Goal: Information Seeking & Learning: Learn about a topic

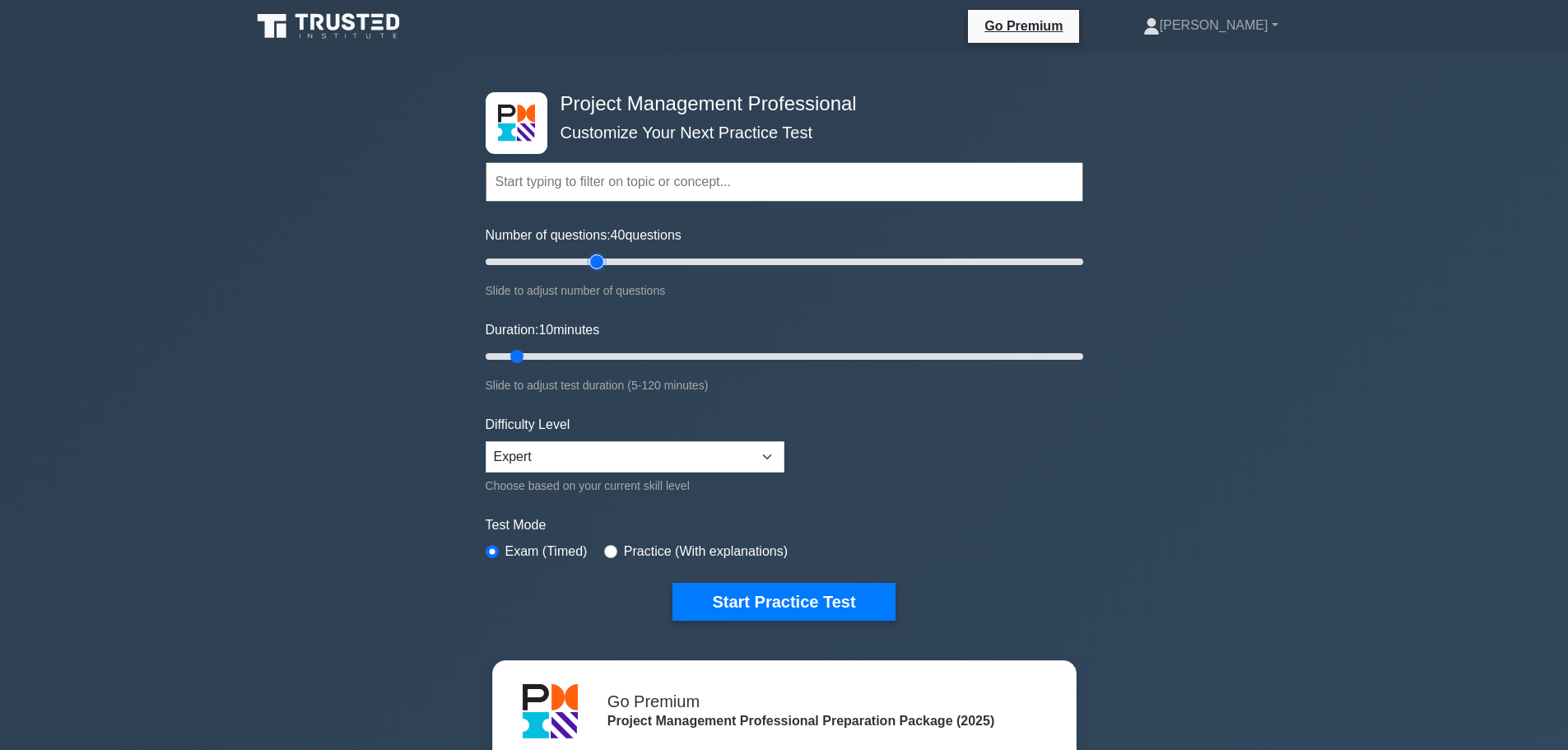
type input "40"
click at [600, 267] on input "Number of questions: 40 questions" at bounding box center [784, 262] width 598 height 20
click at [624, 354] on input "Duration: 30 minutes" at bounding box center [784, 357] width 598 height 20
drag, startPoint x: 624, startPoint y: 354, endPoint x: 692, endPoint y: 350, distance: 68.1
type input "45"
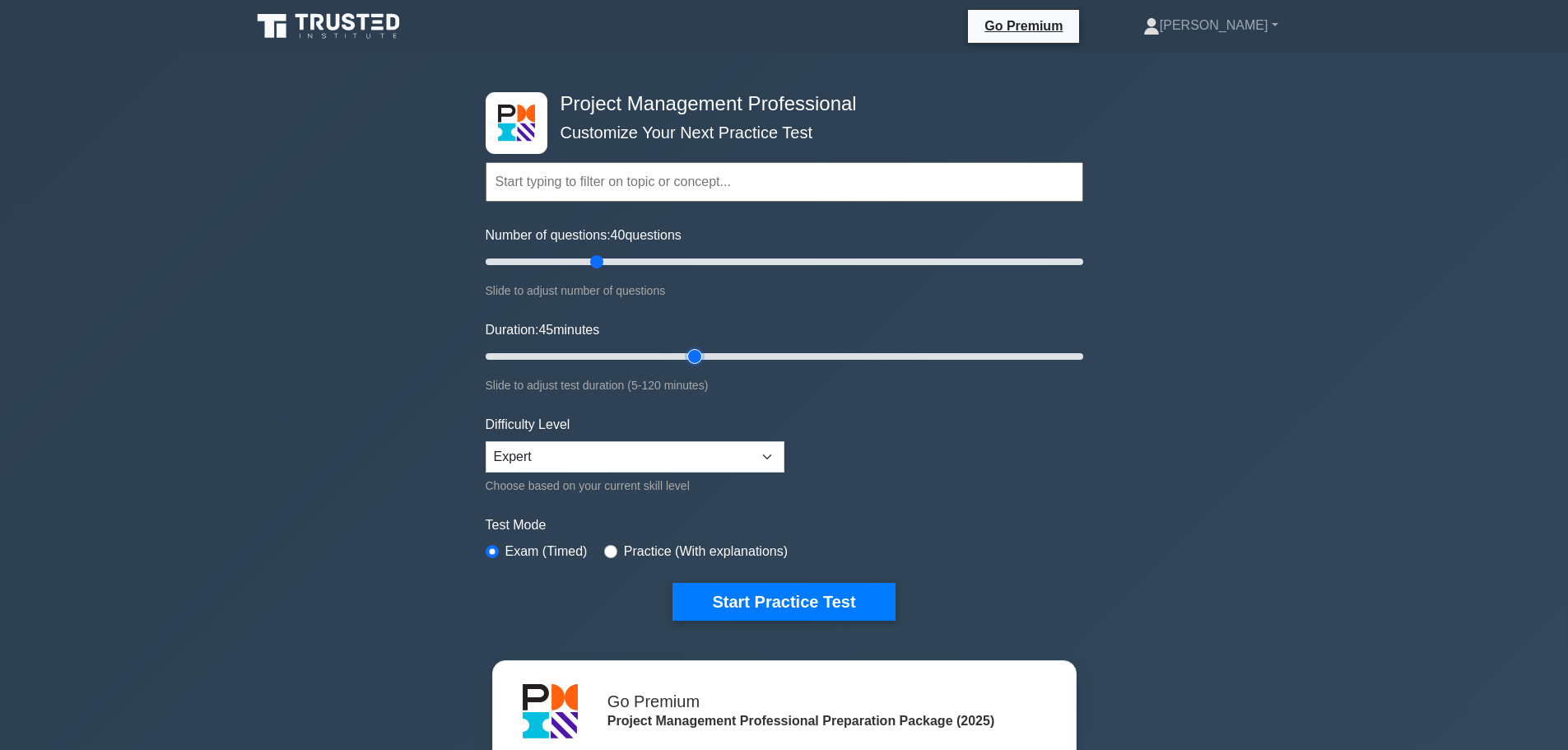
click at [692, 350] on input "Duration: 45 minutes" at bounding box center [784, 357] width 598 height 20
click at [856, 599] on button "Start Practice Test" at bounding box center [784, 602] width 222 height 38
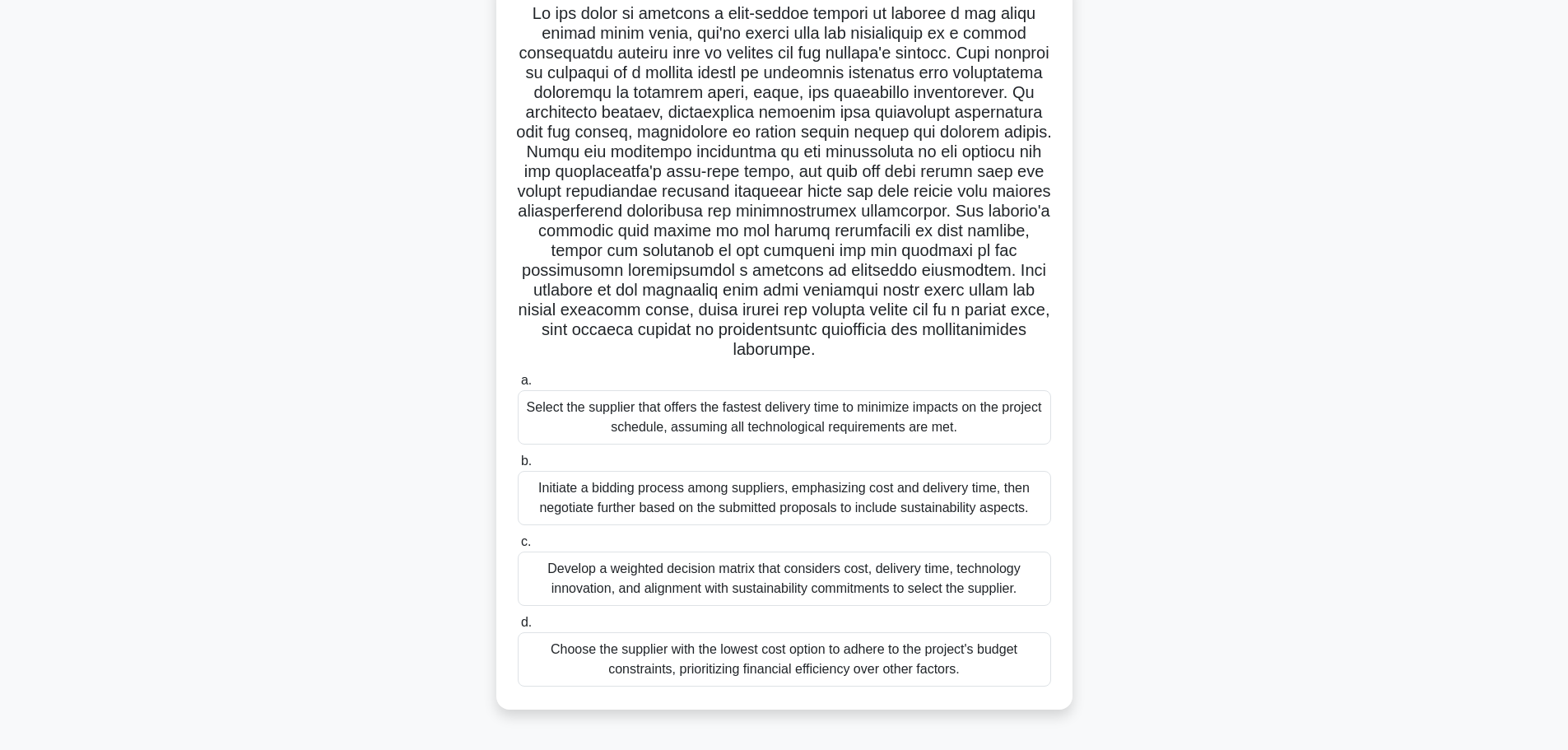
scroll to position [139, 0]
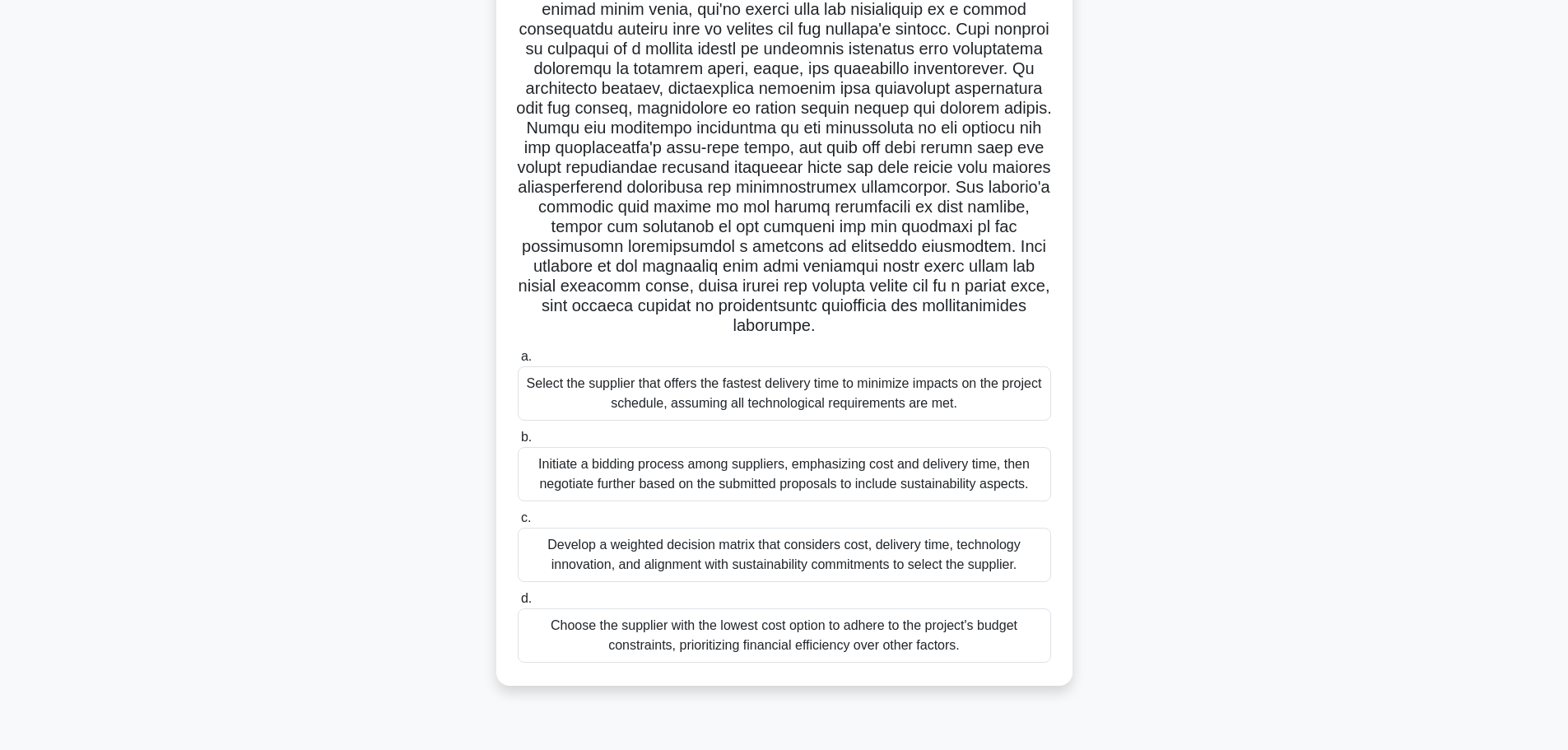
click at [978, 556] on div "Develop a weighted decision matrix that considers cost, delivery time, technolo…" at bounding box center [784, 555] width 534 height 54
click at [518, 524] on input "c. Develop a weighted decision matrix that considers cost, delivery time, techn…" at bounding box center [518, 518] width 0 height 11
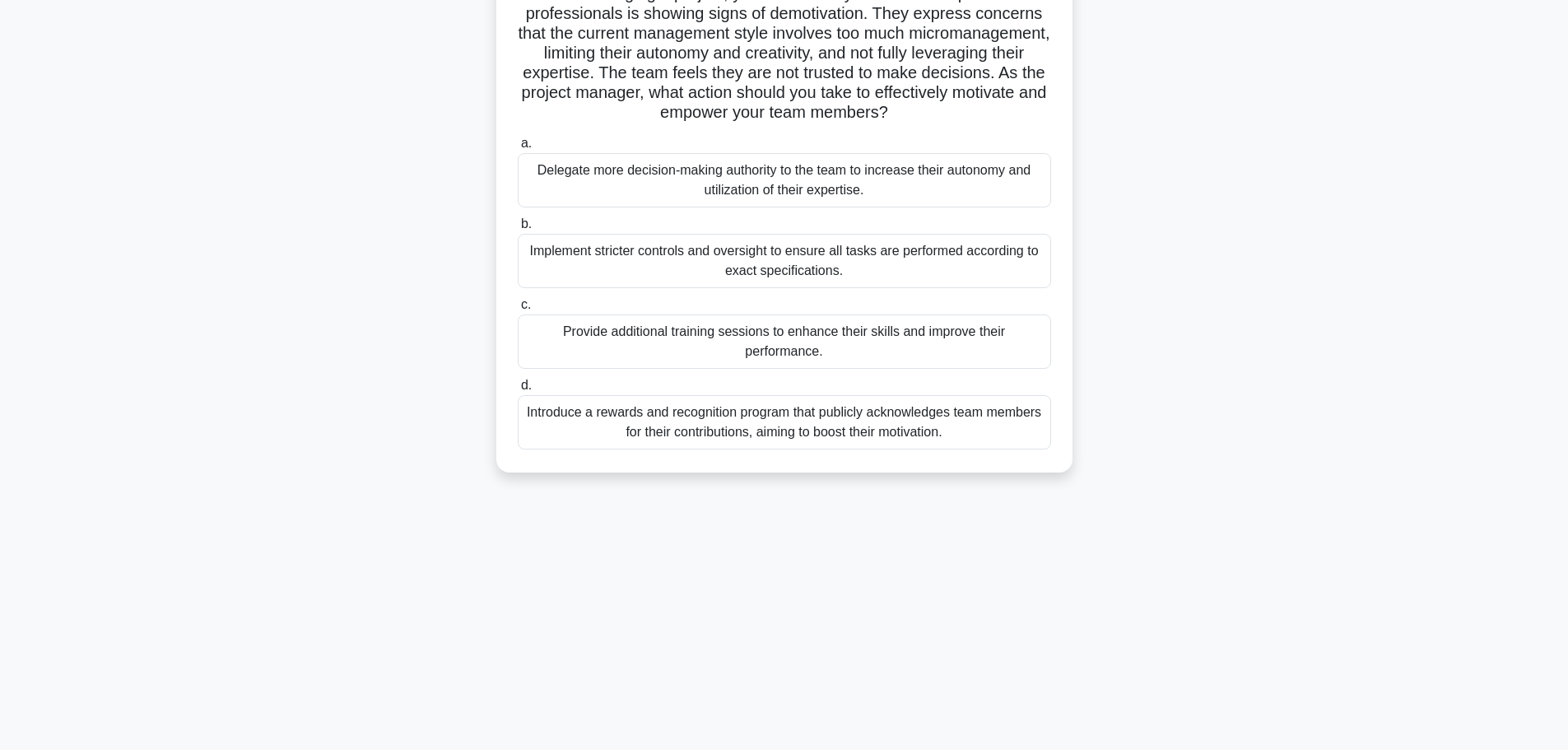
scroll to position [0, 0]
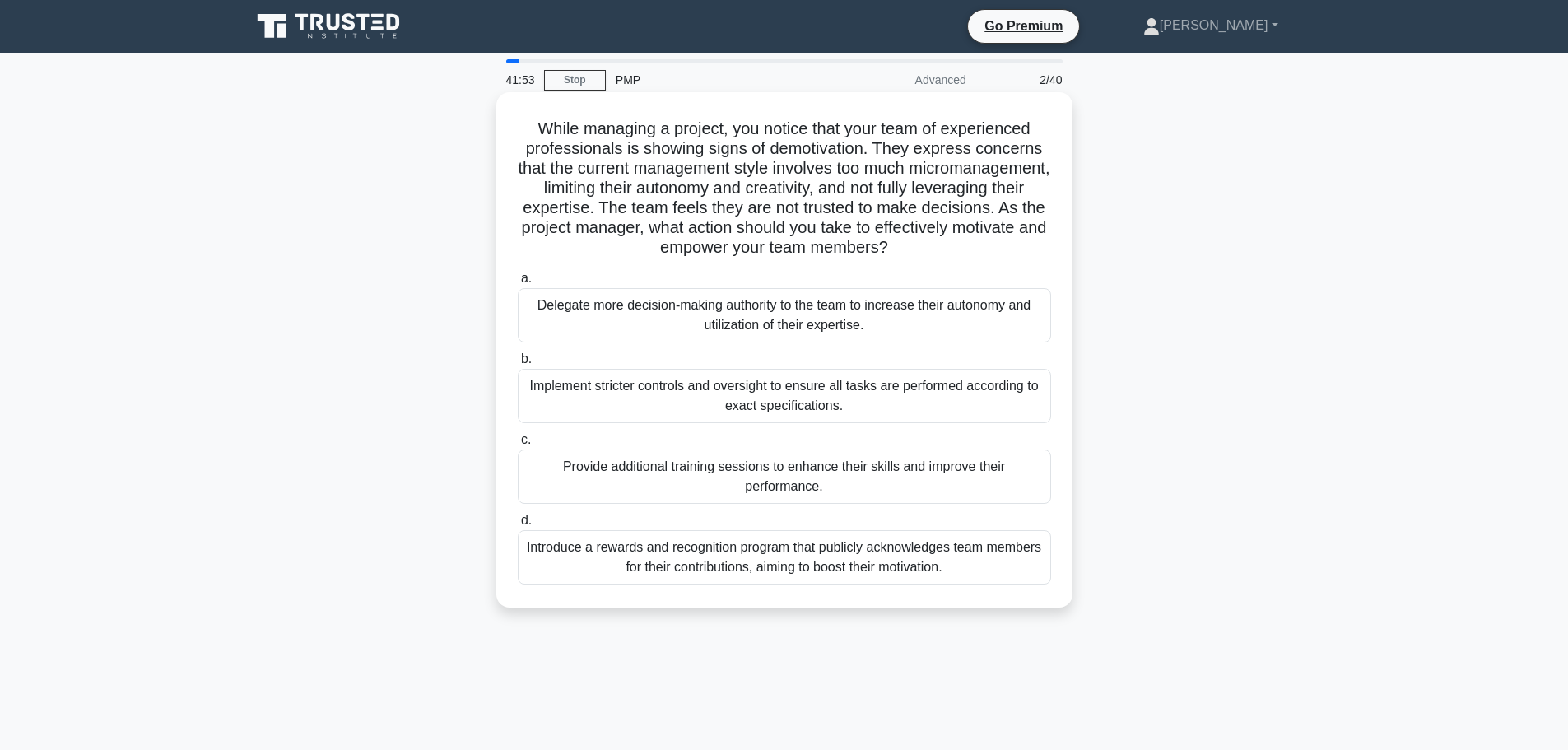
click at [973, 312] on div "Delegate more decision-making authority to the team to increase their autonomy …" at bounding box center [784, 315] width 534 height 54
click at [518, 284] on input "a. Delegate more decision-making authority to the team to increase their autono…" at bounding box center [518, 278] width 0 height 11
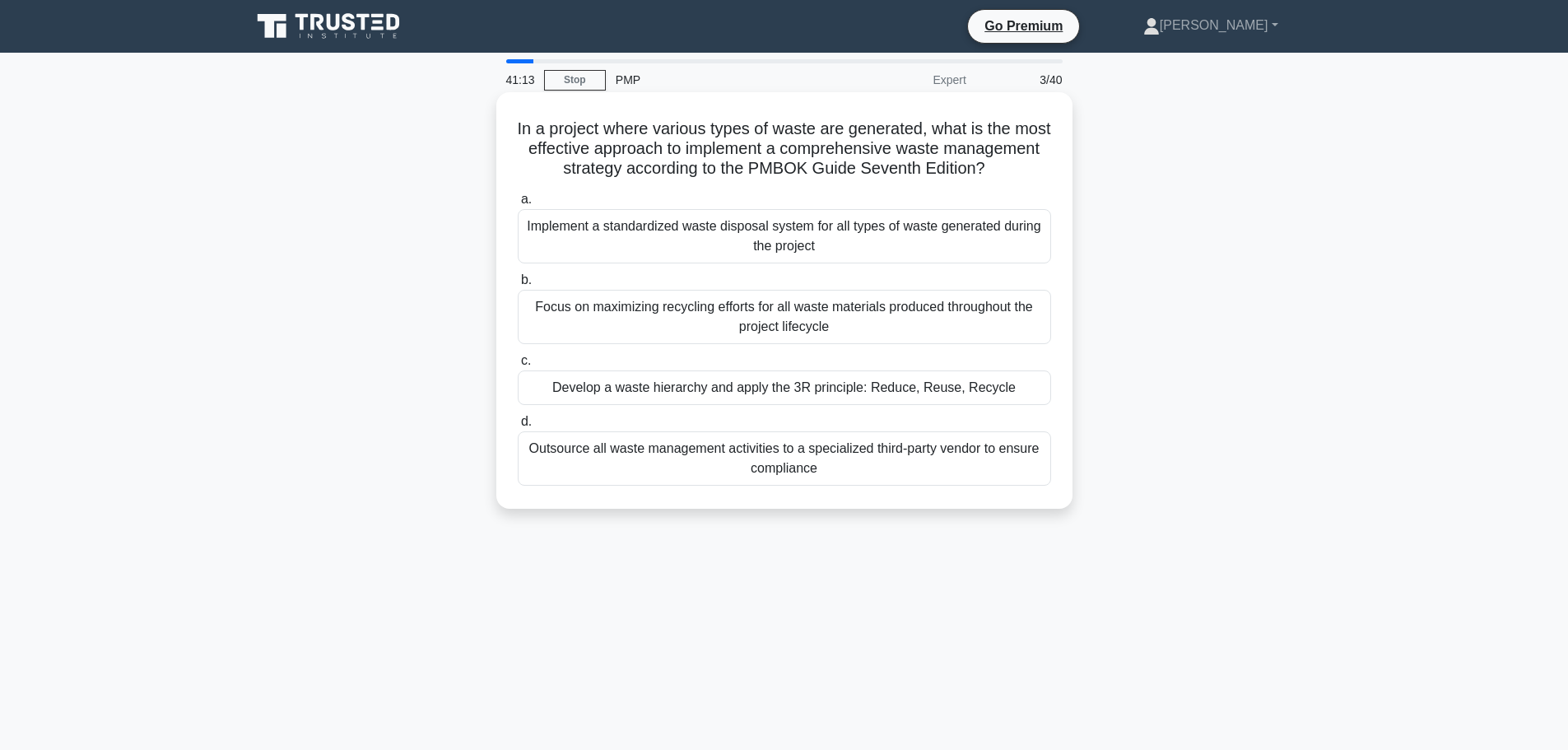
click at [1011, 405] on div "Develop a waste hierarchy and apply the 3R principle: Reduce, Reuse, Recycle" at bounding box center [784, 388] width 534 height 35
click at [518, 367] on input "c. Develop a waste hierarchy and apply the 3R principle: Reduce, Reuse, Recycle" at bounding box center [518, 361] width 0 height 11
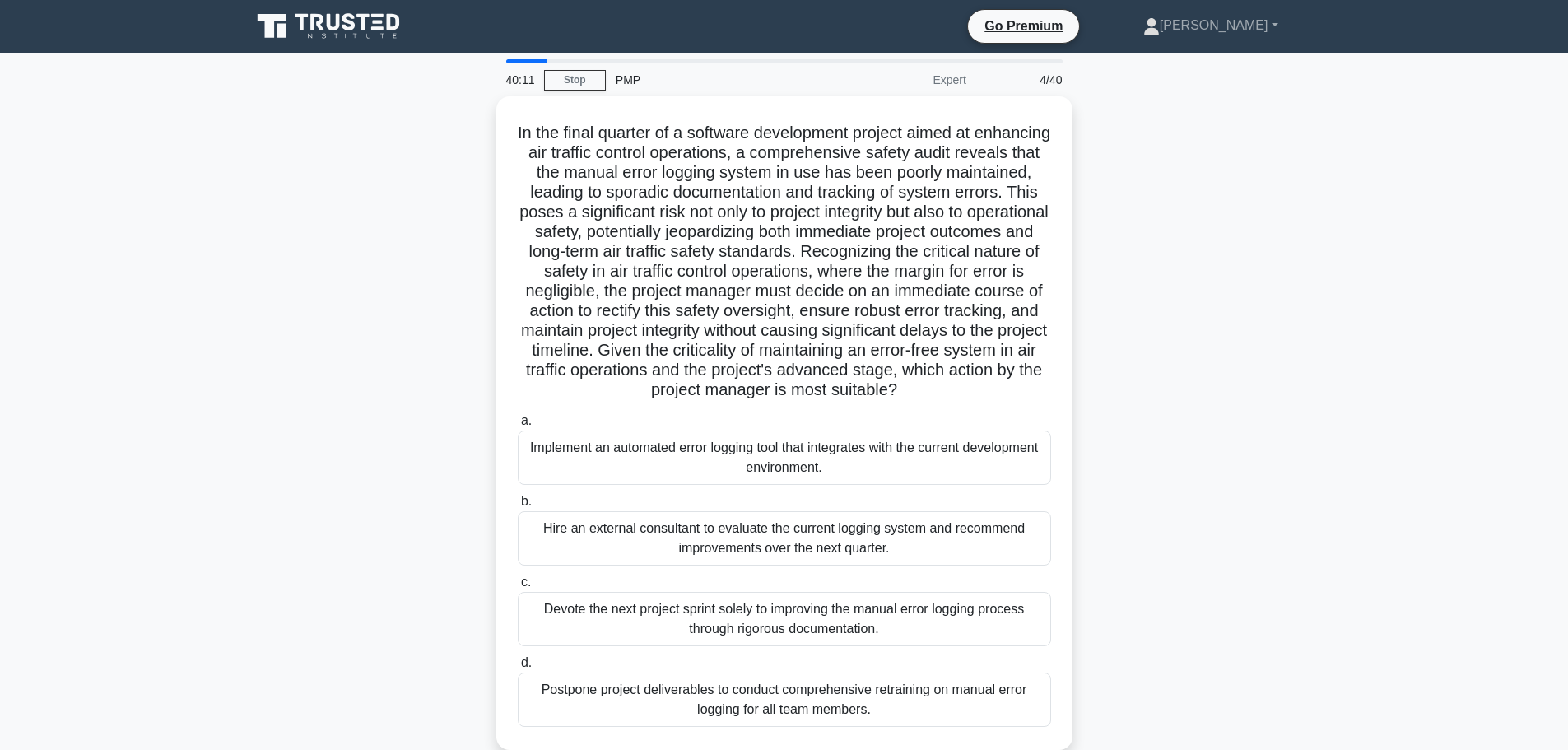
scroll to position [82, 0]
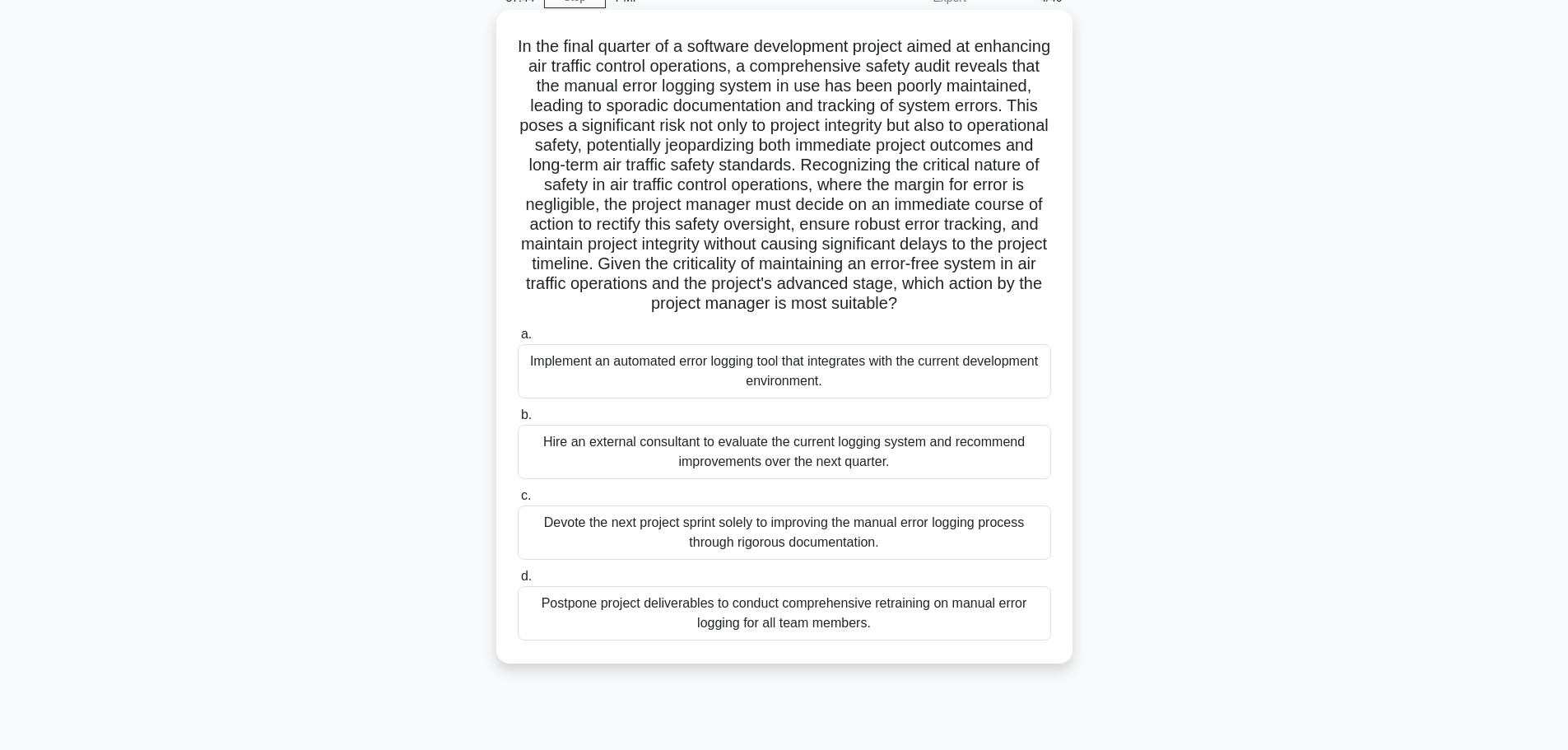
click at [926, 639] on div "Postpone project deliverables to conduct comprehensive retraining on manual err…" at bounding box center [784, 613] width 534 height 54
click at [518, 582] on input "d. Postpone project deliverables to conduct comprehensive retraining on manual …" at bounding box center [518, 577] width 0 height 11
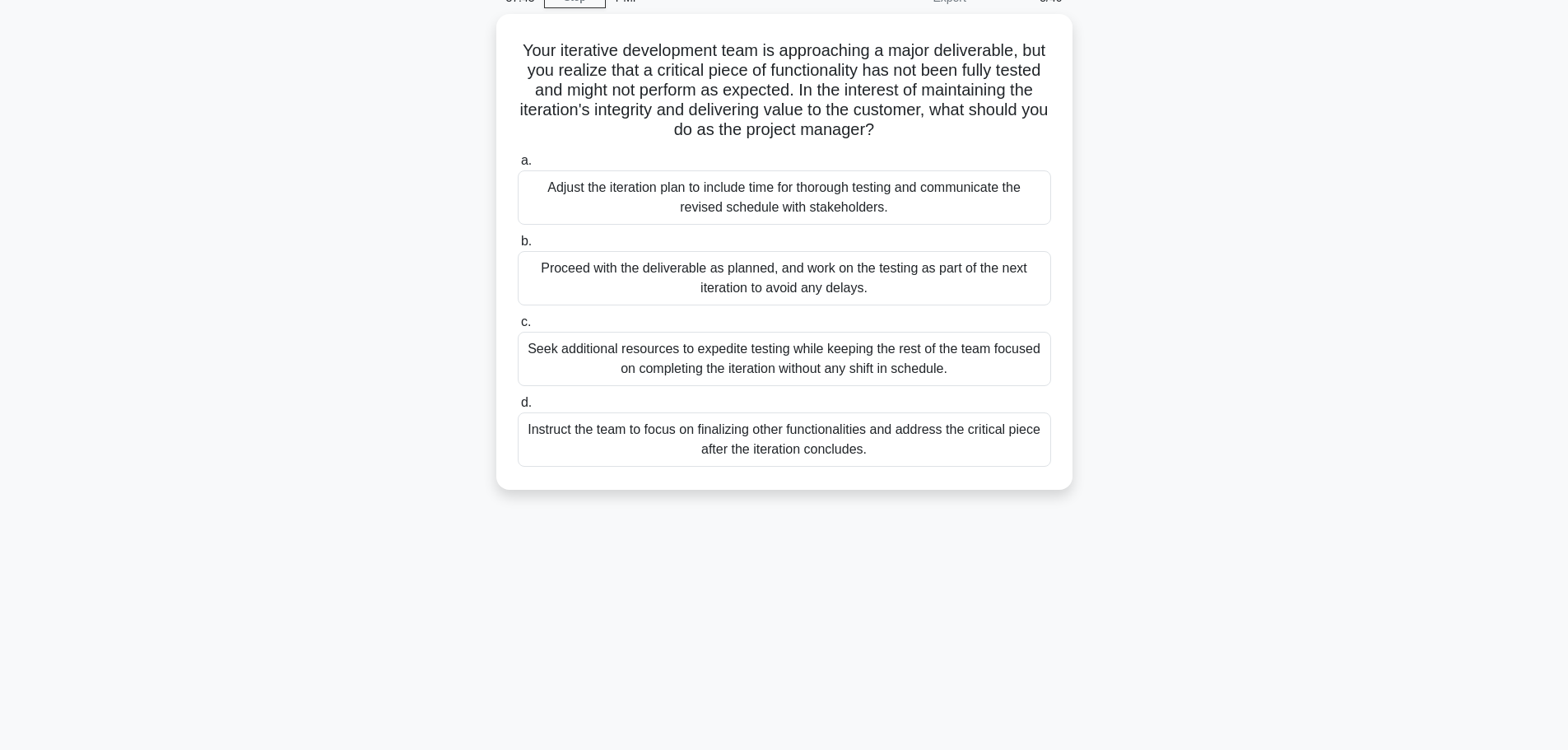
scroll to position [0, 0]
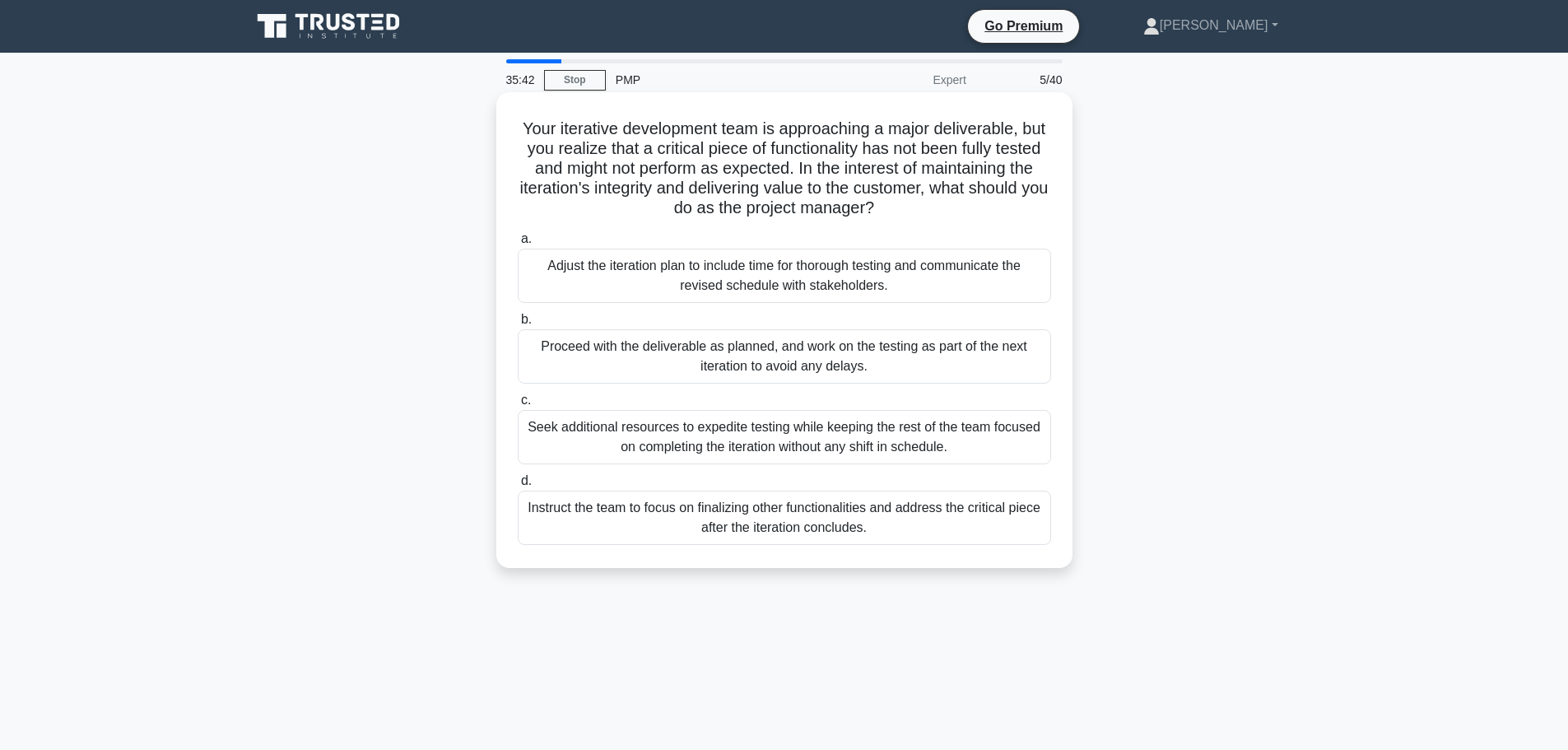
click at [880, 361] on div "Proceed with the deliverable as planned, and work on the testing as part of the…" at bounding box center [784, 356] width 534 height 54
click at [518, 325] on input "b. Proceed with the deliverable as planned, and work on the testing as part of …" at bounding box center [518, 320] width 0 height 11
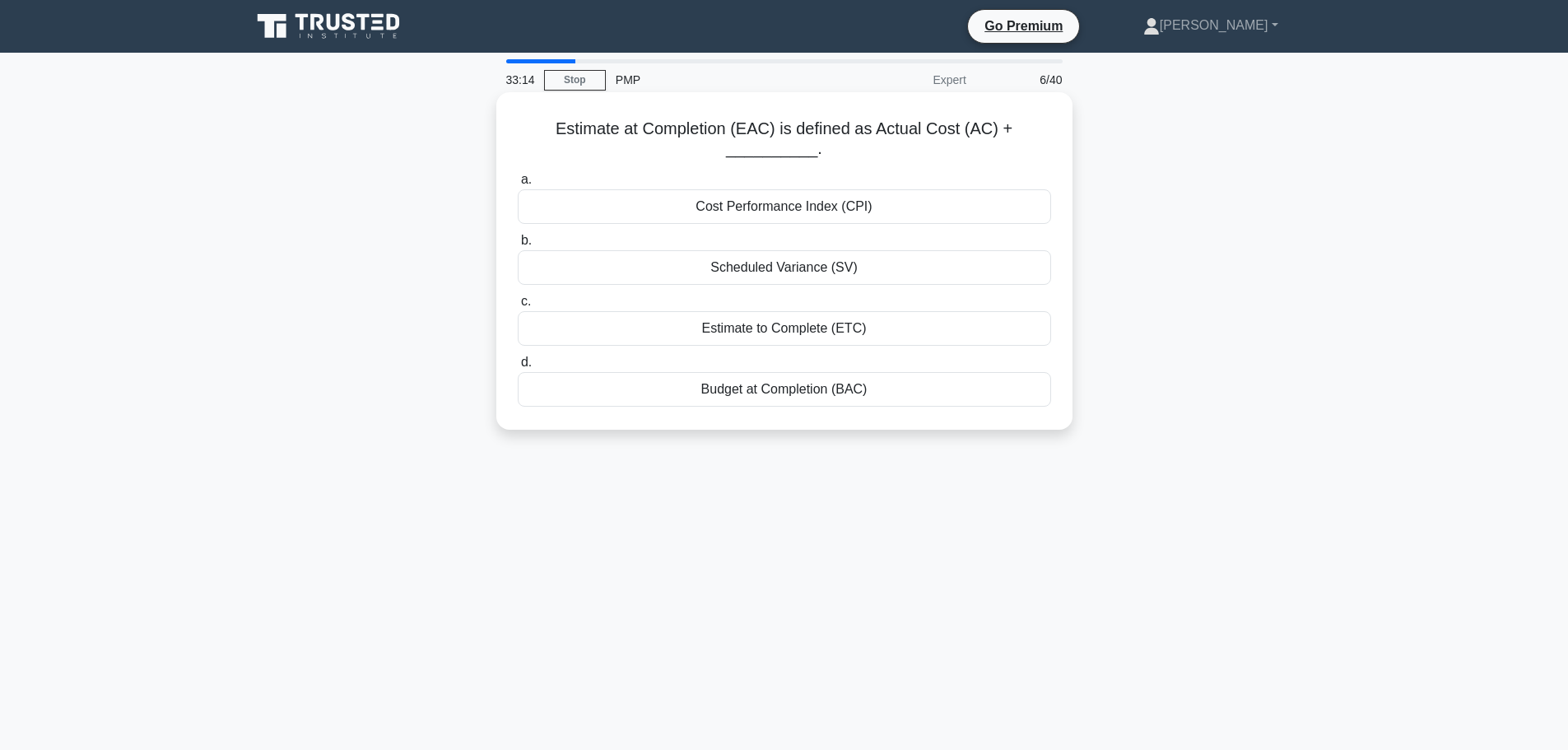
click at [870, 333] on div "Estimate to Complete (ETC)" at bounding box center [784, 328] width 534 height 35
click at [518, 307] on input "c. Estimate to Complete (ETC)" at bounding box center [518, 302] width 0 height 11
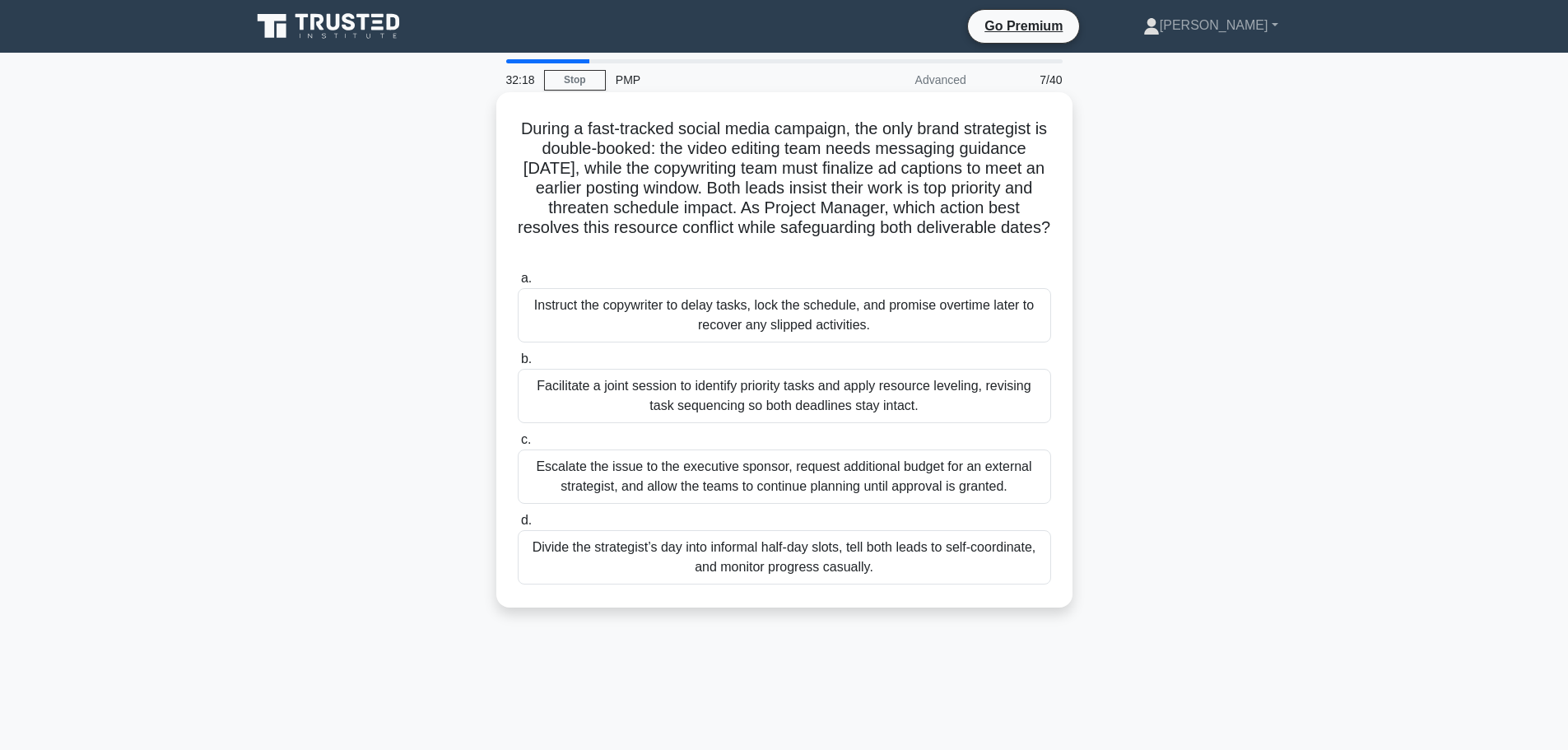
click at [917, 396] on div "Facilitate a joint session to identify priority tasks and apply resource leveli…" at bounding box center [784, 396] width 534 height 54
click at [518, 365] on input "b. Facilitate a joint session to identify priority tasks and apply resource lev…" at bounding box center [518, 359] width 0 height 11
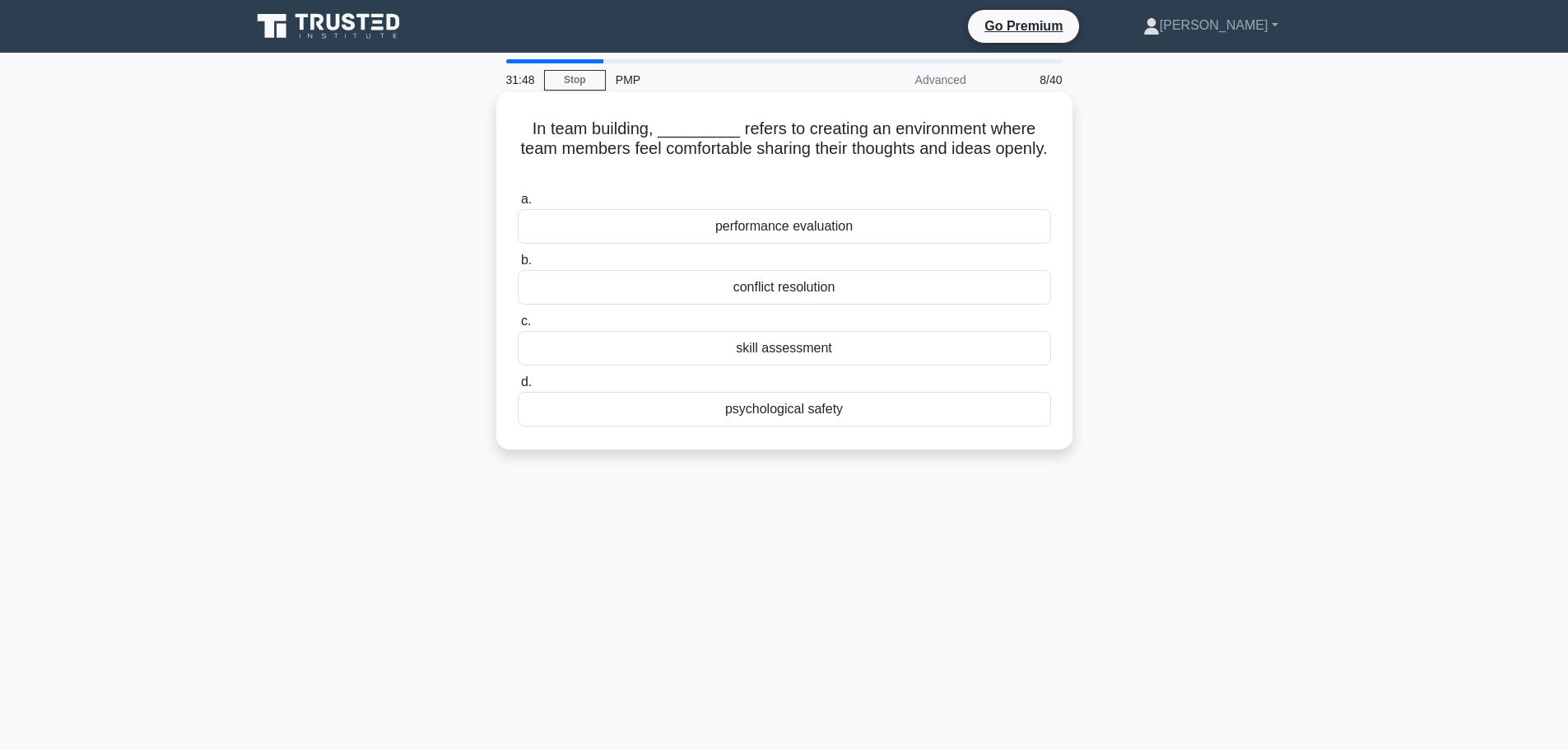
click at [787, 414] on div "psychological safety" at bounding box center [784, 409] width 534 height 35
click at [518, 388] on input "d. psychological safety" at bounding box center [518, 382] width 0 height 11
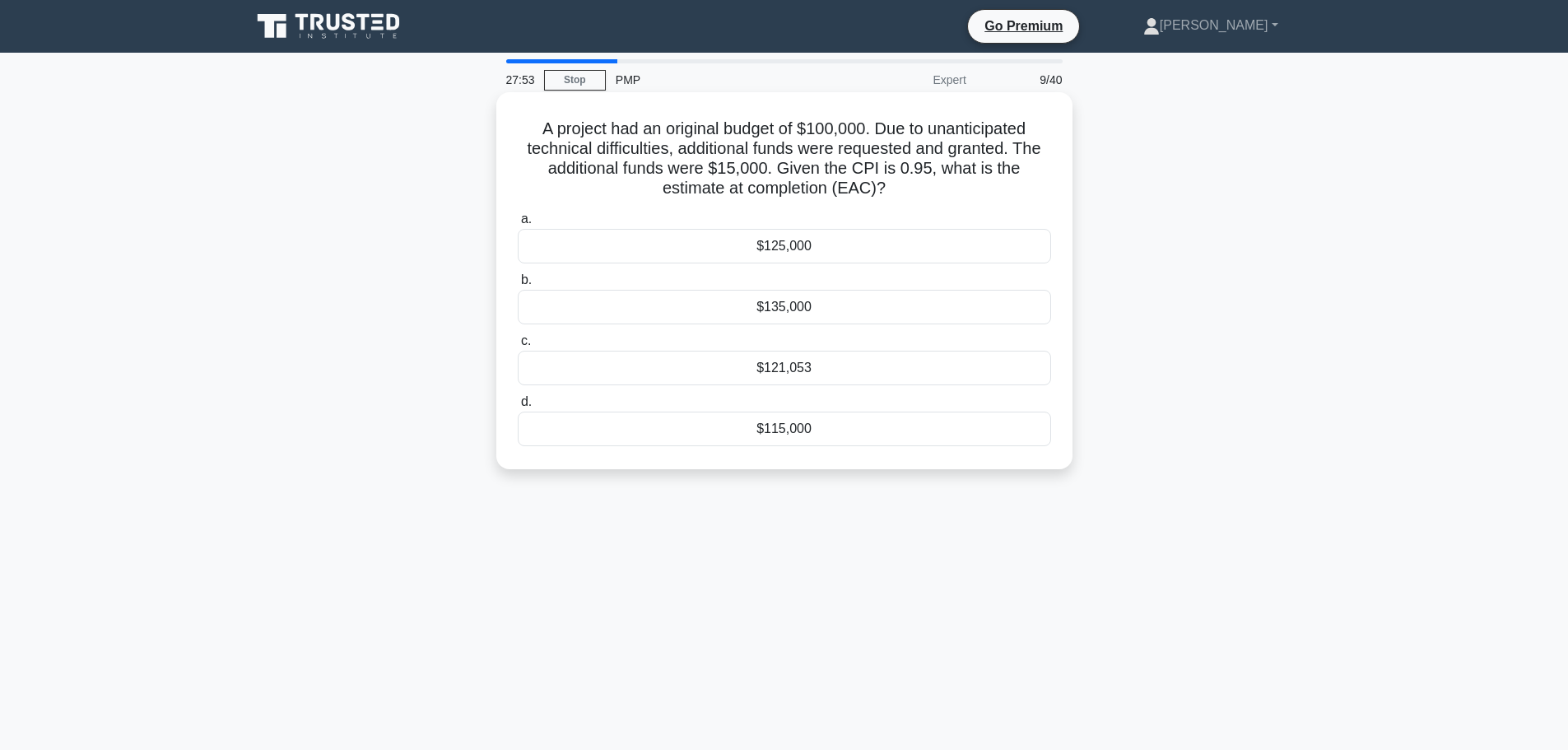
click at [829, 371] on div "$121,053" at bounding box center [784, 368] width 534 height 35
click at [518, 347] on input "c. $121,053" at bounding box center [518, 341] width 0 height 11
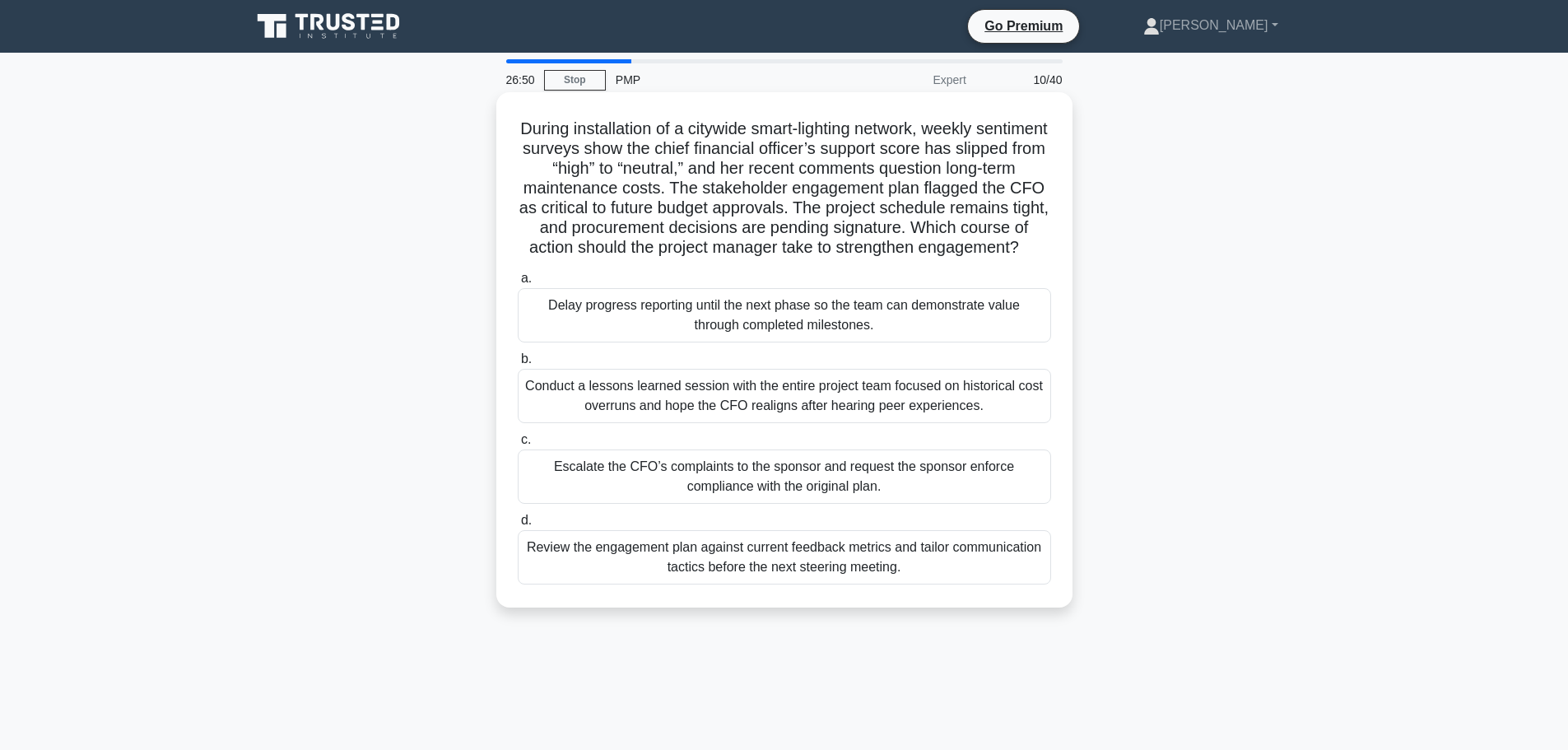
click at [879, 585] on div "Review the engagement plan against current feedback metrics and tailor communic…" at bounding box center [784, 557] width 534 height 54
click at [518, 526] on input "d. Review the engagement plan against current feedback metrics and tailor commu…" at bounding box center [518, 521] width 0 height 11
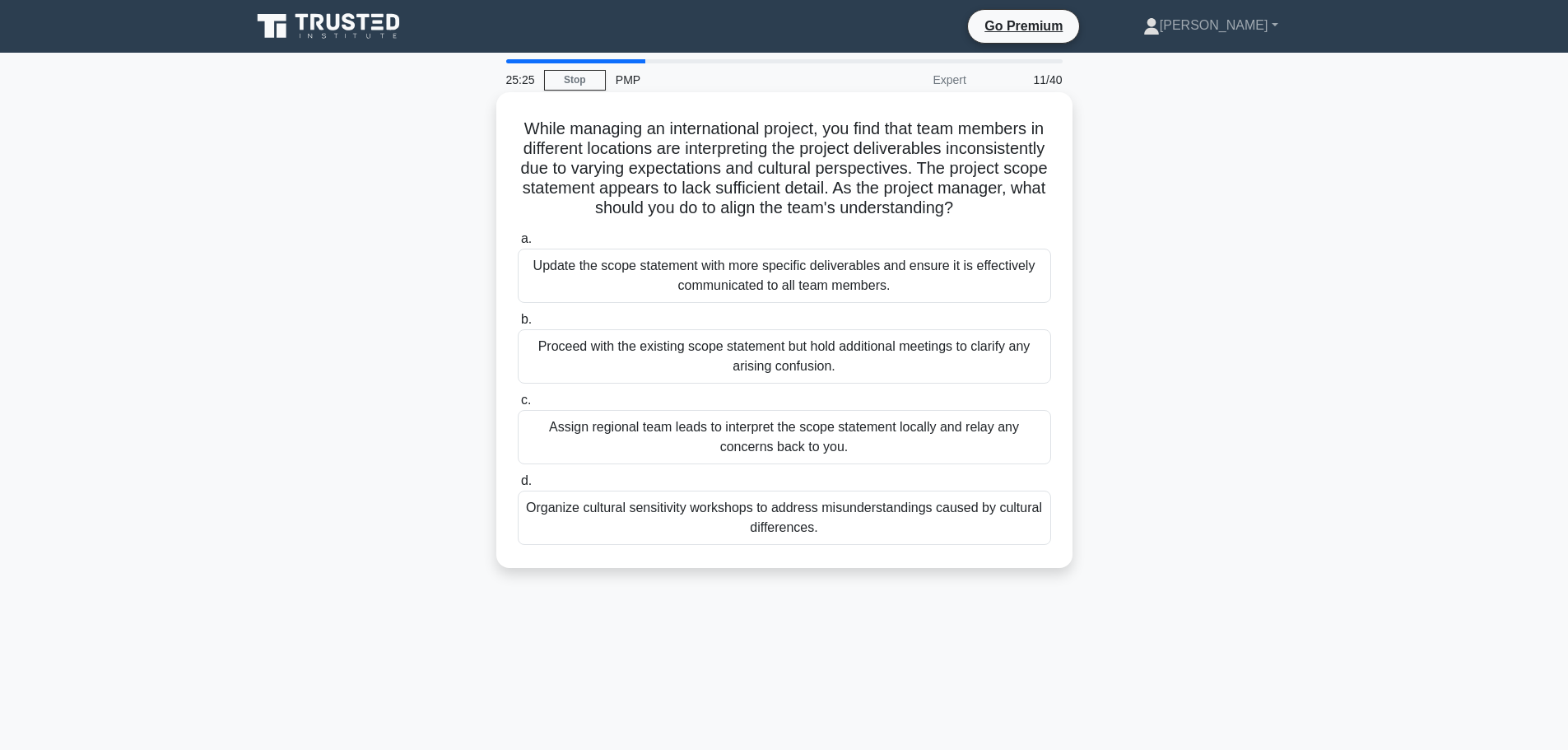
click at [924, 545] on div "Organize cultural sensitivity workshops to address misunderstandings caused by …" at bounding box center [784, 518] width 534 height 54
click at [518, 487] on input "d. Organize cultural sensitivity workshops to address misunderstandings caused …" at bounding box center [518, 481] width 0 height 11
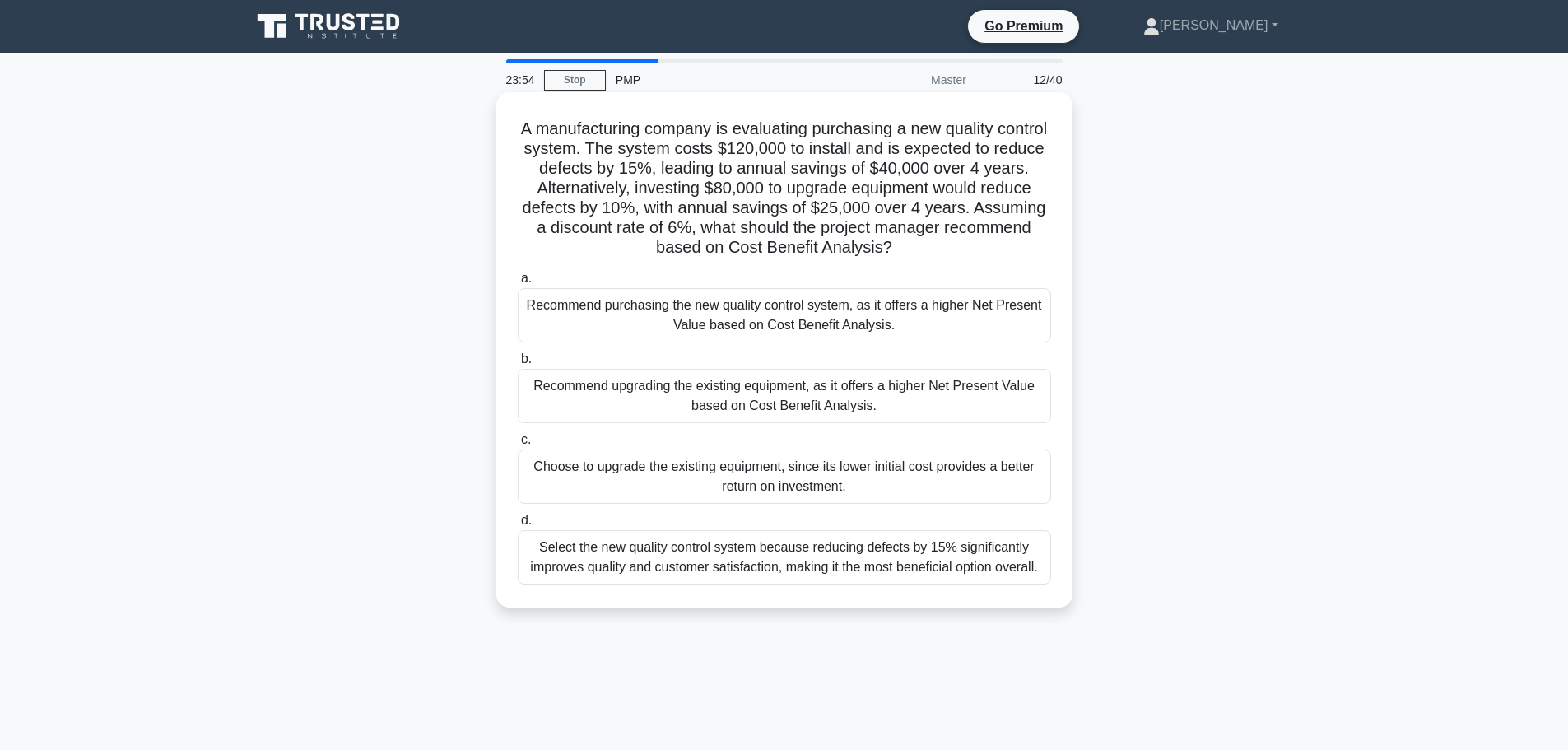
click at [865, 318] on div "Recommend purchasing the new quality control system, as it offers a higher Net …" at bounding box center [784, 315] width 534 height 54
click at [518, 284] on input "a. Recommend purchasing the new quality control system, as it offers a higher N…" at bounding box center [518, 278] width 0 height 11
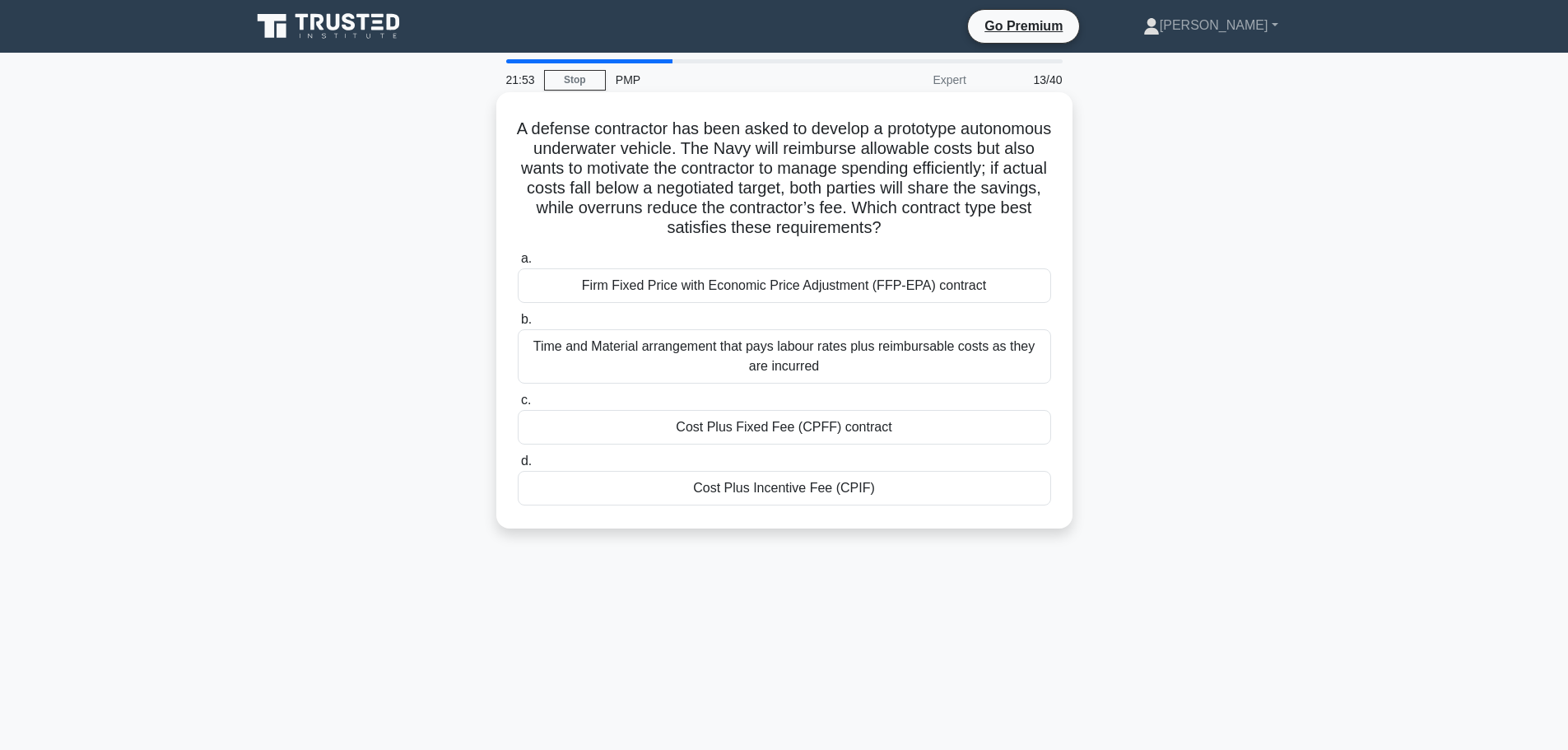
click at [787, 493] on div "Cost Plus Incentive Fee (CPIF)" at bounding box center [784, 488] width 534 height 35
click at [518, 467] on input "d. Cost Plus Incentive Fee (CPIF)" at bounding box center [518, 461] width 0 height 11
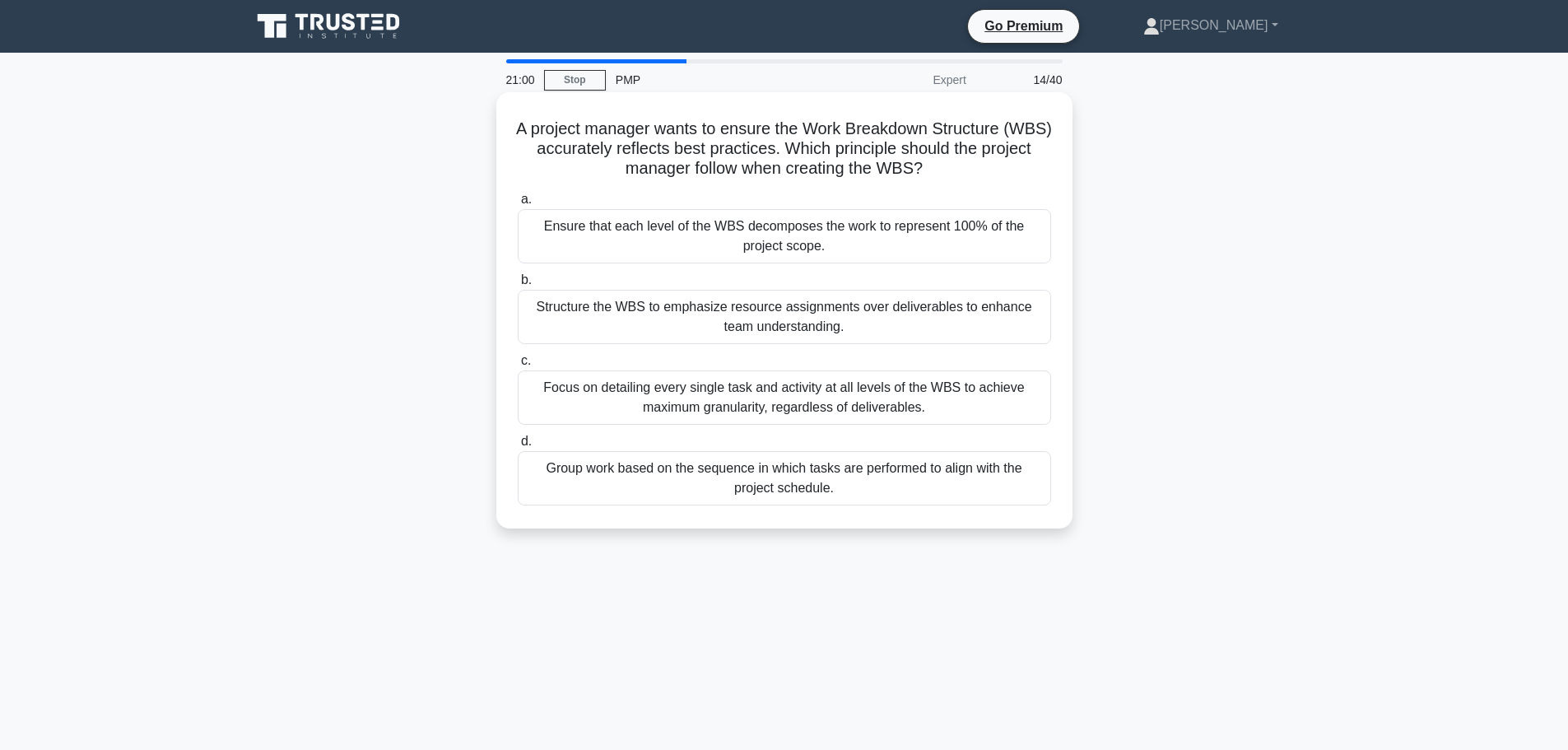
click at [943, 238] on div "Ensure that each level of the WBS decomposes the work to represent 100% of the …" at bounding box center [784, 236] width 534 height 54
click at [518, 205] on input "a. Ensure that each level of the WBS decomposes the work to represent 100% of t…" at bounding box center [518, 199] width 0 height 11
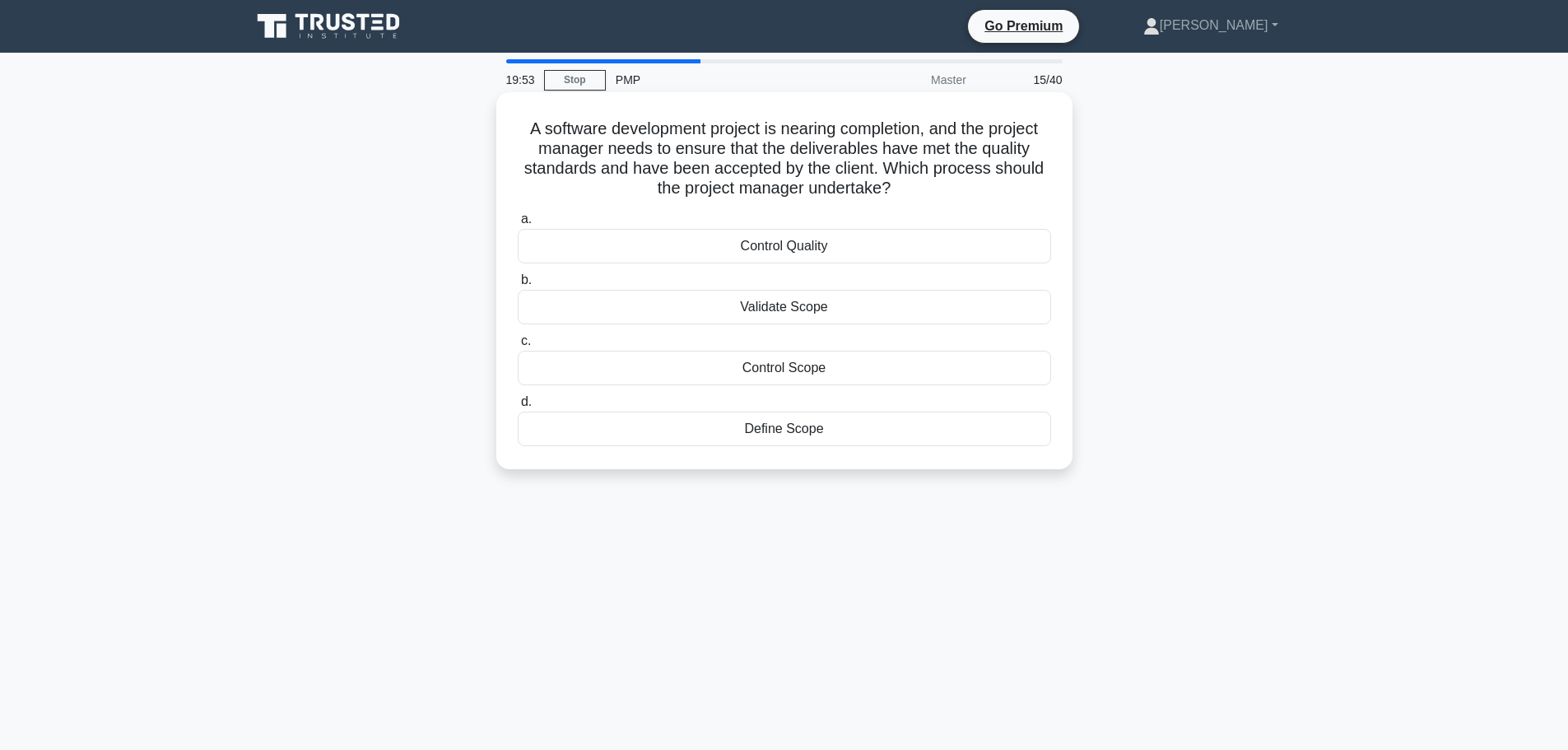
click at [847, 311] on div "Validate Scope" at bounding box center [784, 307] width 534 height 35
click at [518, 286] on input "b. Validate Scope" at bounding box center [518, 280] width 0 height 11
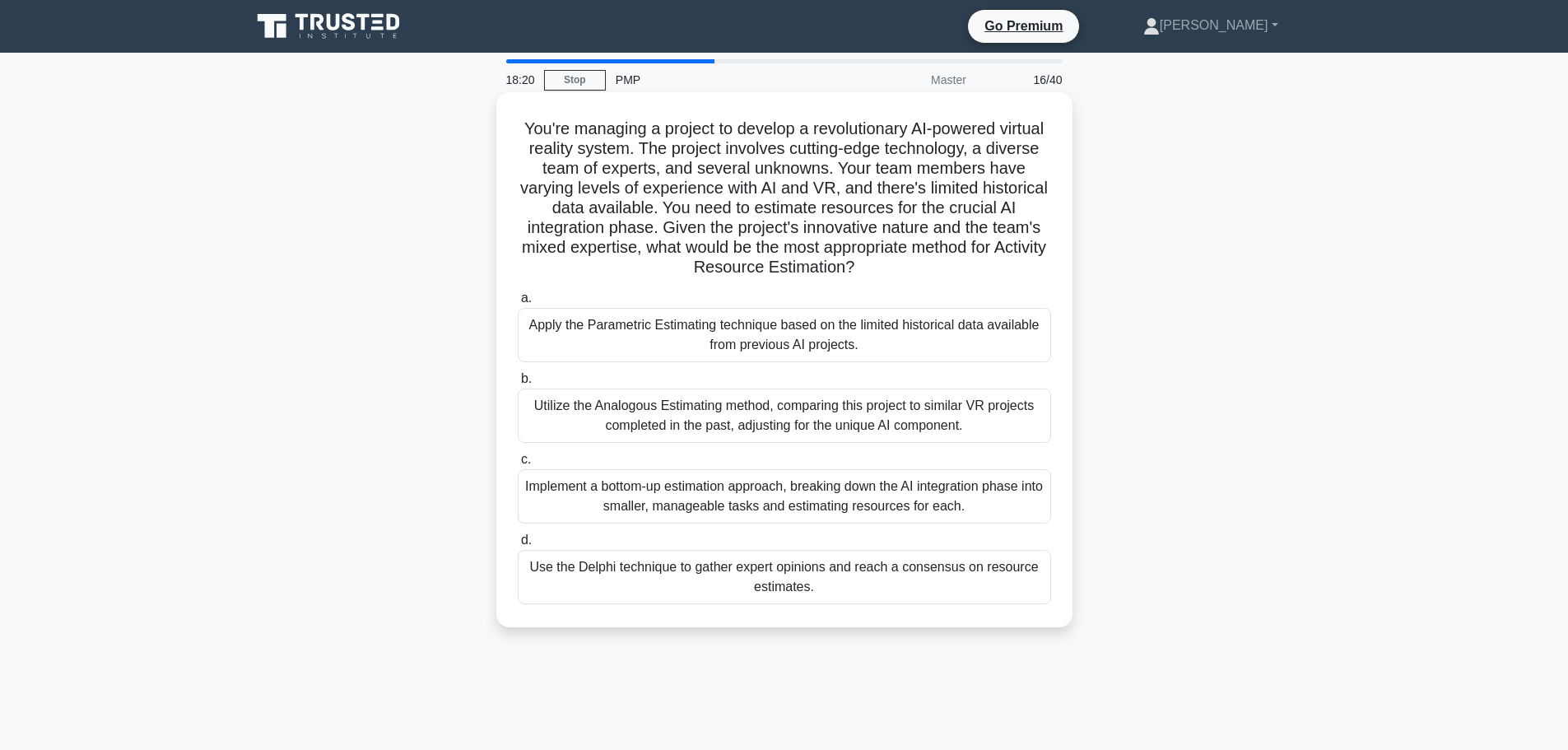
click at [827, 587] on div "Use the Delphi technique to gather expert opinions and reach a consensus on res…" at bounding box center [784, 577] width 534 height 54
click at [518, 546] on input "d. Use the Delphi technique to gather expert opinions and reach a consensus on …" at bounding box center [518, 540] width 0 height 11
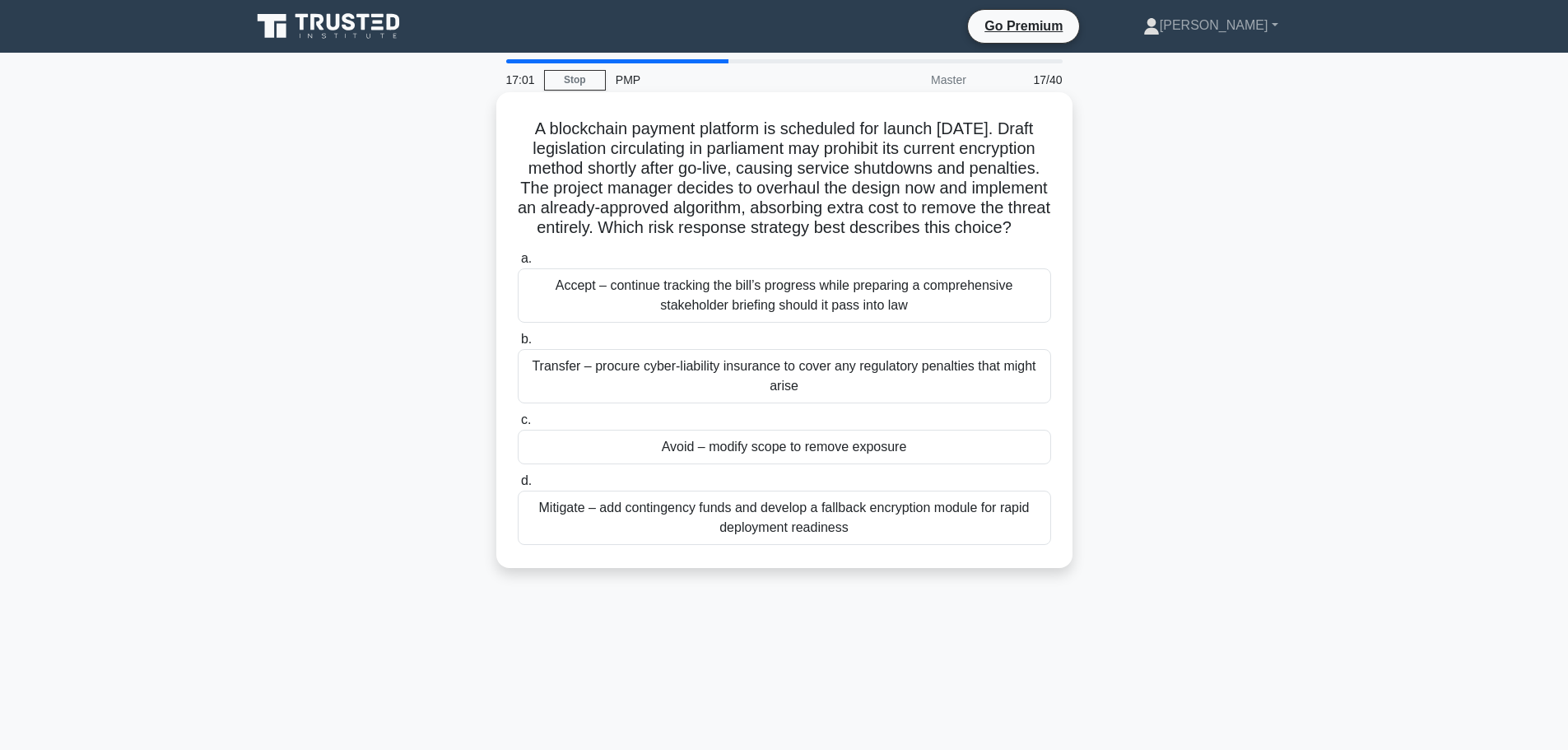
click at [839, 545] on div "Mitigate – add contingency funds and develop a fallback encryption module for r…" at bounding box center [784, 518] width 534 height 54
click at [518, 487] on input "d. Mitigate – add contingency funds and develop a fallback encryption module fo…" at bounding box center [518, 481] width 0 height 11
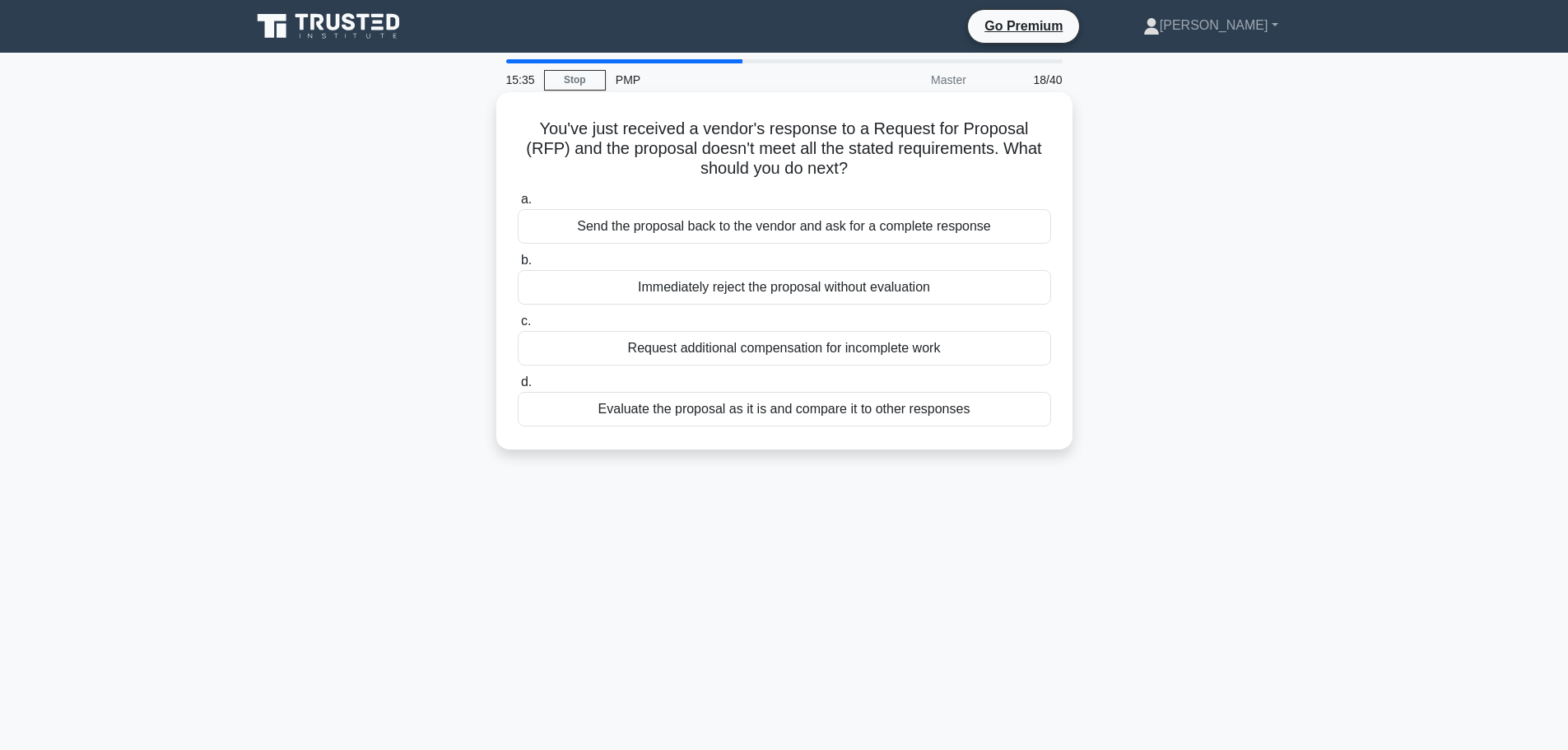
click at [957, 231] on div "Send the proposal back to the vendor and ask for a complete response" at bounding box center [784, 226] width 534 height 35
click at [518, 205] on input "a. Send the proposal back to the vendor and ask for a complete response" at bounding box center [518, 199] width 0 height 11
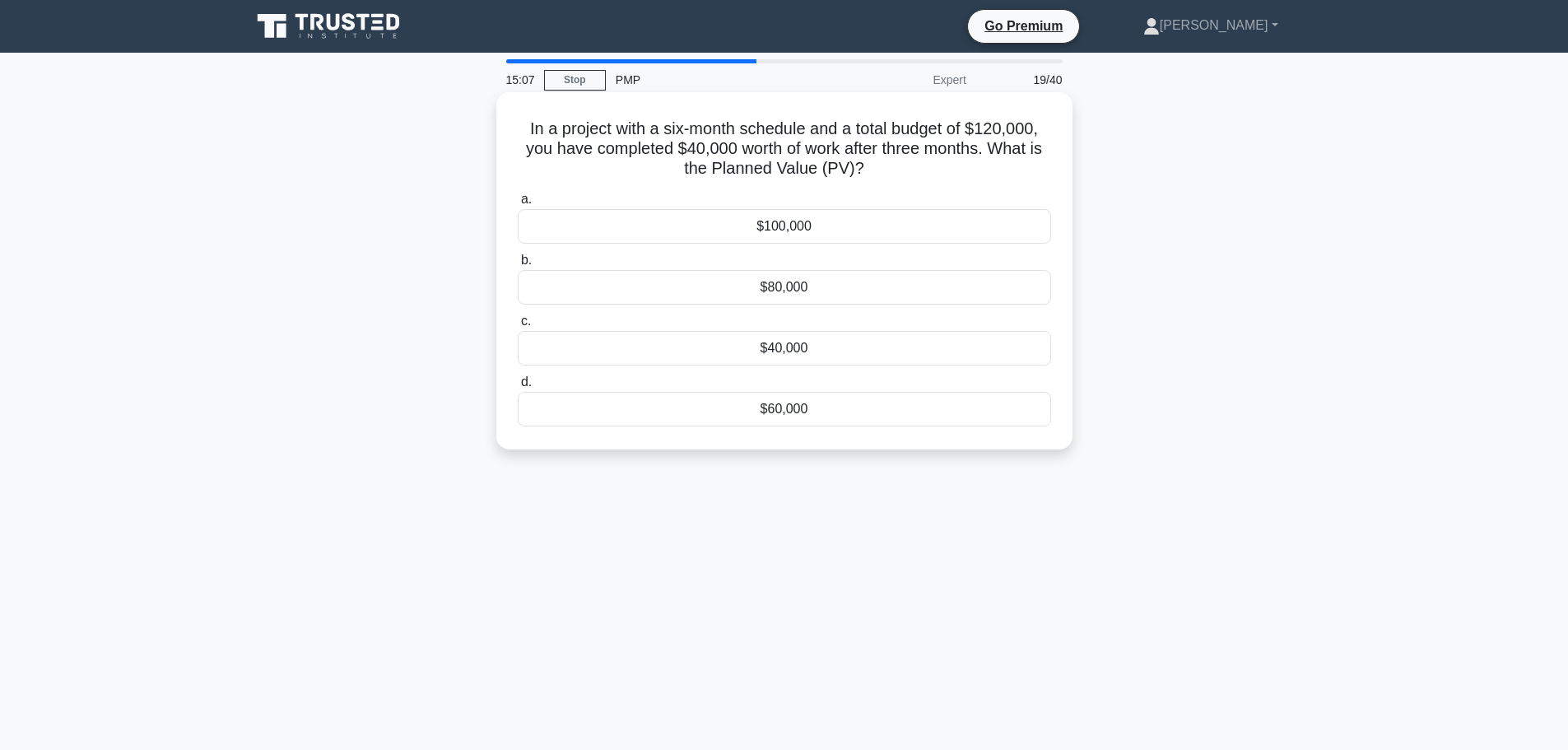
click at [835, 409] on div "$60,000" at bounding box center [784, 409] width 534 height 35
click at [518, 388] on input "d. $60,000" at bounding box center [518, 382] width 0 height 11
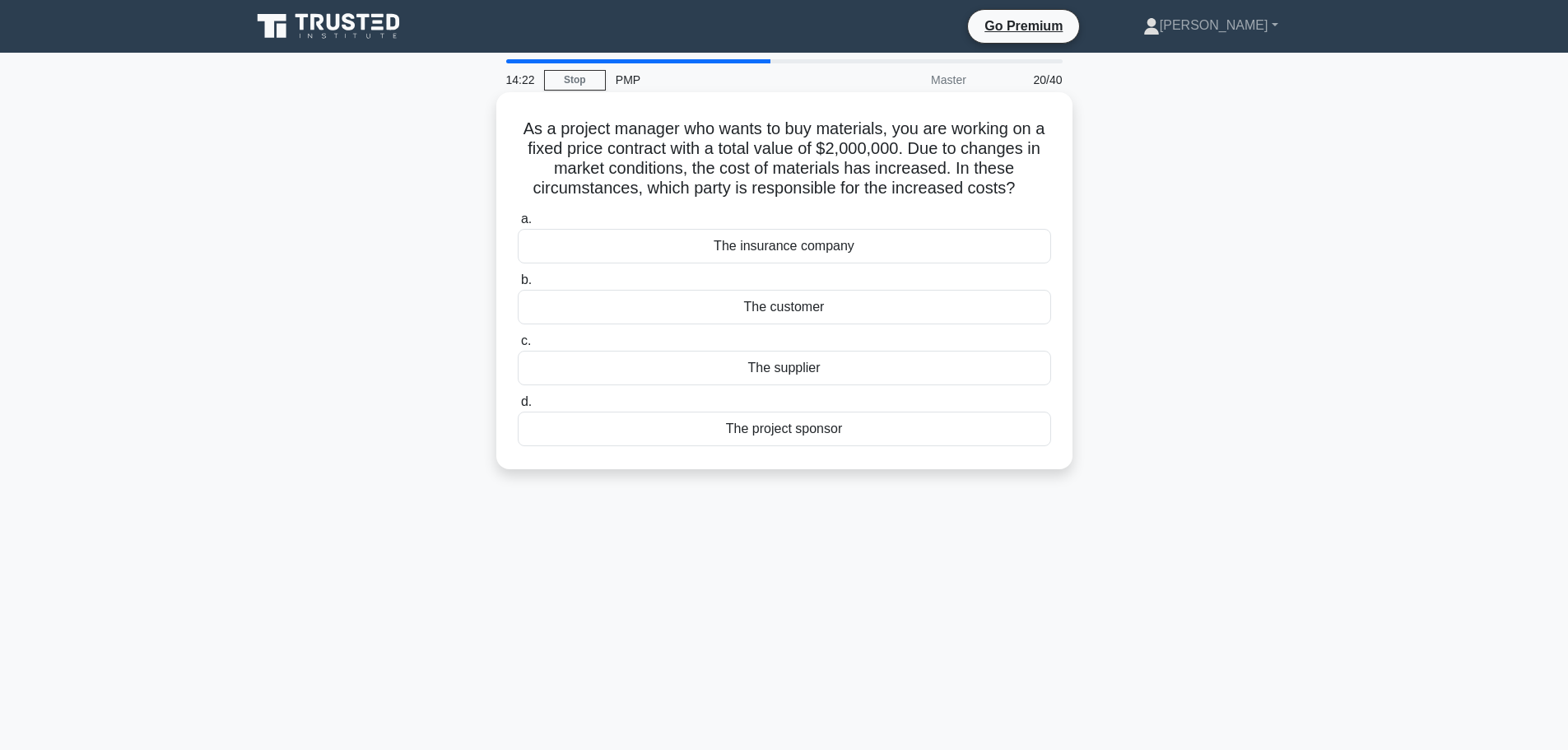
click at [785, 368] on div "The supplier" at bounding box center [784, 368] width 534 height 35
click at [518, 347] on input "c. The supplier" at bounding box center [518, 341] width 0 height 11
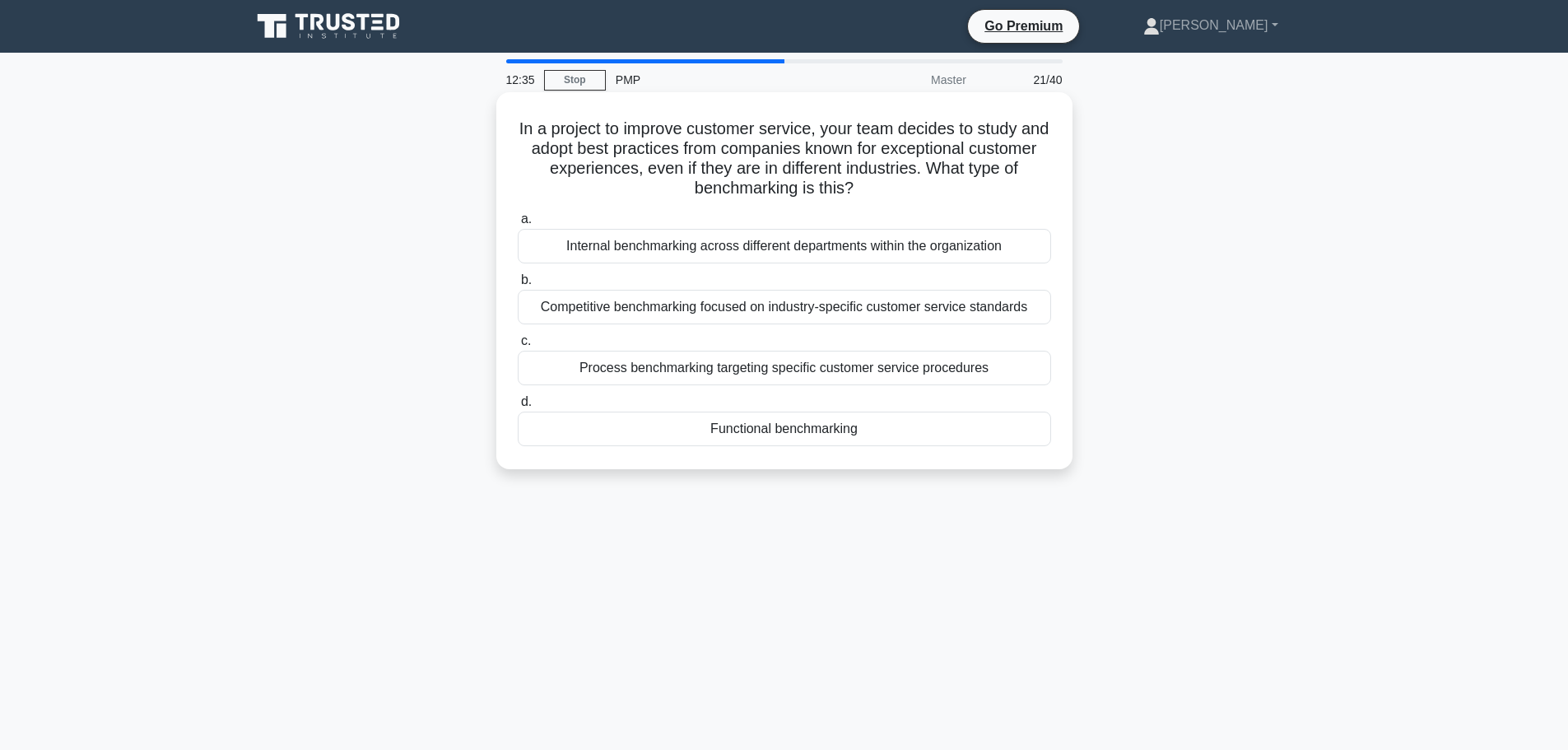
click at [769, 374] on div "Process benchmarking targeting specific customer service procedures" at bounding box center [784, 368] width 534 height 35
click at [518, 347] on input "c. Process benchmarking targeting specific customer service procedures" at bounding box center [518, 341] width 0 height 11
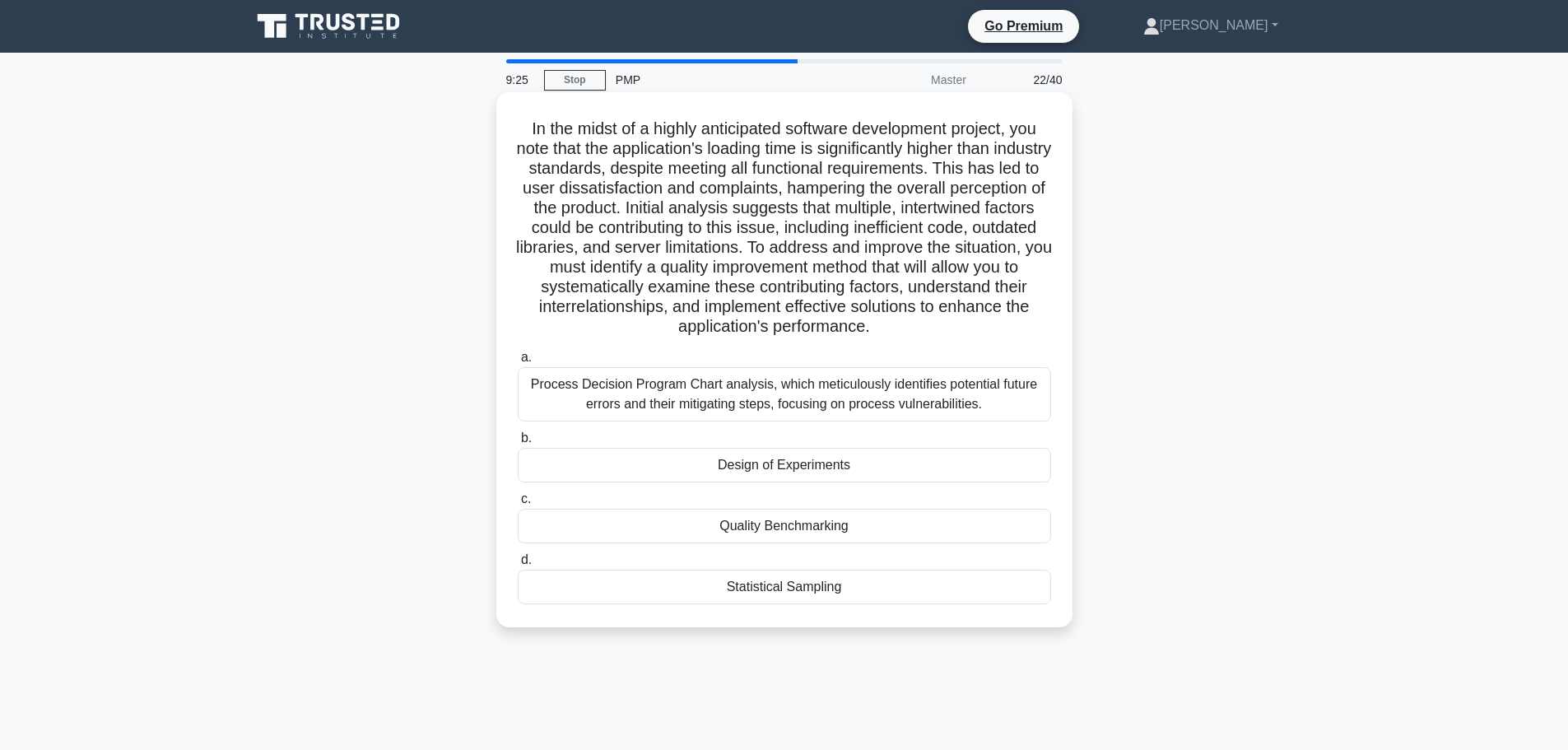
click at [804, 417] on div "Process Decision Program Chart analysis, which meticulously identifies potentia…" at bounding box center [784, 394] width 534 height 54
click at [518, 363] on input "a. Process Decision Program Chart analysis, which meticulously identifies poten…" at bounding box center [518, 358] width 0 height 11
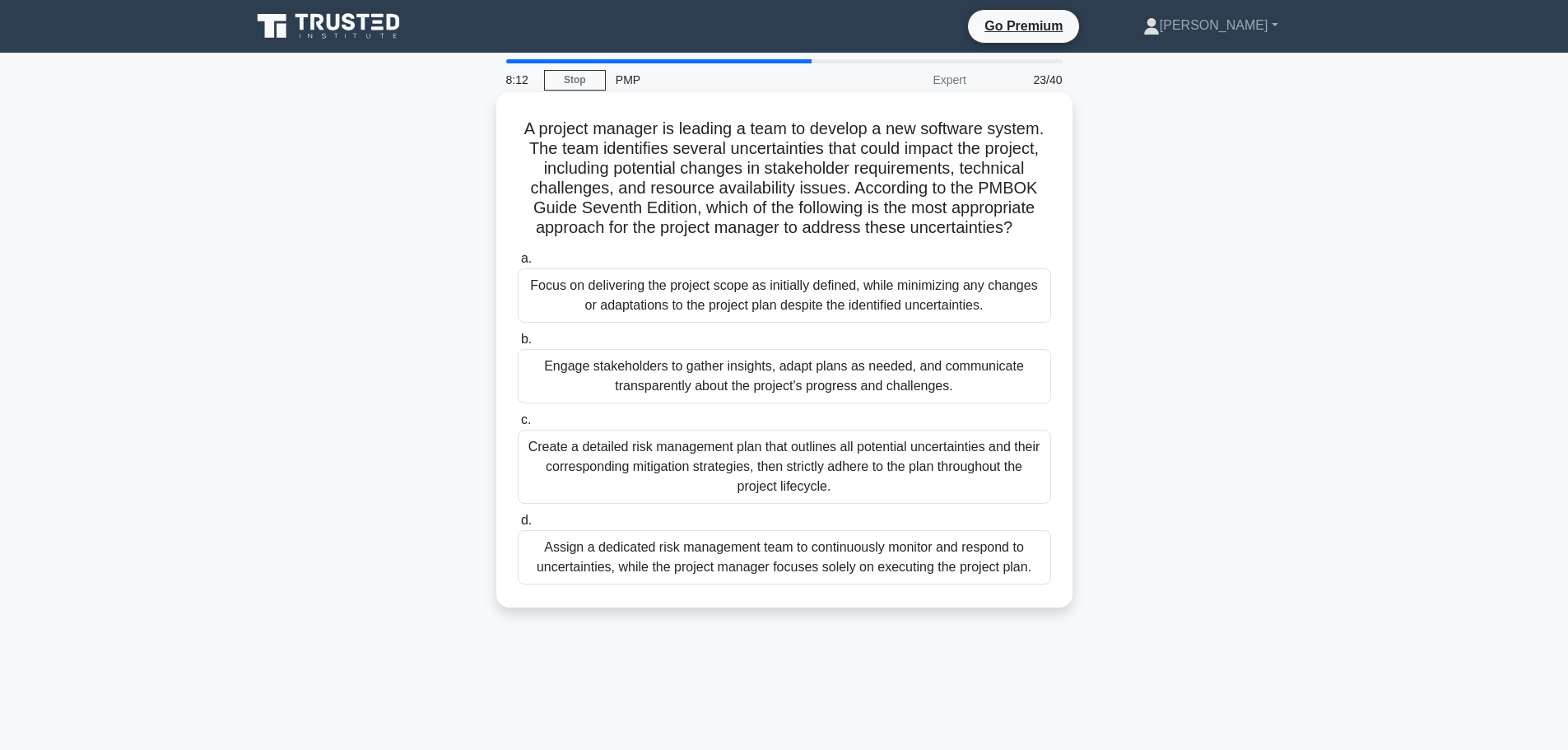
click at [798, 466] on div "Create a detailed risk management plan that outlines all potential uncertaintie…" at bounding box center [784, 467] width 534 height 74
click at [518, 426] on input "c. Create a detailed risk management plan that outlines all potential uncertain…" at bounding box center [518, 420] width 0 height 11
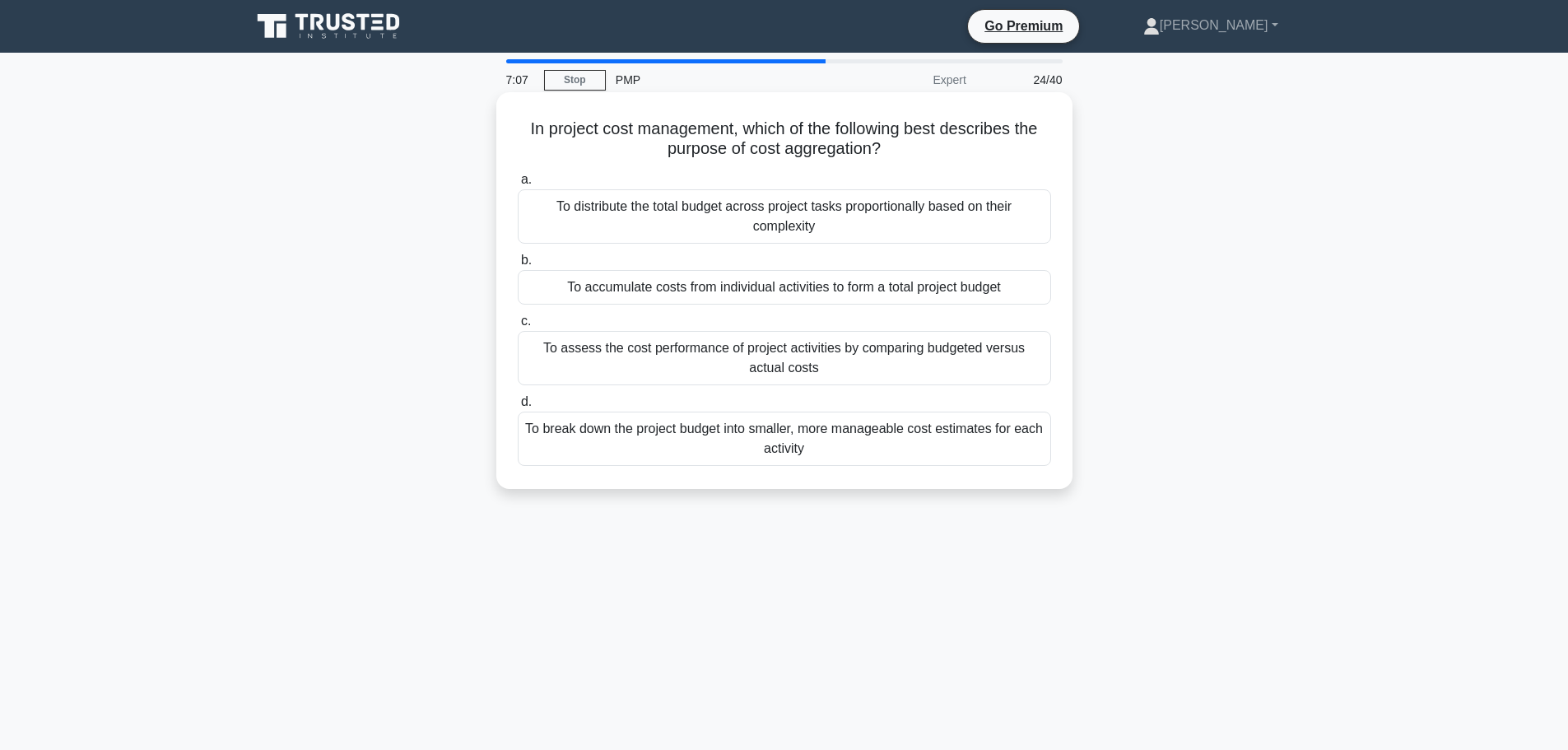
click at [898, 362] on div "To assess the cost performance of project activities by comparing budgeted vers…" at bounding box center [784, 358] width 534 height 54
click at [518, 327] on input "c. To assess the cost performance of project activities by comparing budgeted v…" at bounding box center [518, 321] width 0 height 11
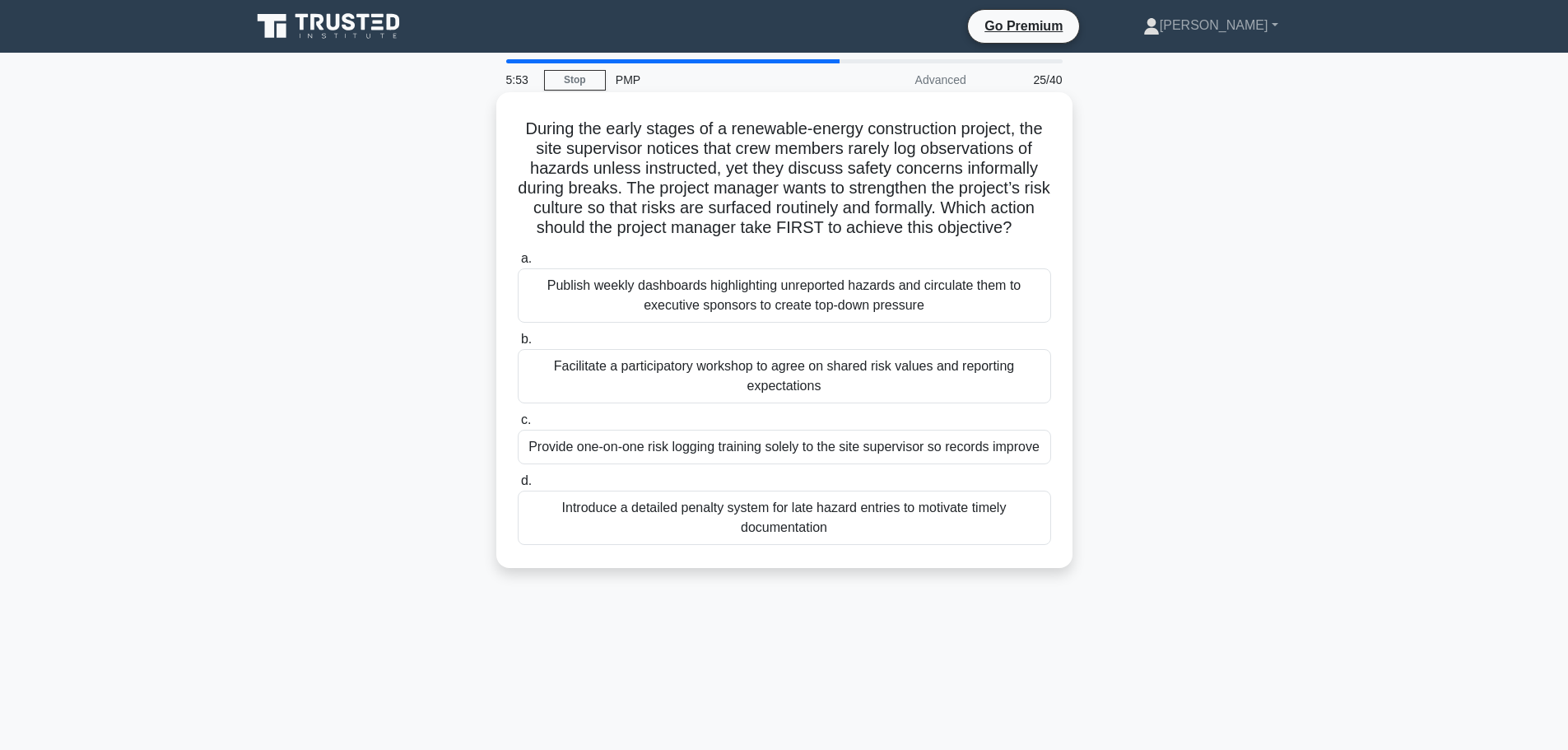
click at [936, 393] on div "Facilitate a participatory workshop to agree on shared risk values and reportin…" at bounding box center [784, 376] width 534 height 54
click at [518, 345] on input "b. Facilitate a participatory workshop to agree on shared risk values and repor…" at bounding box center [518, 339] width 0 height 11
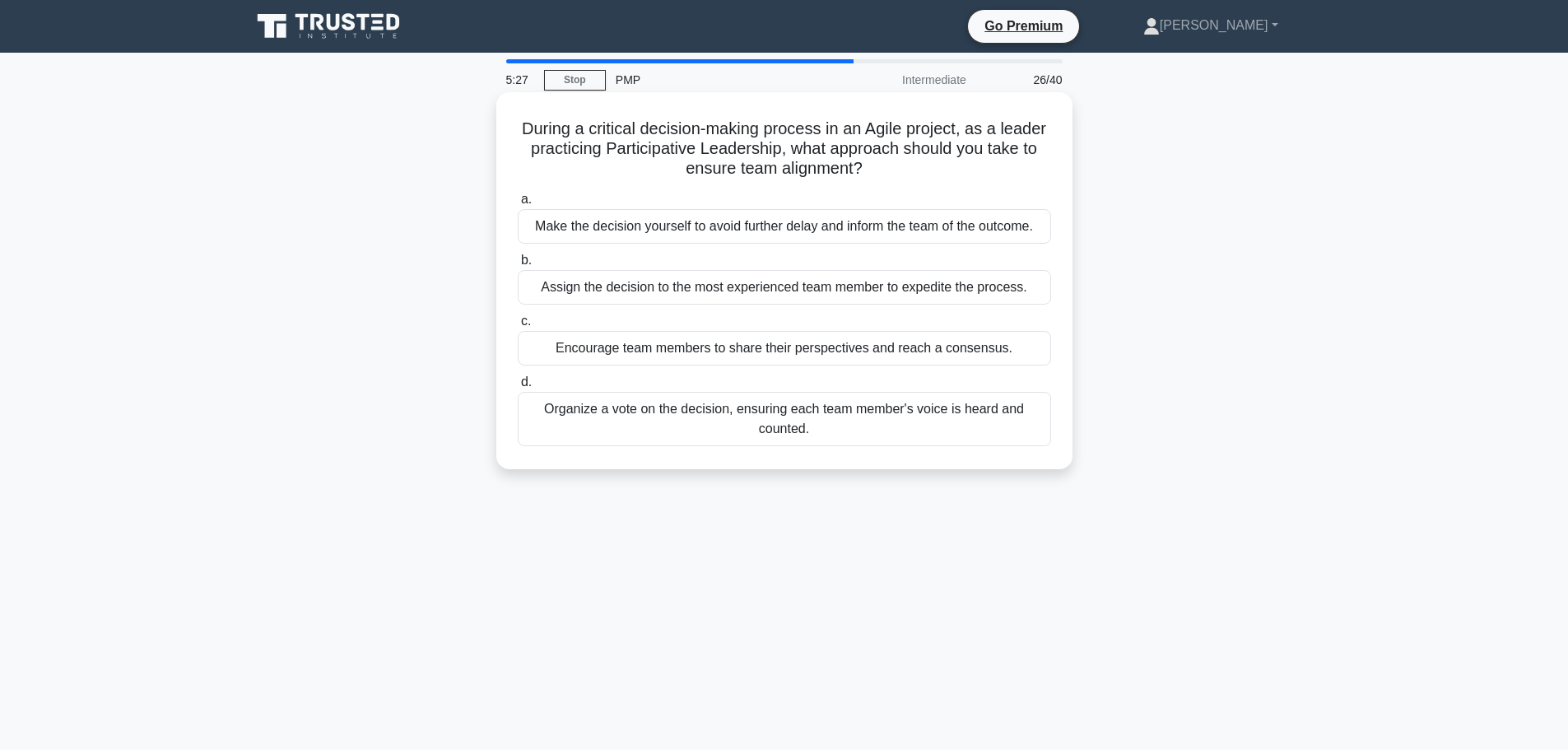
click at [930, 417] on div "Organize a vote on the decision, ensuring each team member's voice is heard and…" at bounding box center [784, 419] width 534 height 54
click at [518, 388] on input "d. Organize a vote on the decision, ensuring each team member's voice is heard …" at bounding box center [518, 382] width 0 height 11
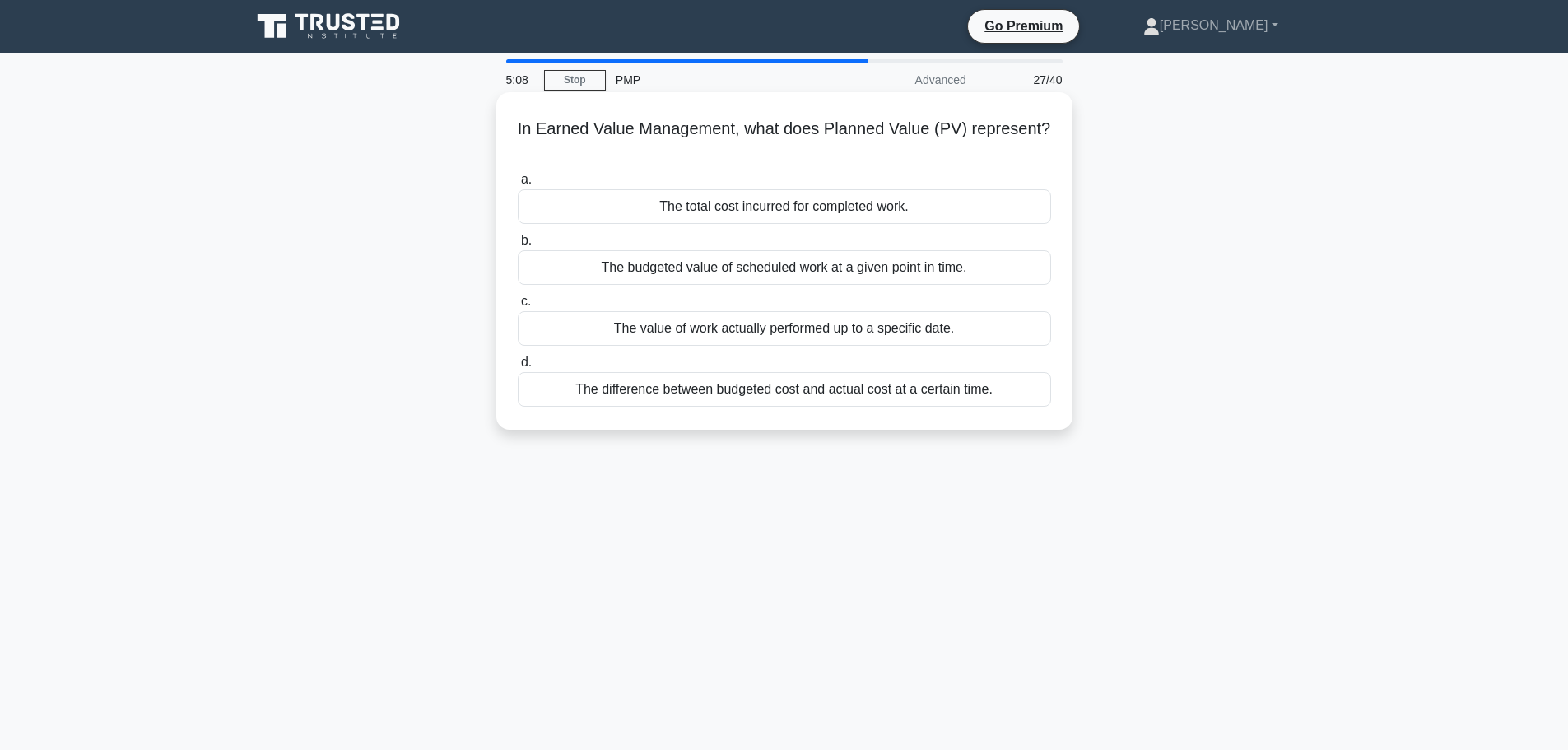
click at [1017, 267] on div "The budgeted value of scheduled work at a given point in time." at bounding box center [784, 267] width 534 height 35
click at [518, 246] on input "b. The budgeted value of scheduled work at a given point in time." at bounding box center [518, 241] width 0 height 11
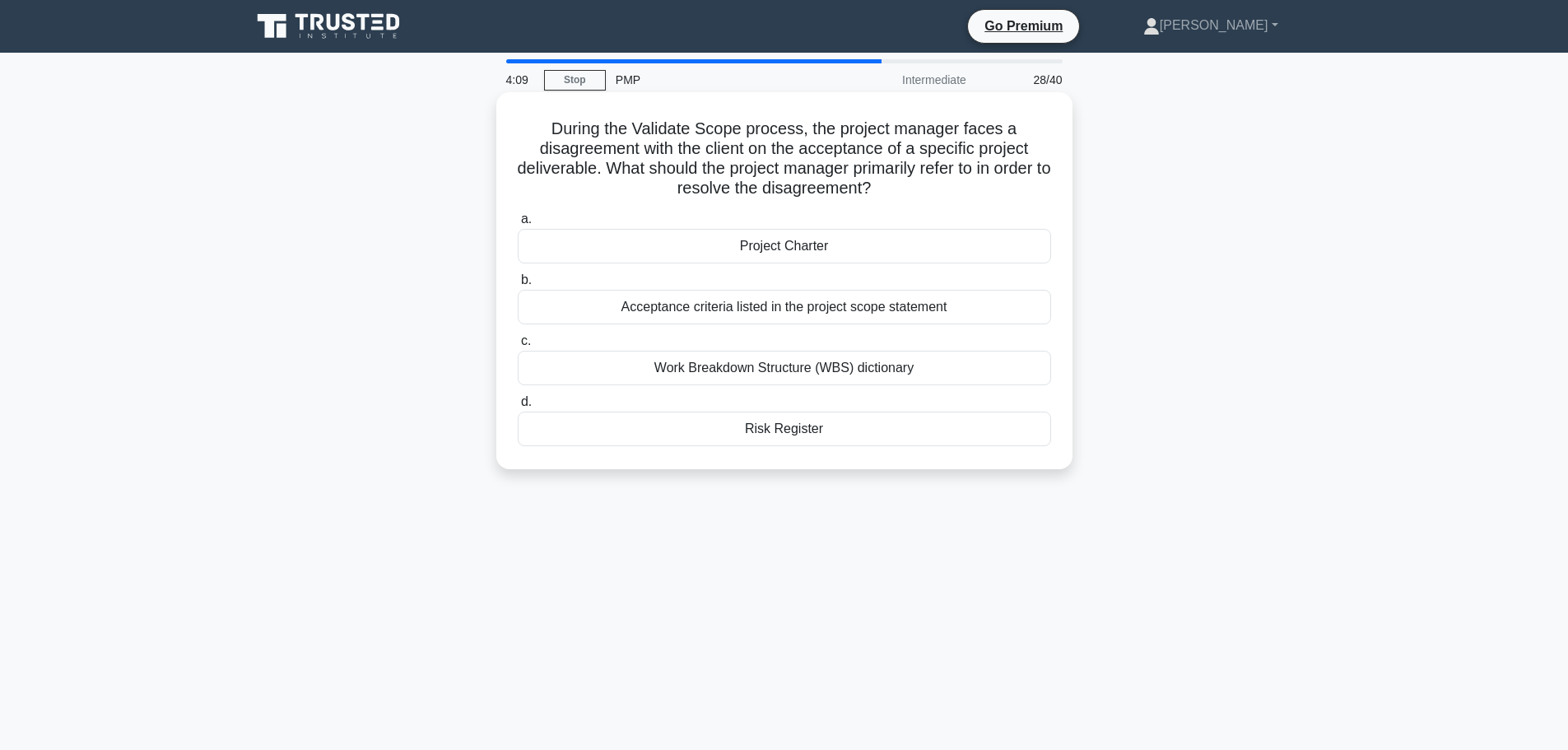
click at [955, 307] on div "Acceptance criteria listed in the project scope statement" at bounding box center [784, 307] width 534 height 35
click at [518, 286] on input "b. Acceptance criteria listed in the project scope statement" at bounding box center [518, 280] width 0 height 11
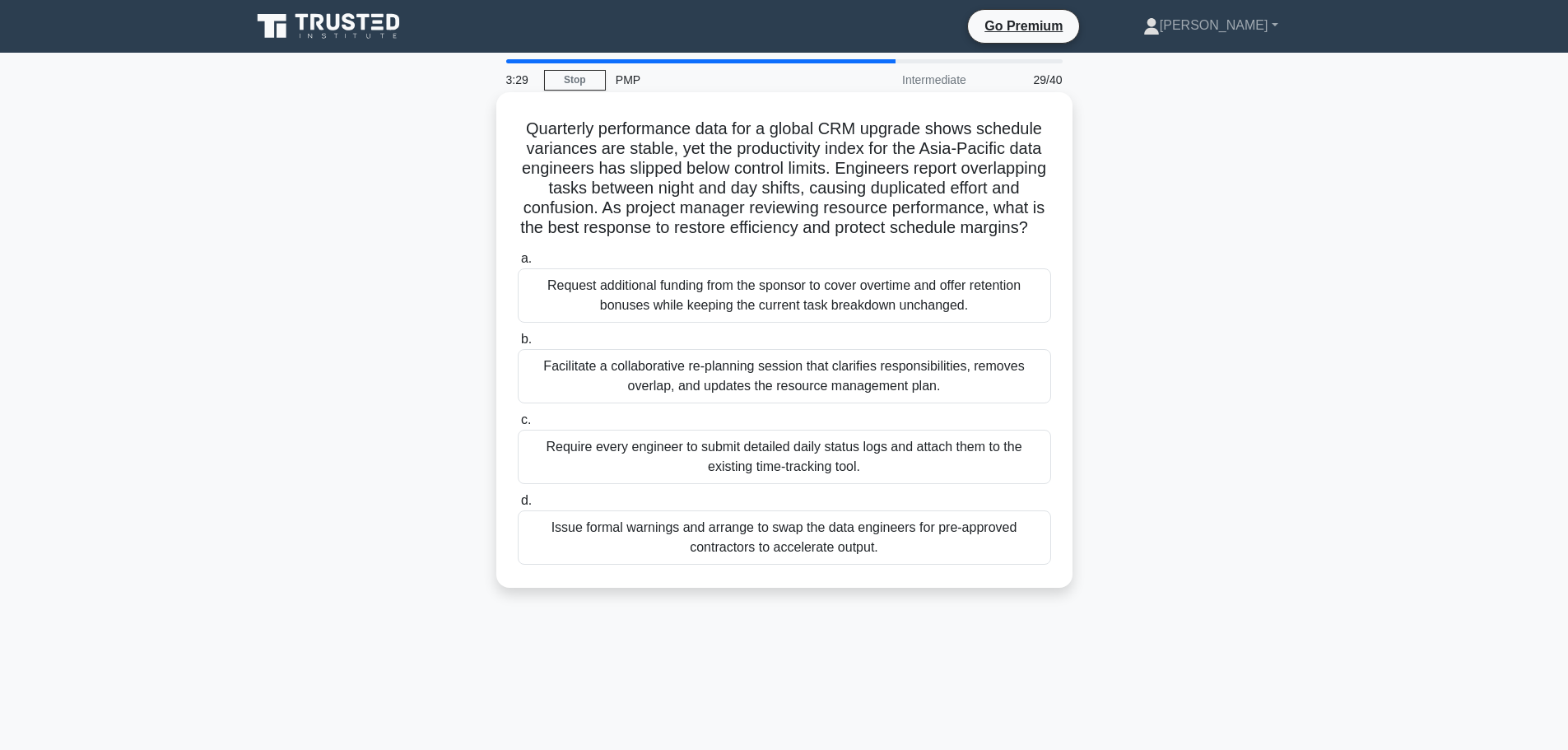
click at [952, 394] on div "Facilitate a collaborative re-planning session that clarifies responsibilities,…" at bounding box center [784, 376] width 534 height 54
click at [518, 345] on input "b. Facilitate a collaborative re-planning session that clarifies responsibiliti…" at bounding box center [518, 339] width 0 height 11
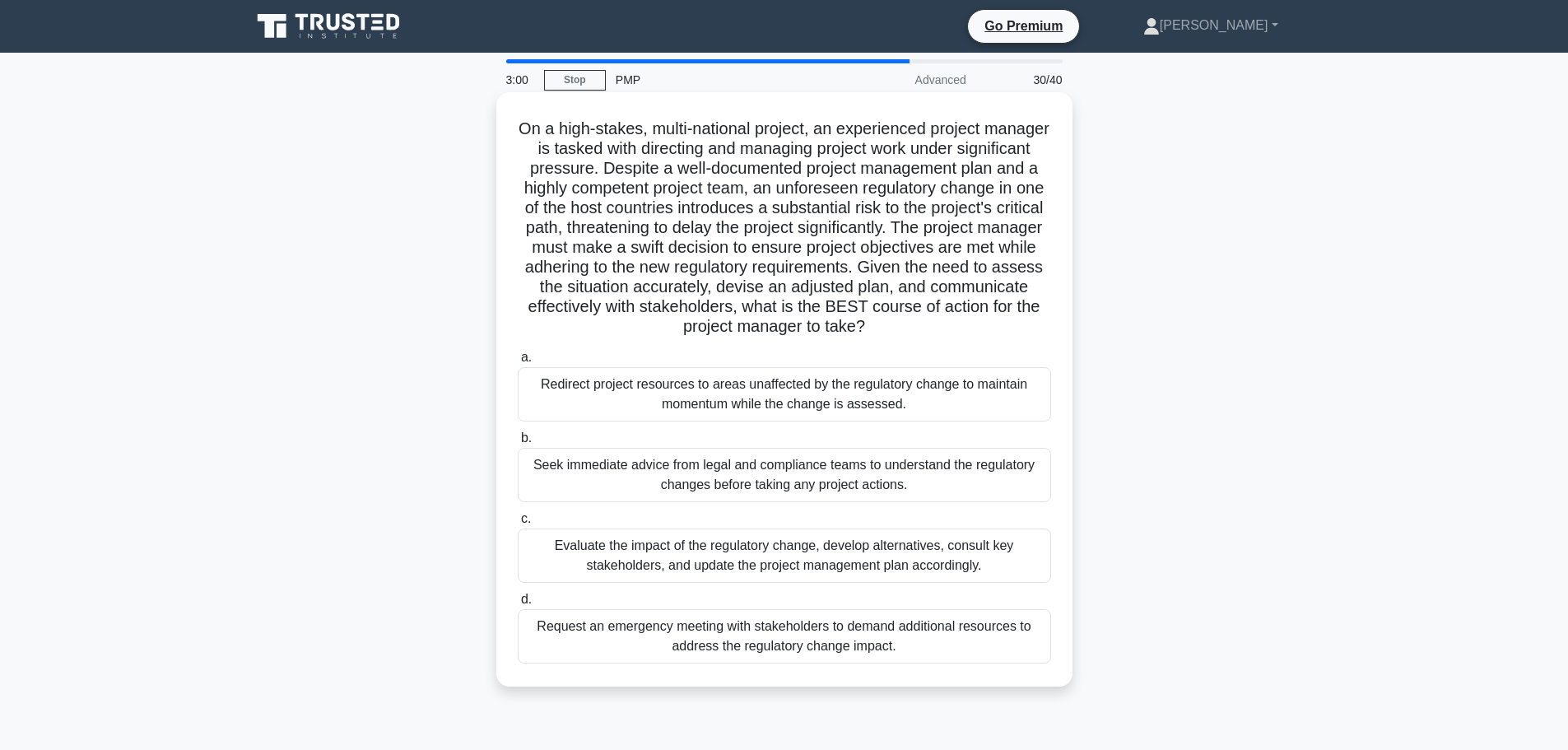
click at [899, 554] on div "Evaluate the impact of the regulatory change, develop alternatives, consult key…" at bounding box center [784, 556] width 534 height 54
click at [518, 525] on input "c. Evaluate the impact of the regulatory change, develop alternatives, consult …" at bounding box center [518, 519] width 0 height 11
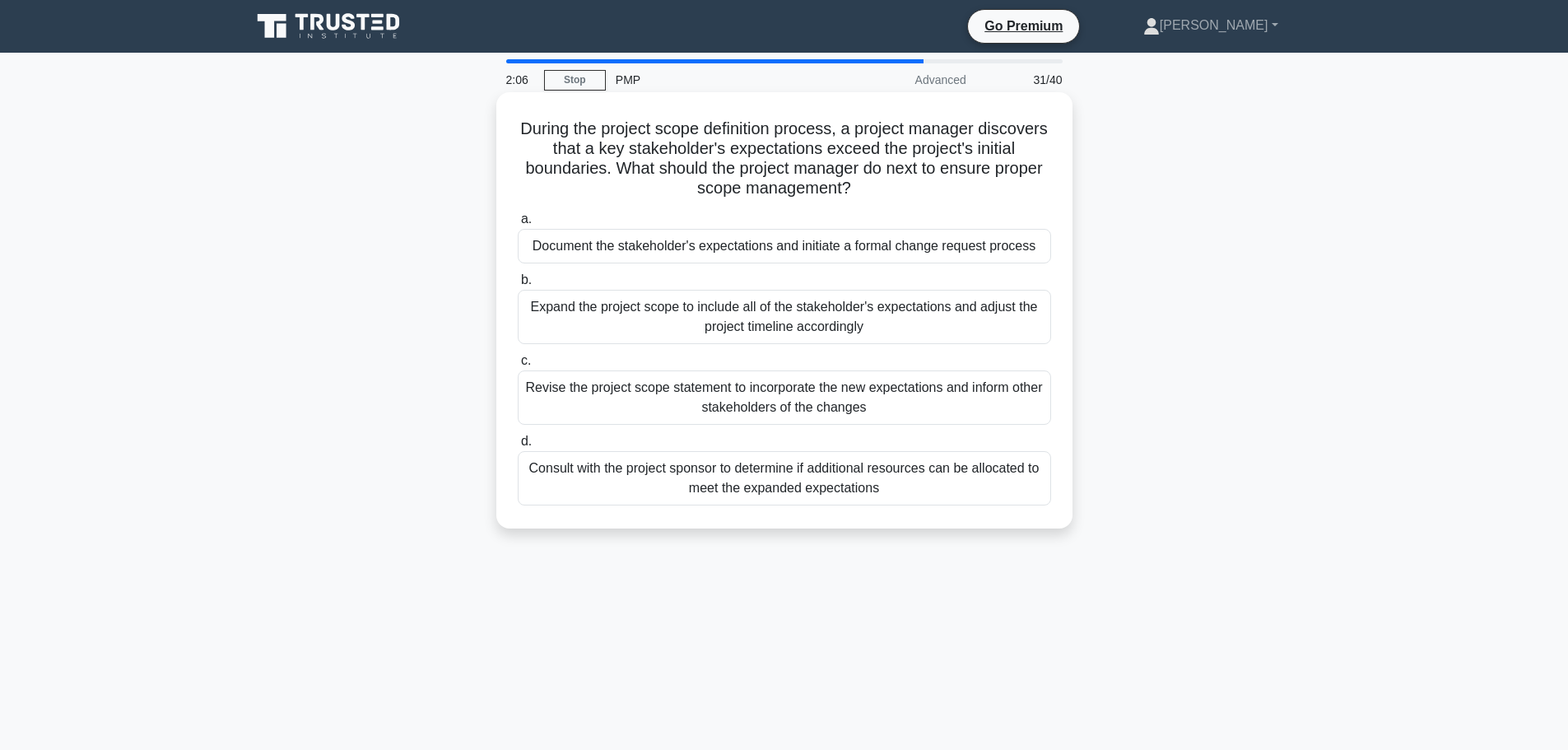
click at [1012, 243] on div "Document the stakeholder's expectations and initiate a formal change request pr…" at bounding box center [784, 246] width 534 height 35
click at [518, 225] on input "a. Document the stakeholder's expectations and initiate a formal change request…" at bounding box center [518, 219] width 0 height 11
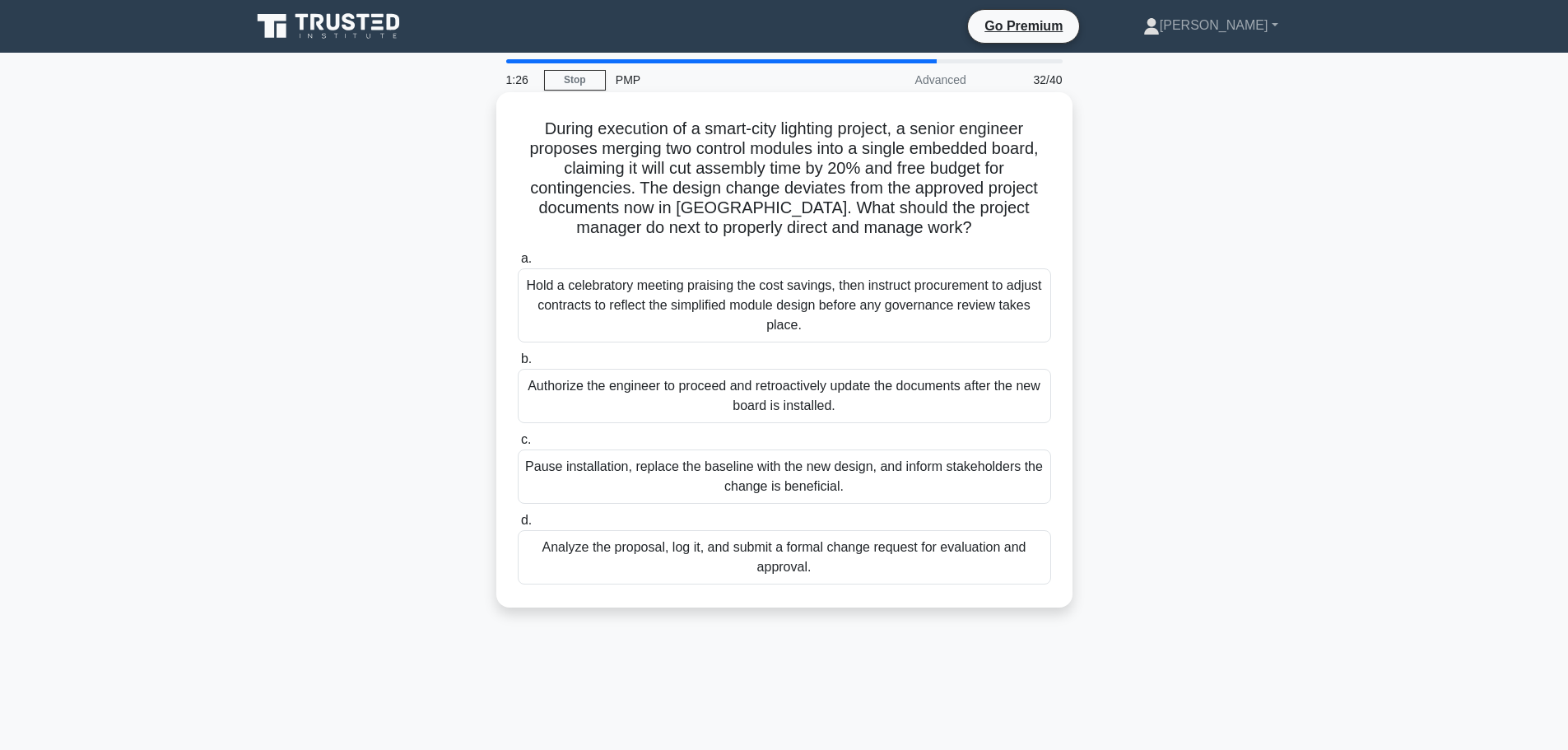
click at [917, 563] on div "Analyze the proposal, log it, and submit a formal change request for evaluation…" at bounding box center [784, 557] width 534 height 54
click at [518, 526] on input "d. Analyze the proposal, log it, and submit a formal change request for evaluat…" at bounding box center [518, 521] width 0 height 11
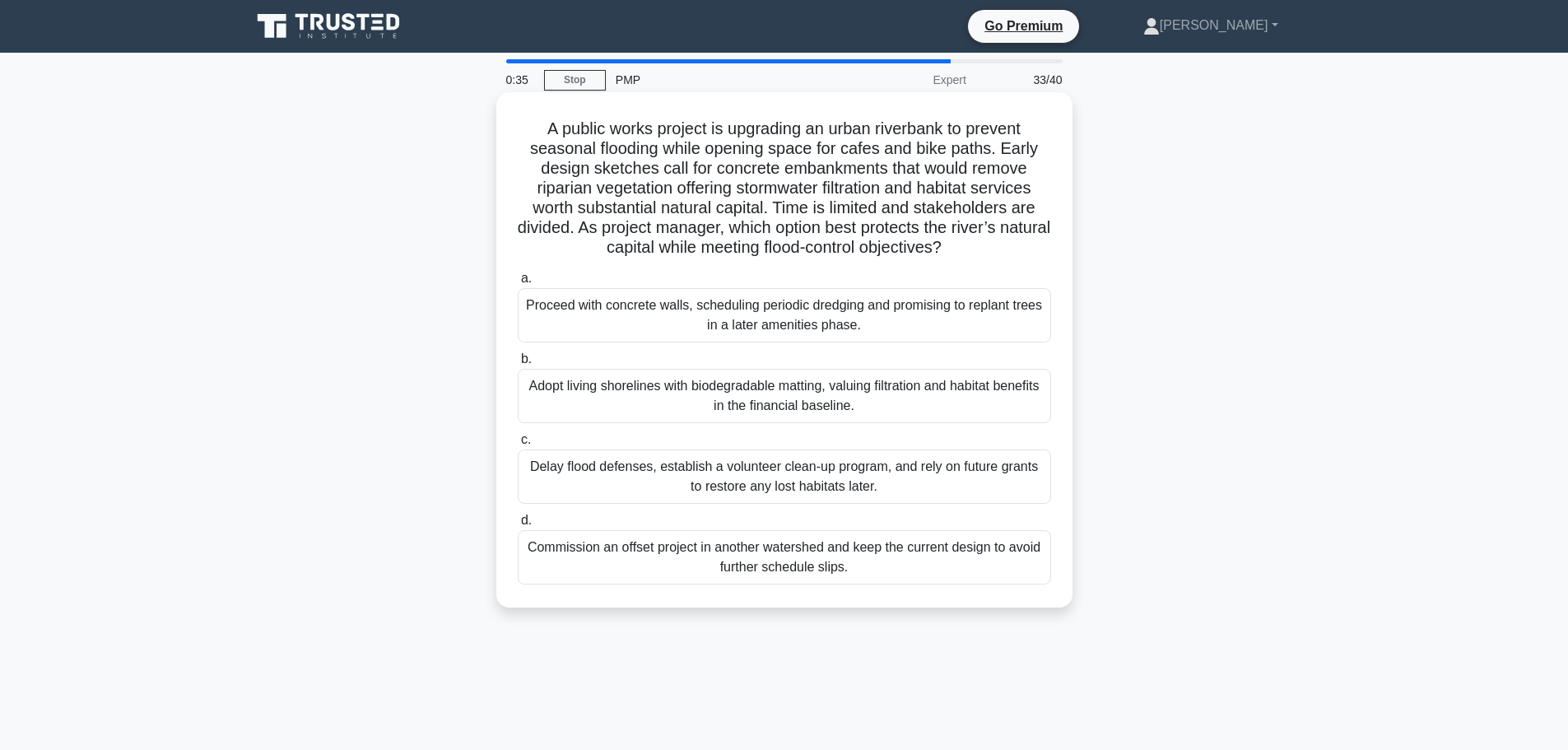
click at [867, 409] on div "Adopt living shorelines with biodegradable matting, valuing filtration and habi…" at bounding box center [784, 396] width 534 height 54
click at [518, 365] on input "b. Adopt living shorelines with biodegradable matting, valuing filtration and h…" at bounding box center [518, 359] width 0 height 11
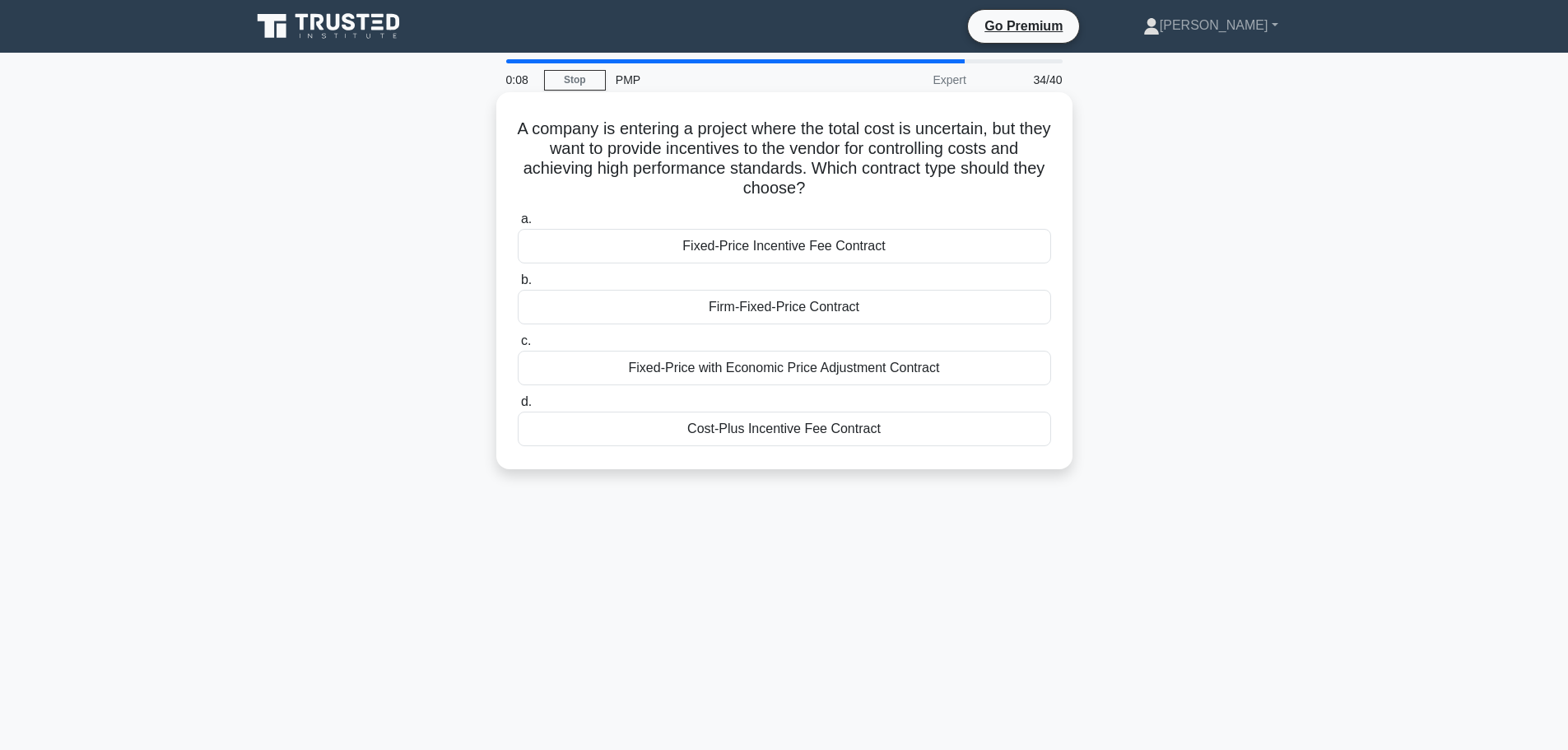
click at [815, 431] on div "Cost-Plus Incentive Fee Contract" at bounding box center [784, 429] width 534 height 35
click at [518, 408] on input "d. Cost-Plus Incentive Fee Contract" at bounding box center [518, 402] width 0 height 11
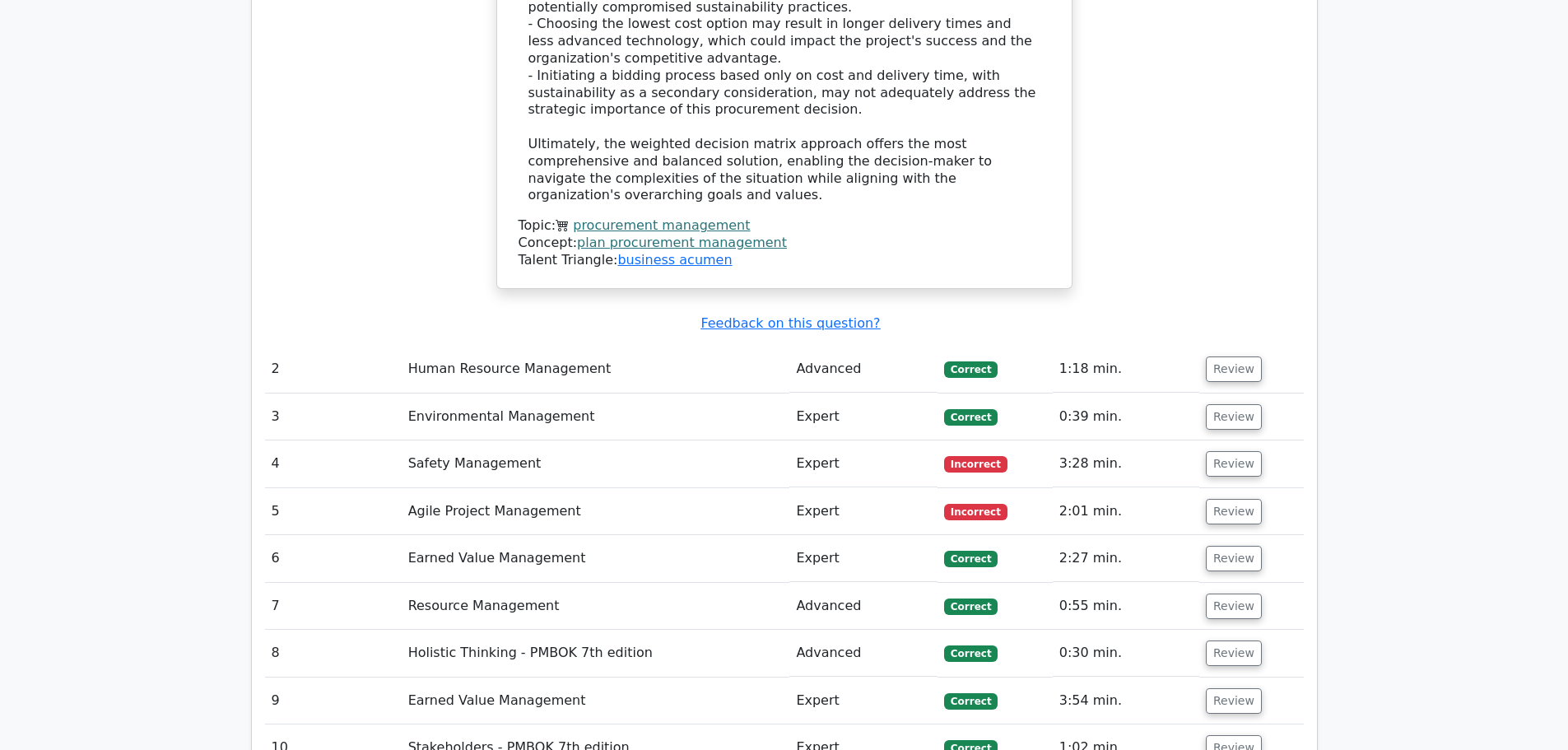
scroll to position [3212, 0]
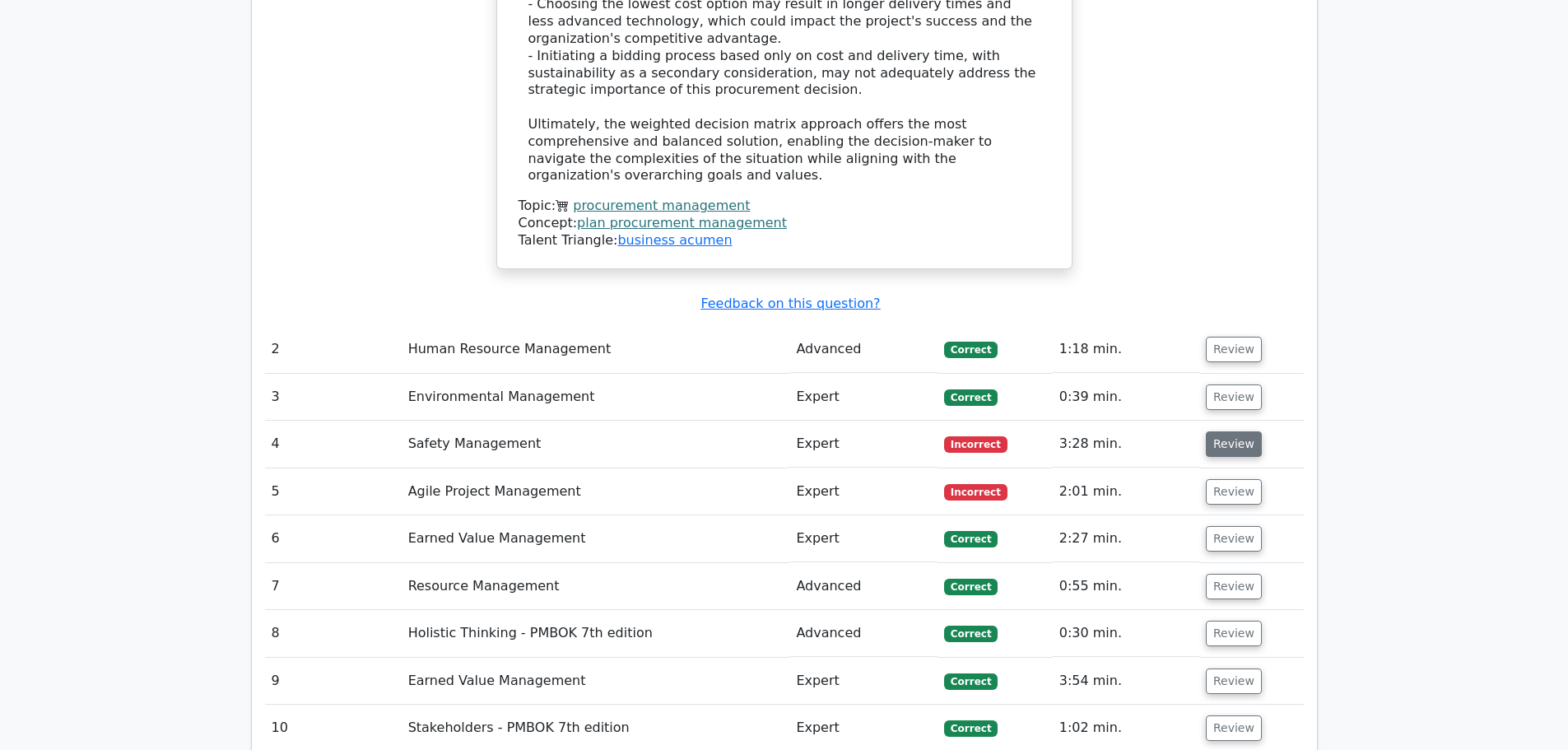
click at [1211, 432] on button "Review" at bounding box center [1234, 445] width 56 height 26
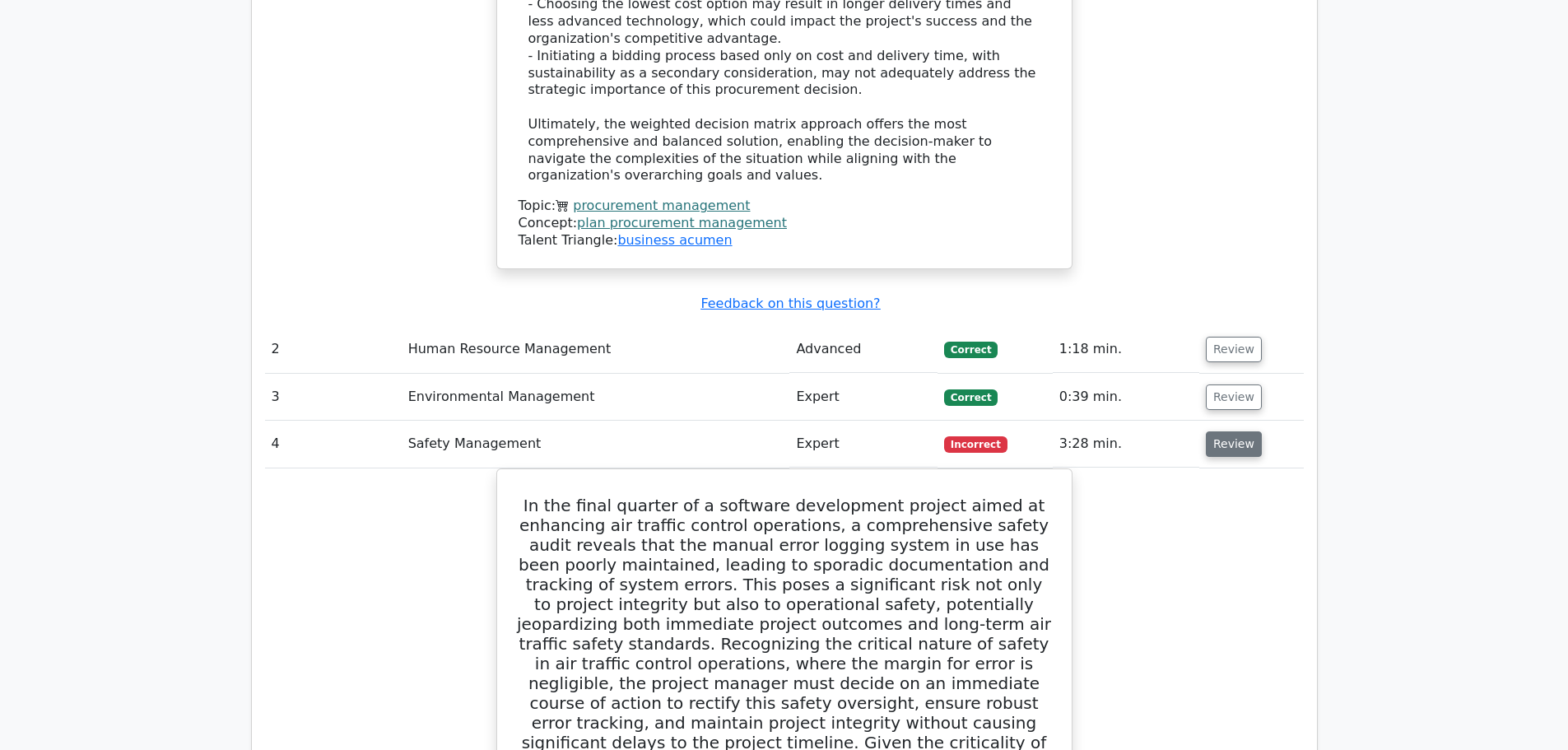
click at [1221, 432] on button "Review" at bounding box center [1234, 445] width 56 height 26
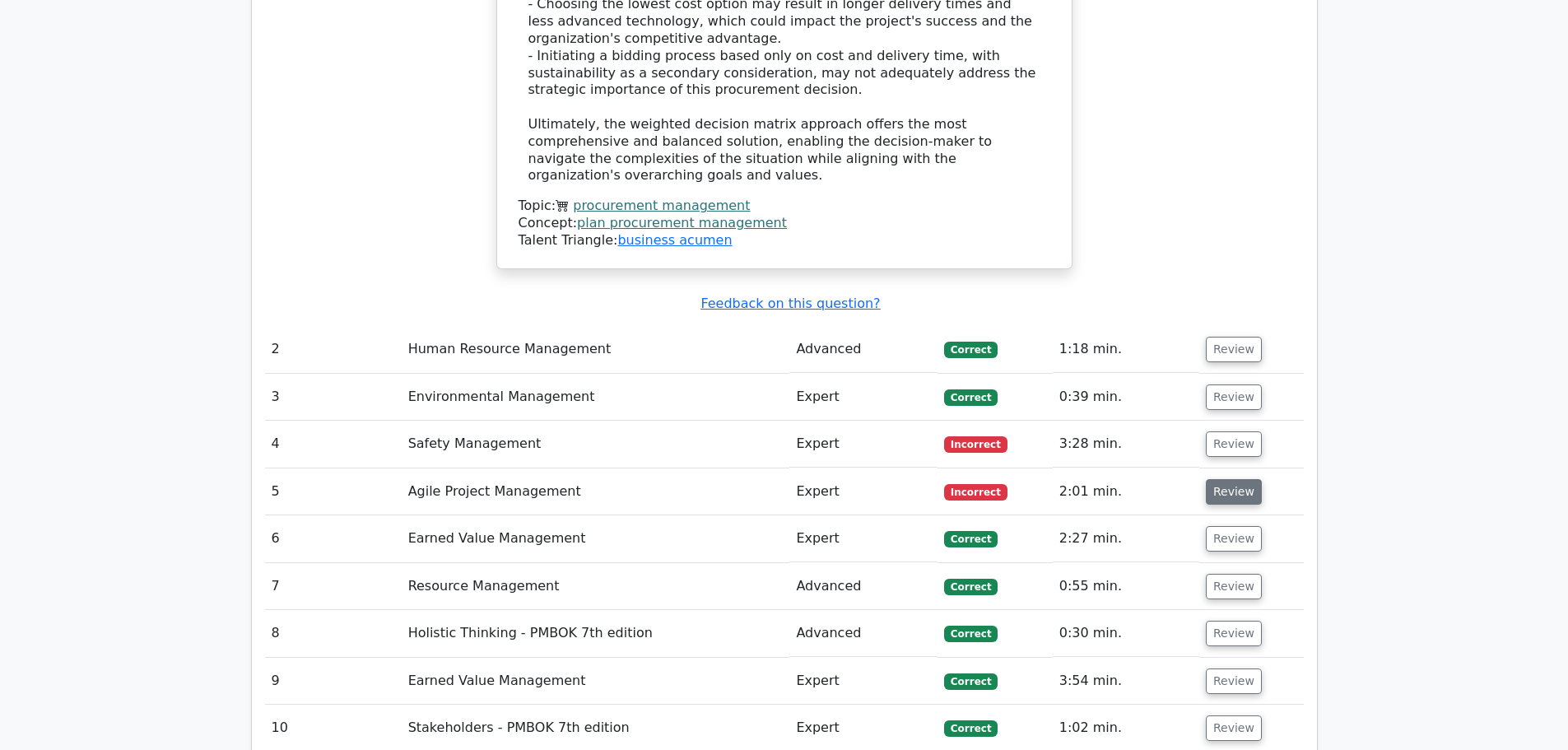
click at [1219, 479] on button "Review" at bounding box center [1234, 492] width 56 height 26
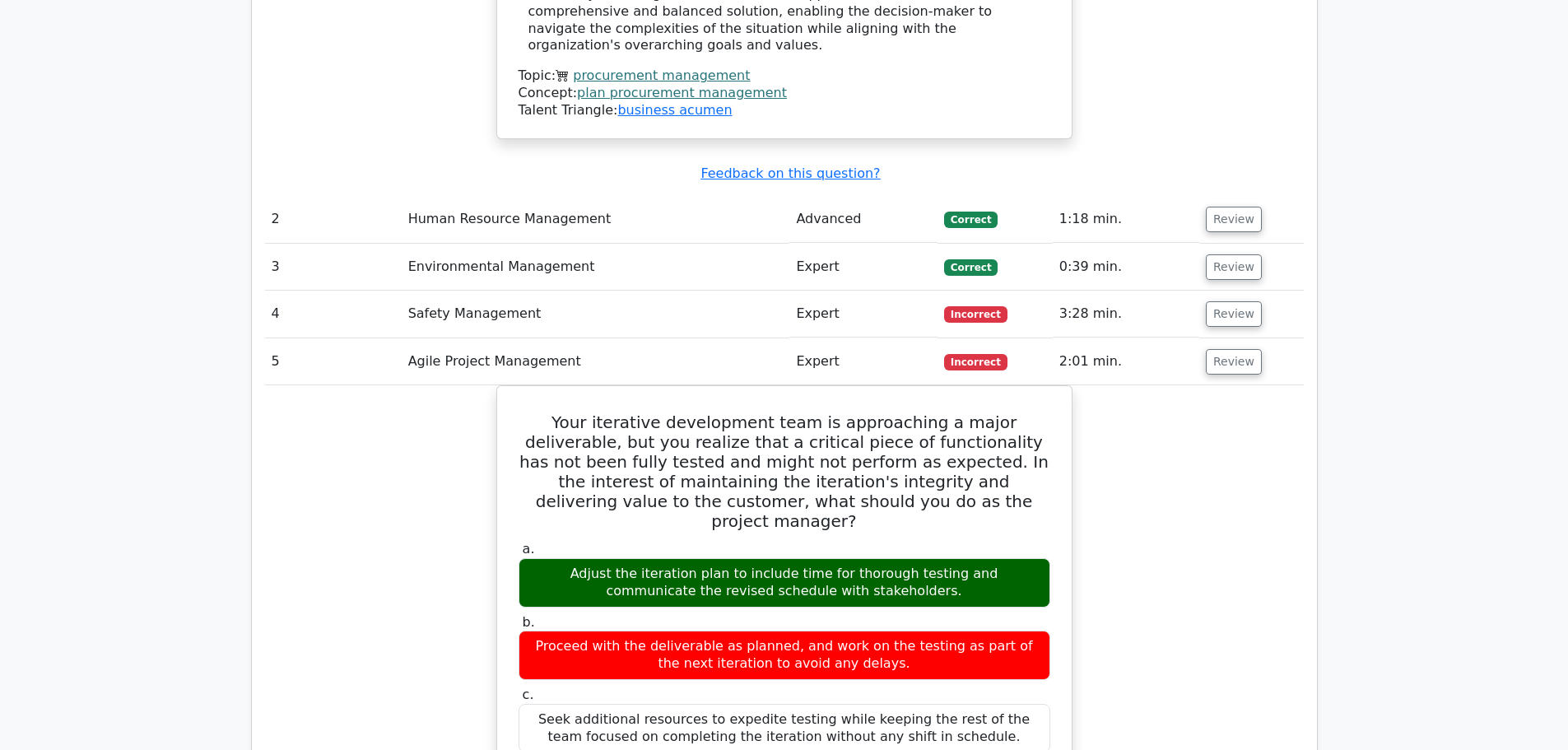
scroll to position [3377, 0]
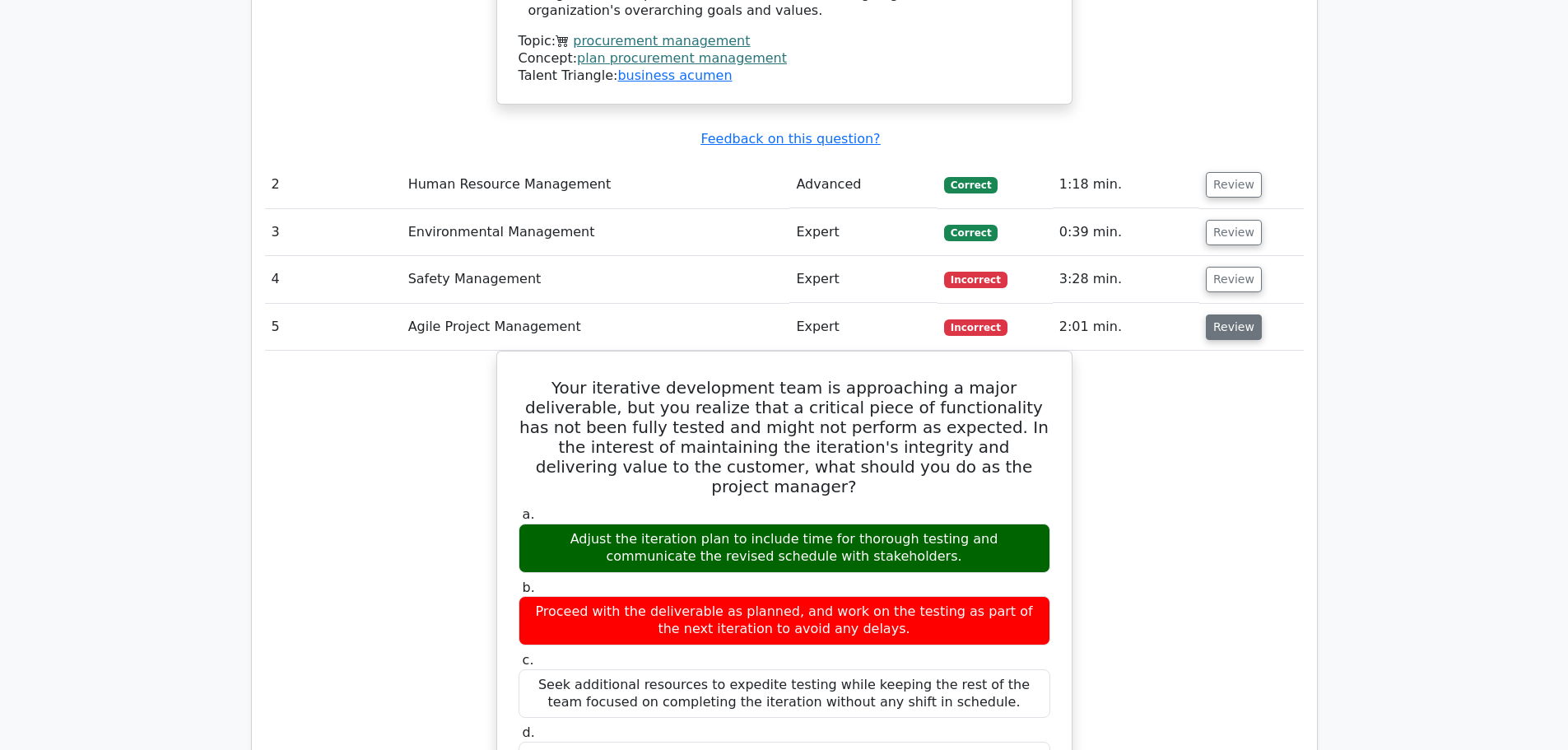
click at [1229, 315] on button "Review" at bounding box center [1234, 328] width 56 height 26
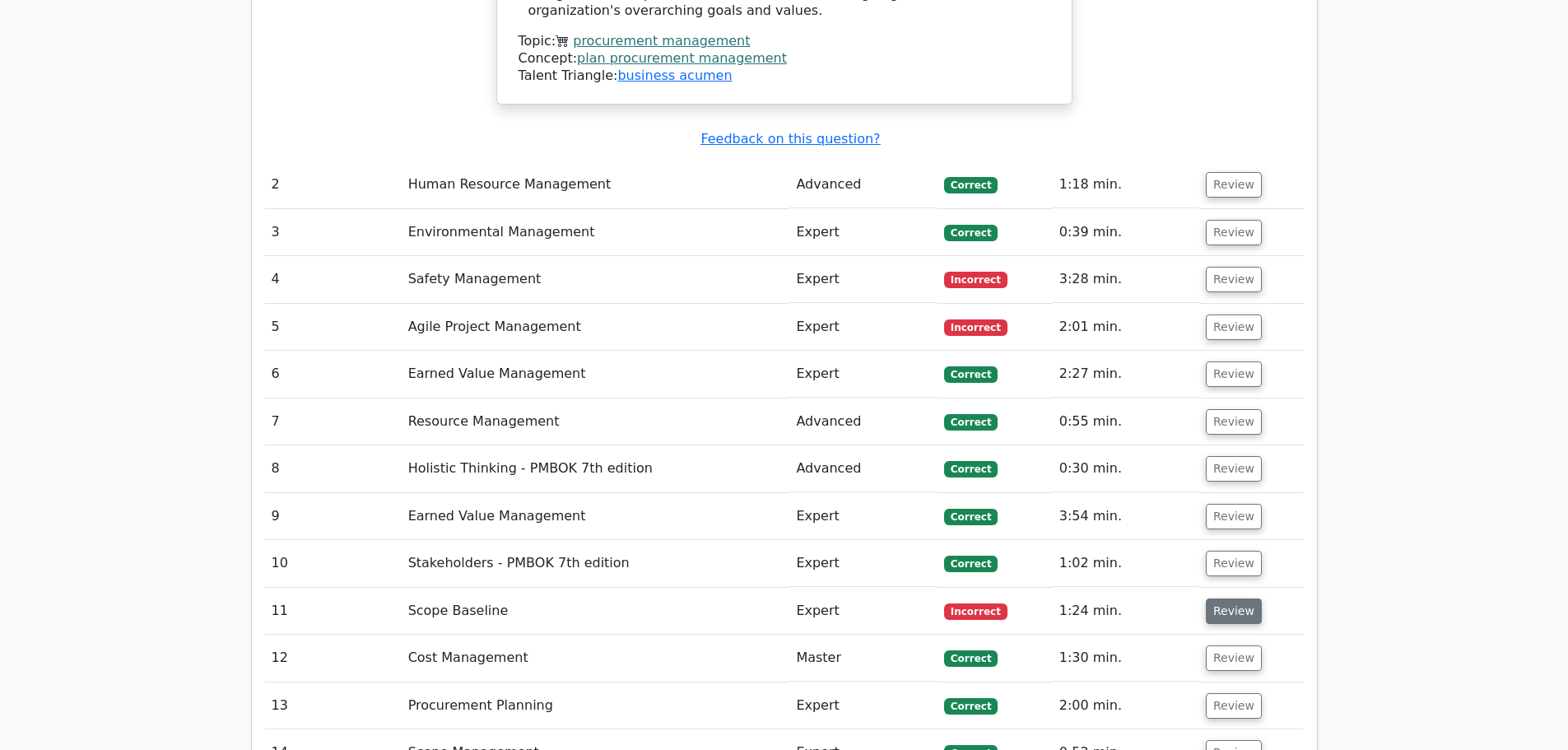
click at [1227, 599] on button "Review" at bounding box center [1234, 612] width 56 height 26
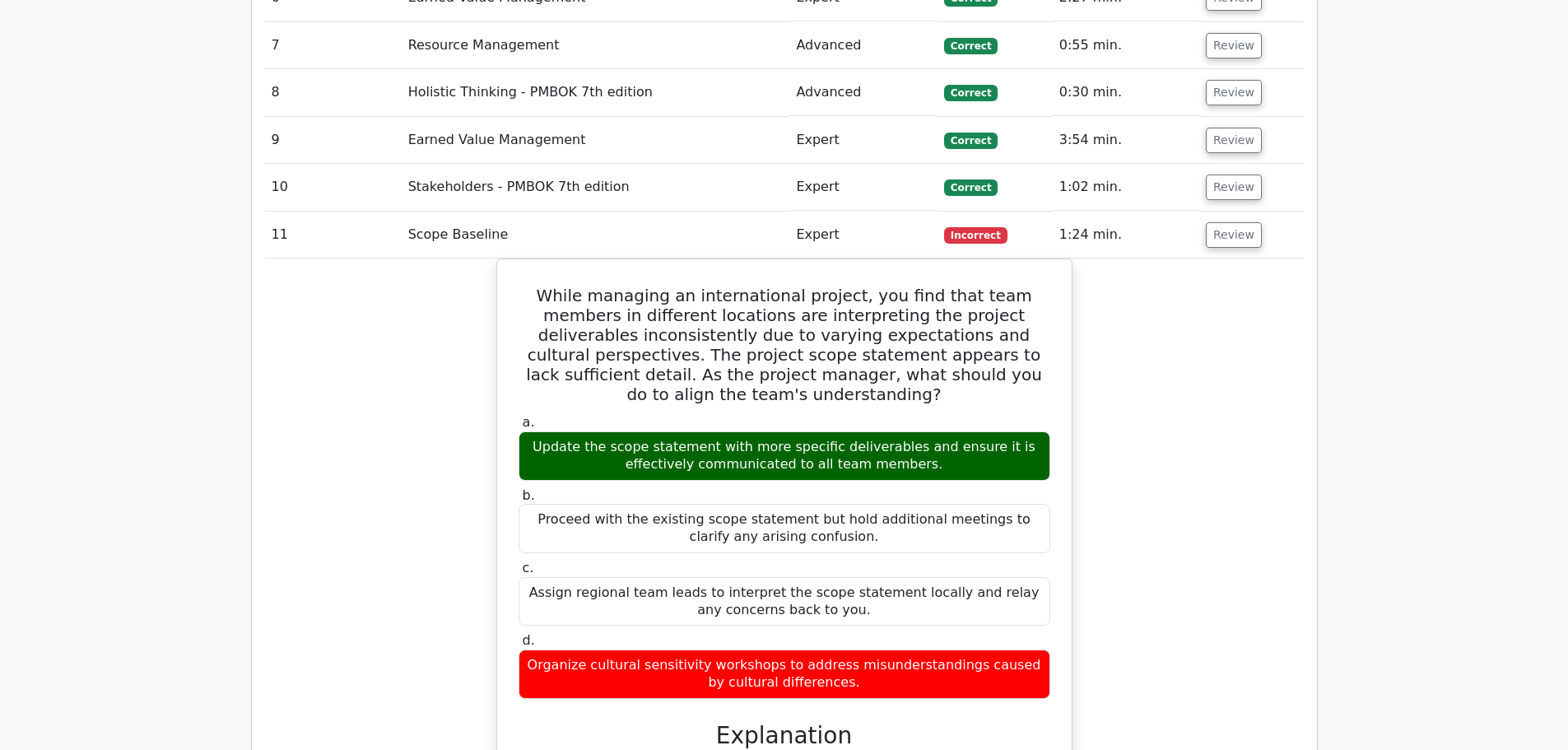
scroll to position [3707, 0]
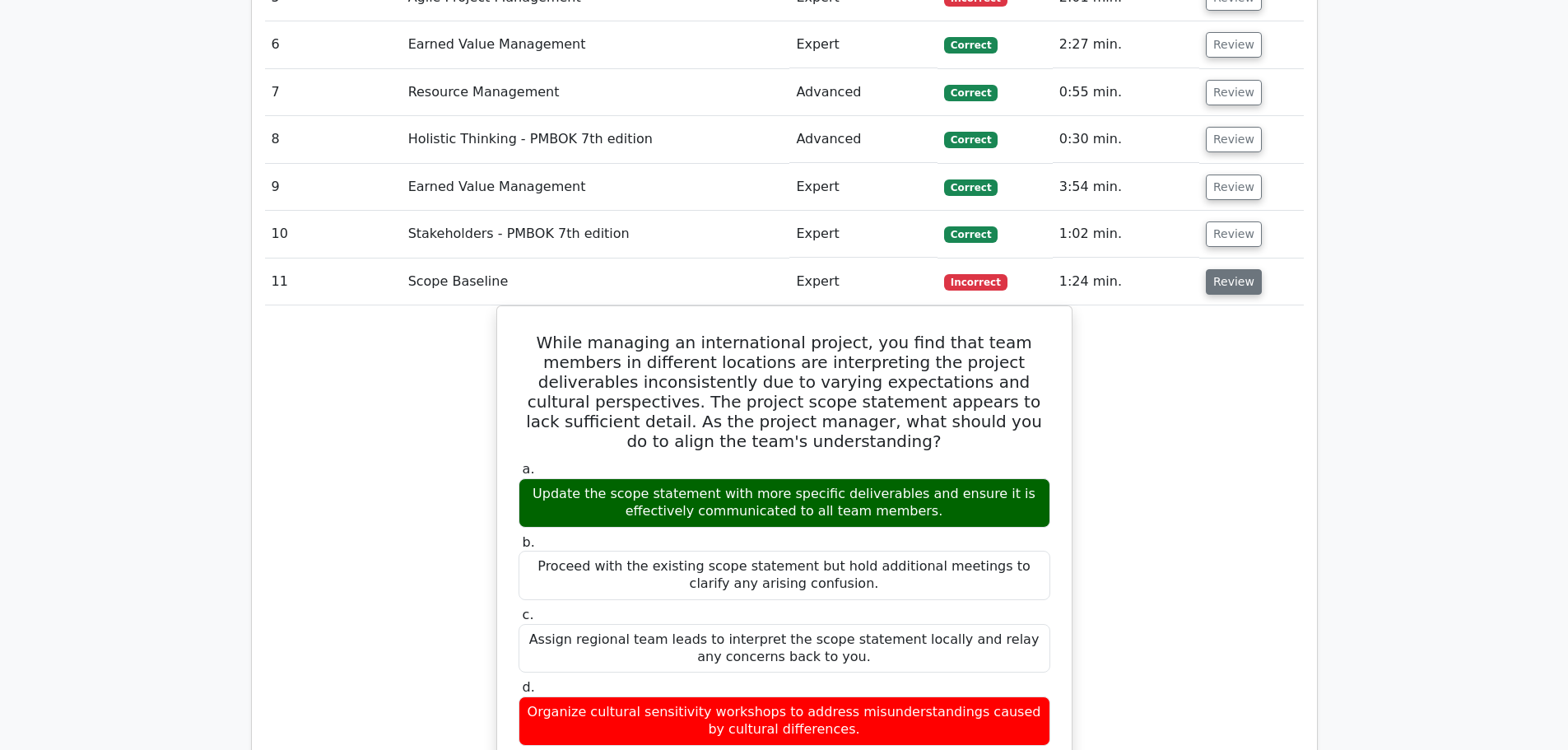
click at [1234, 269] on button "Review" at bounding box center [1234, 282] width 56 height 26
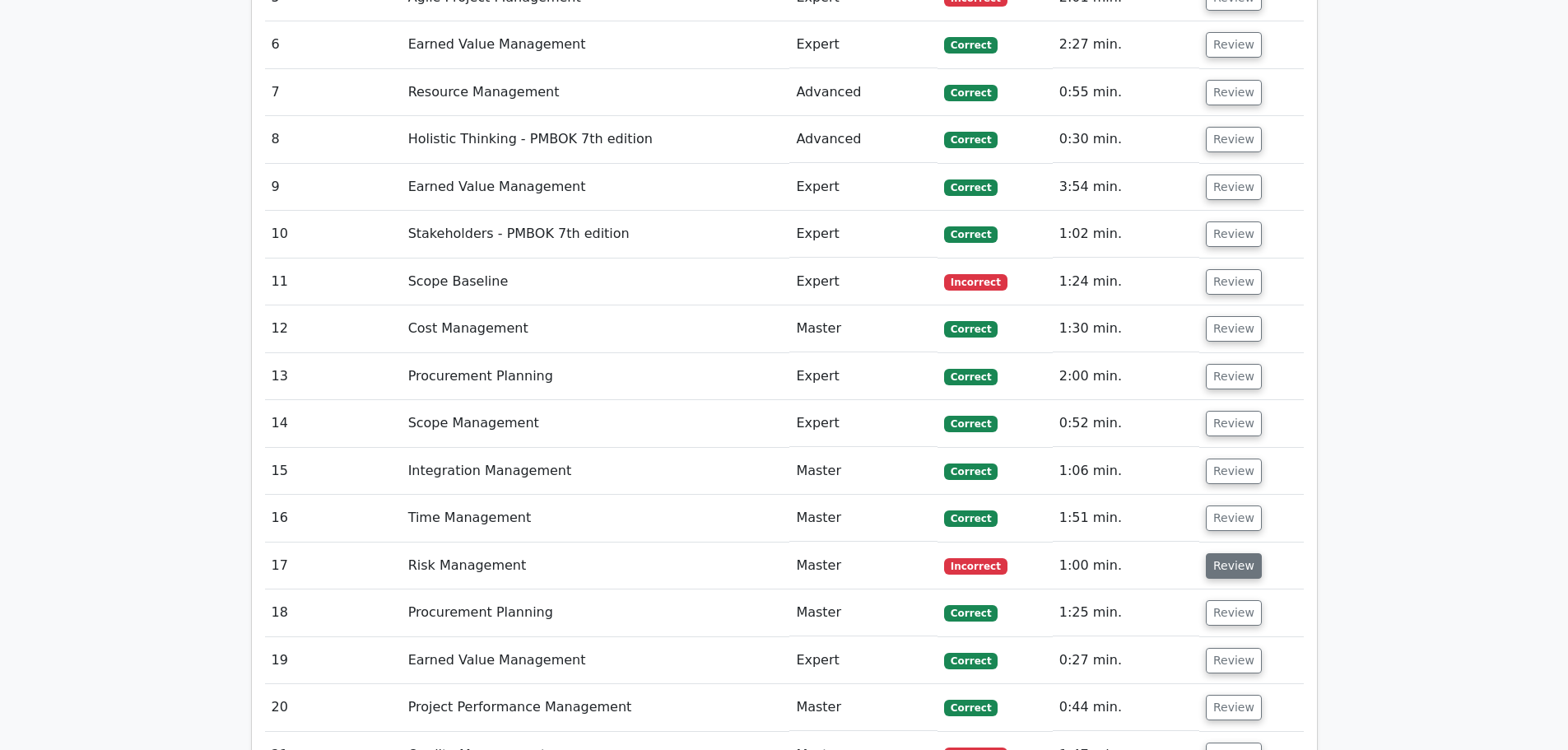
click at [1237, 554] on button "Review" at bounding box center [1234, 567] width 56 height 26
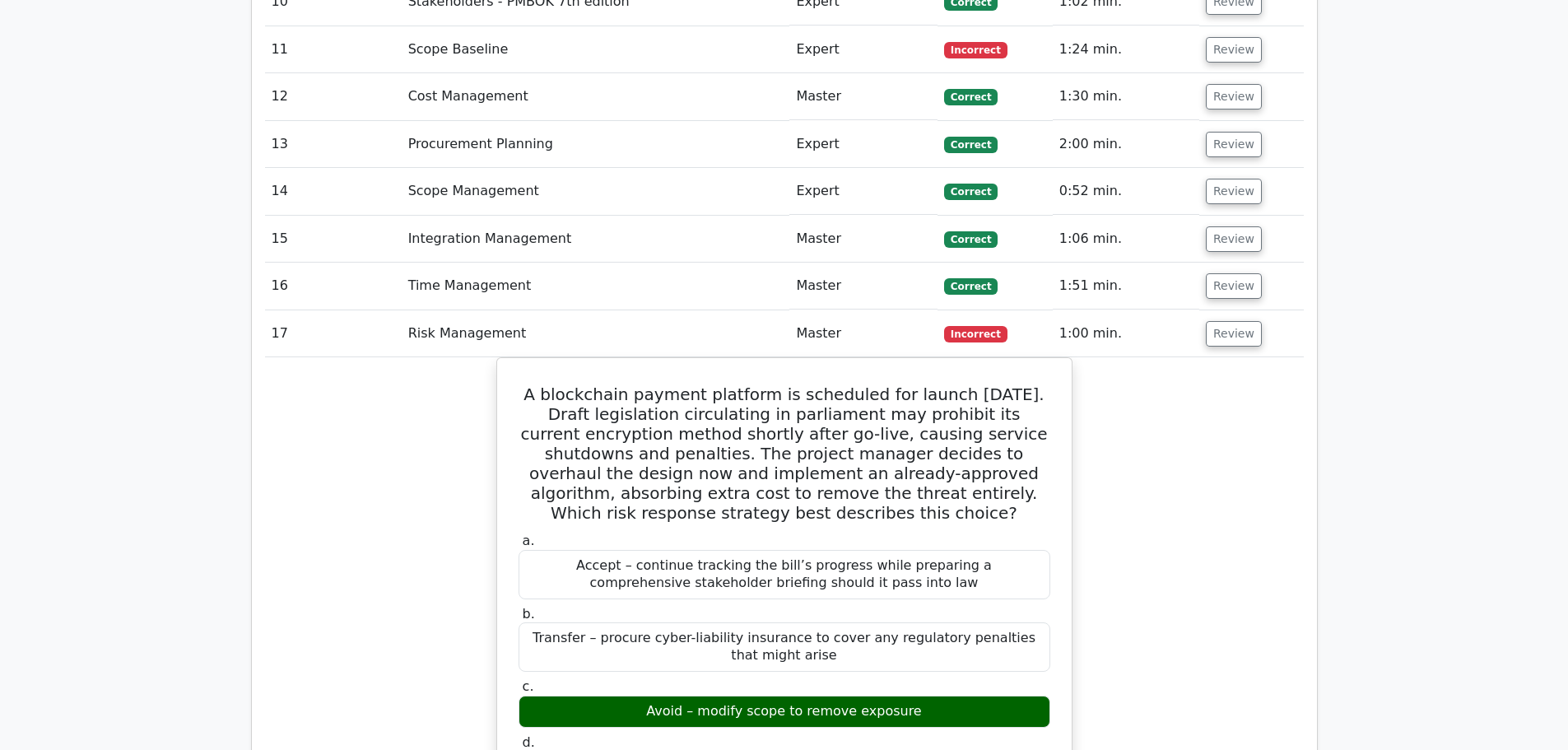
scroll to position [3954, 0]
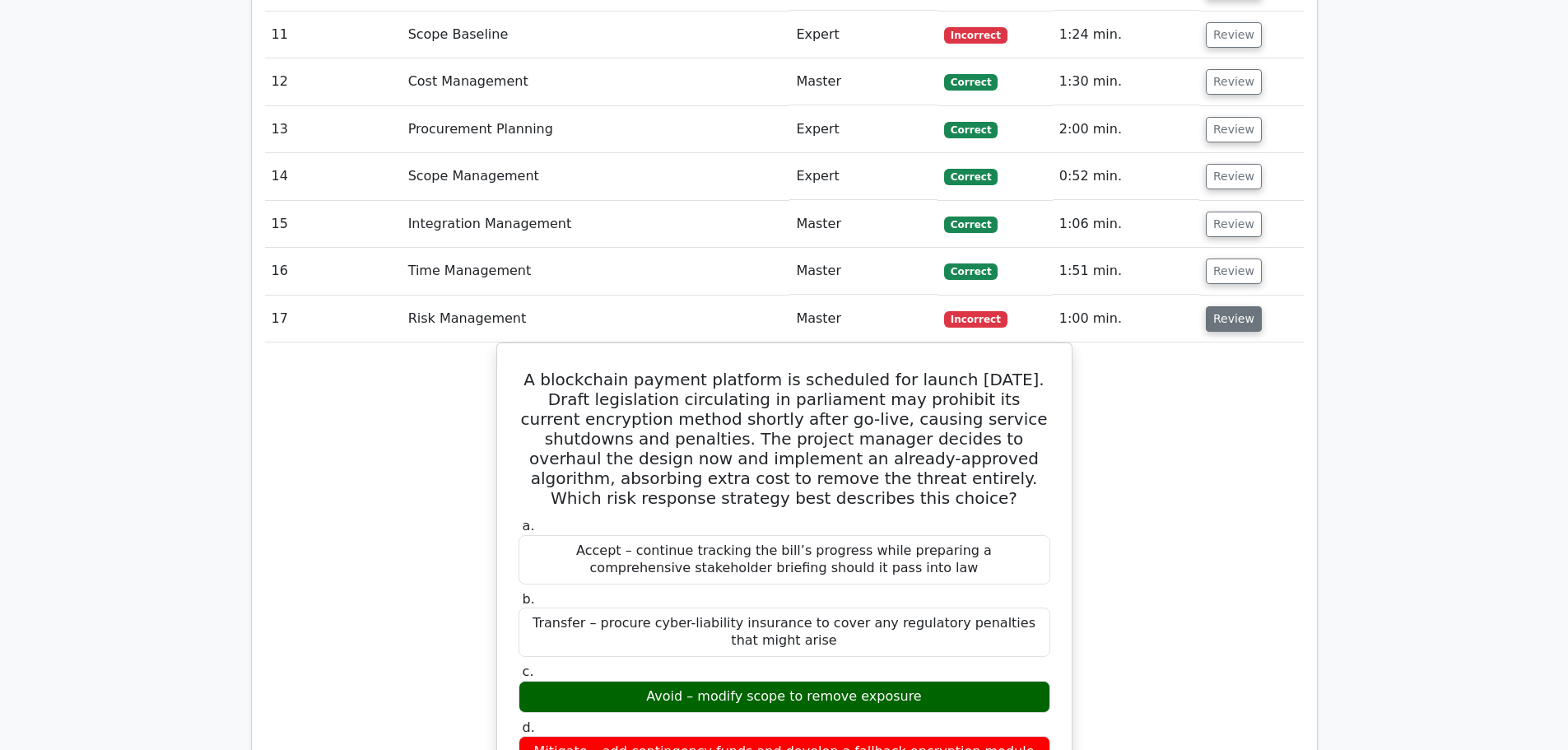
click at [1242, 306] on button "Review" at bounding box center [1234, 319] width 56 height 26
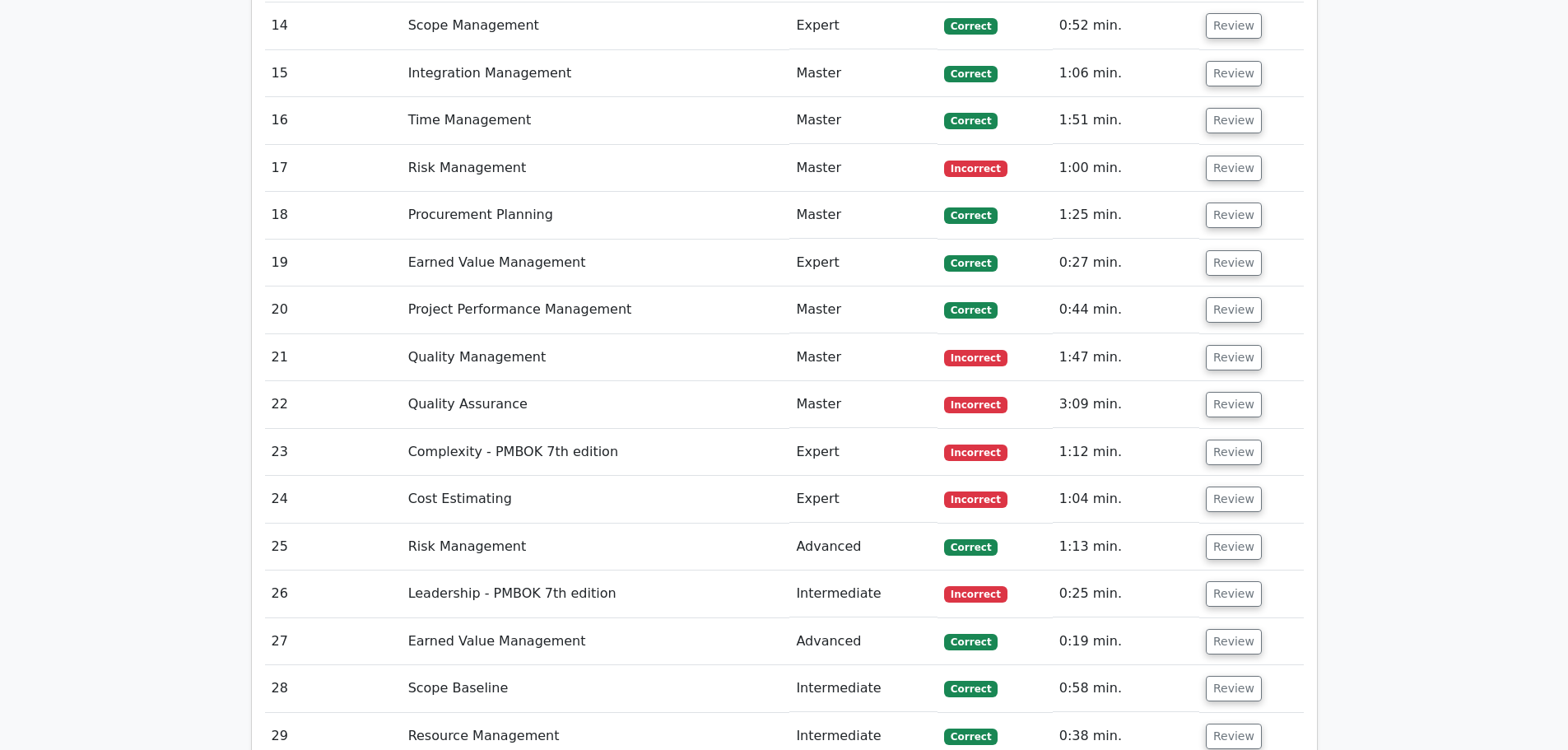
scroll to position [4119, 0]
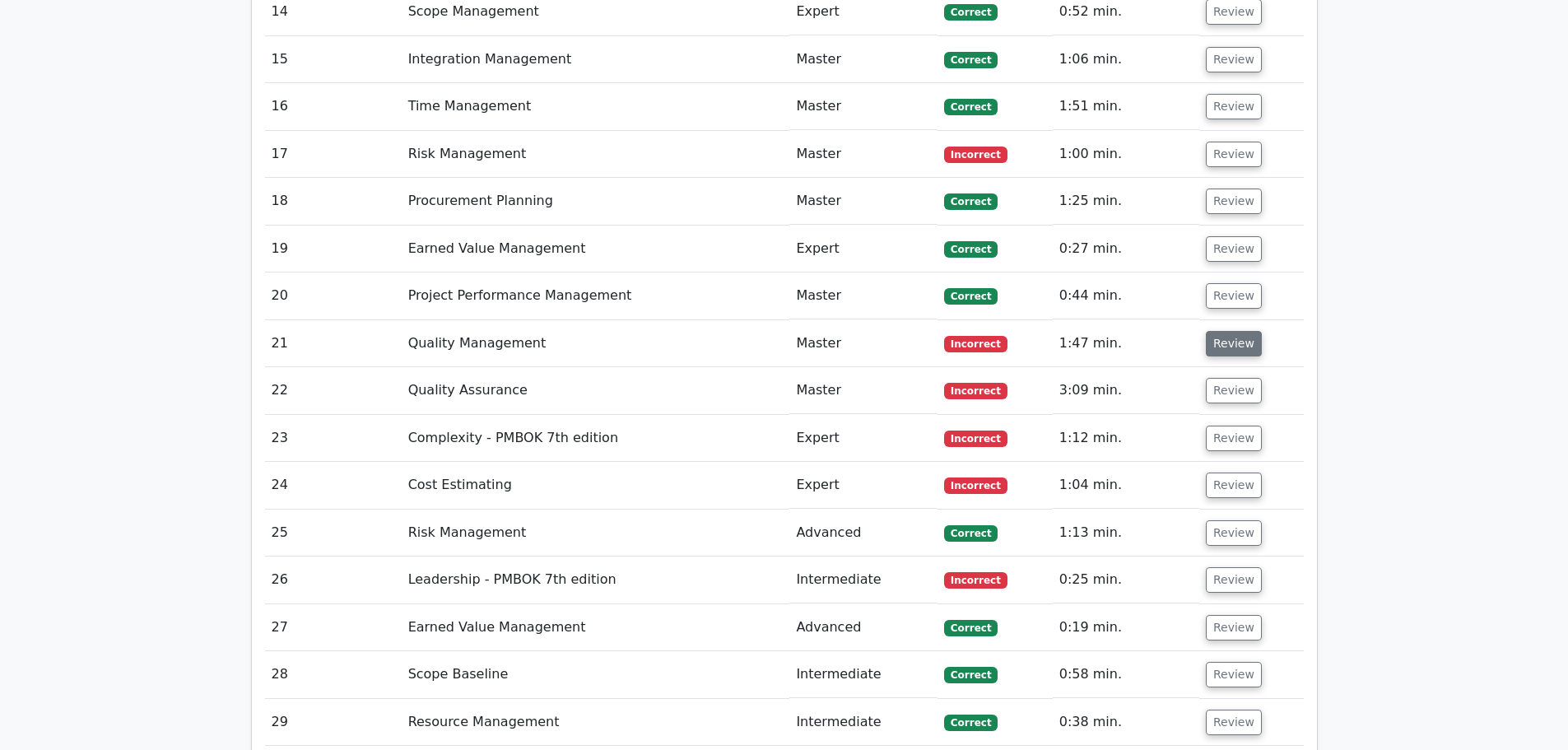
click at [1225, 331] on button "Review" at bounding box center [1234, 344] width 56 height 26
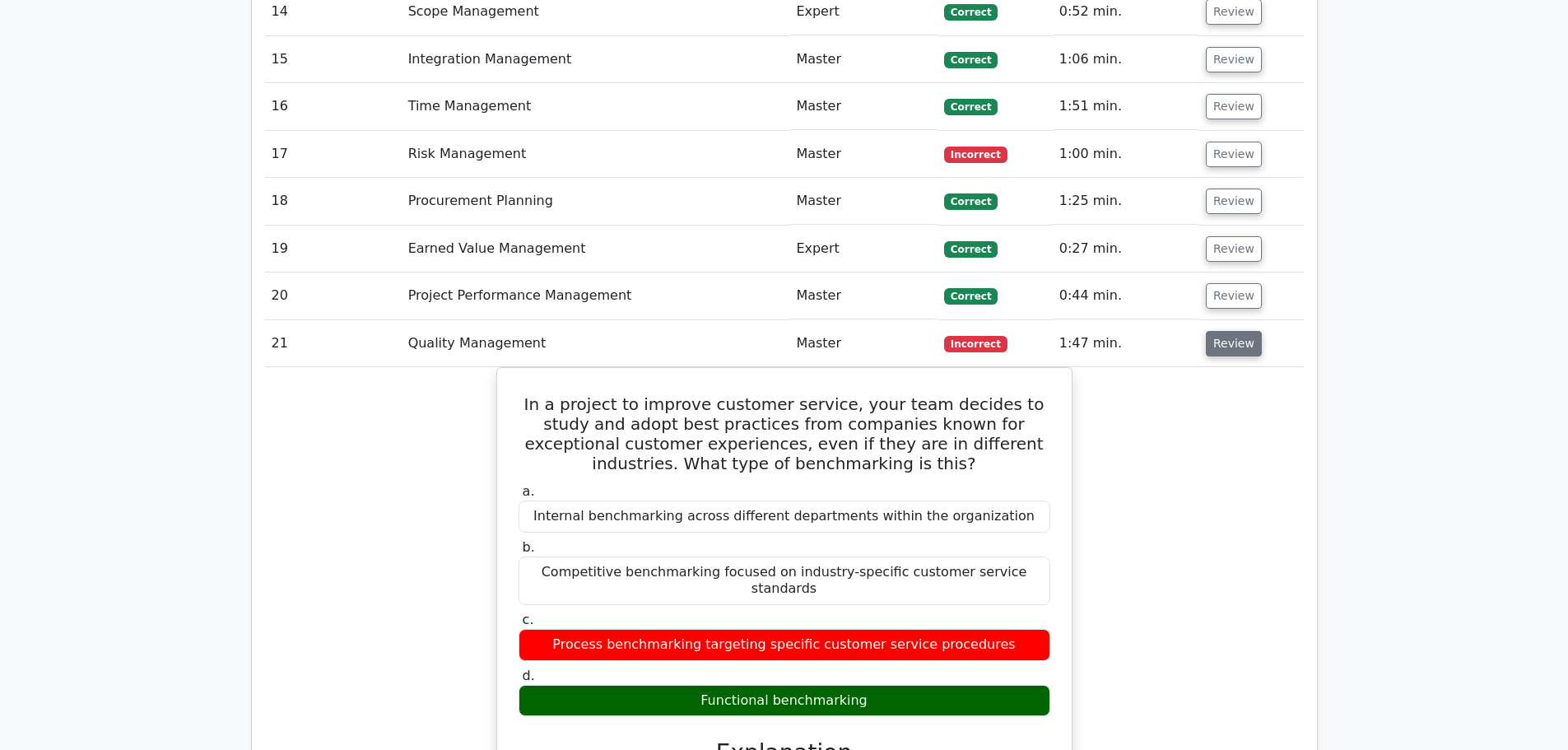
click at [1230, 331] on button "Review" at bounding box center [1234, 344] width 56 height 26
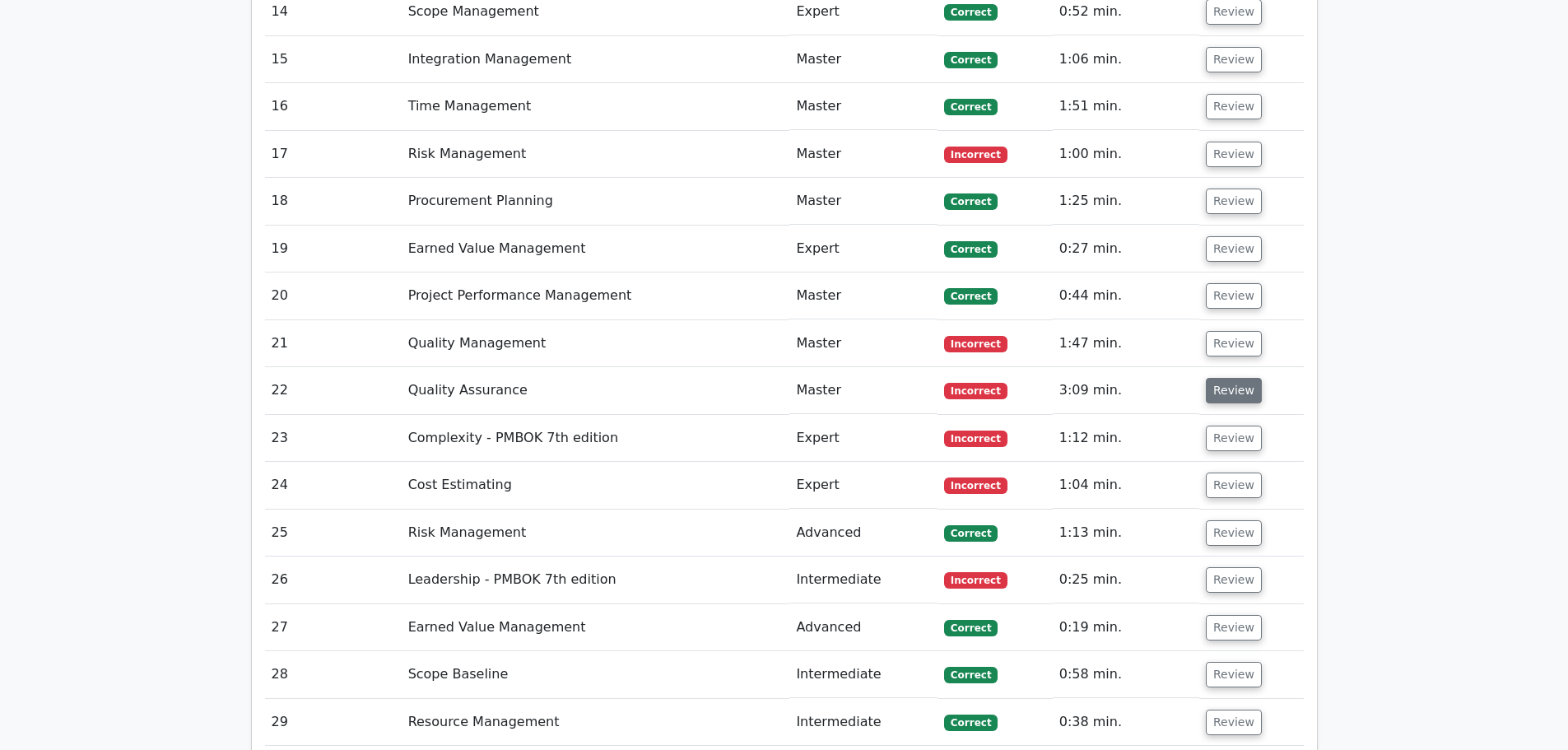
click at [1229, 378] on button "Review" at bounding box center [1234, 391] width 56 height 26
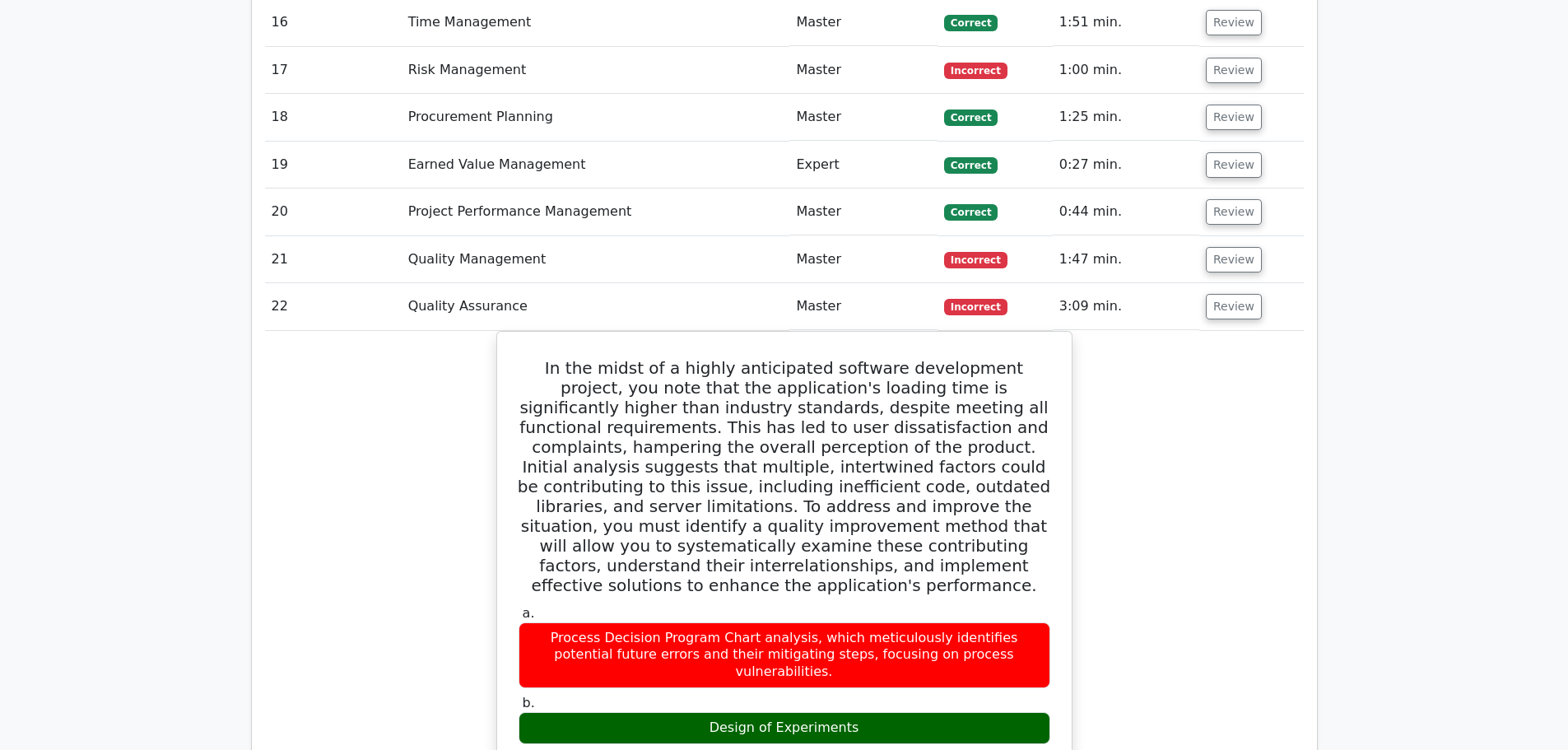
scroll to position [4201, 0]
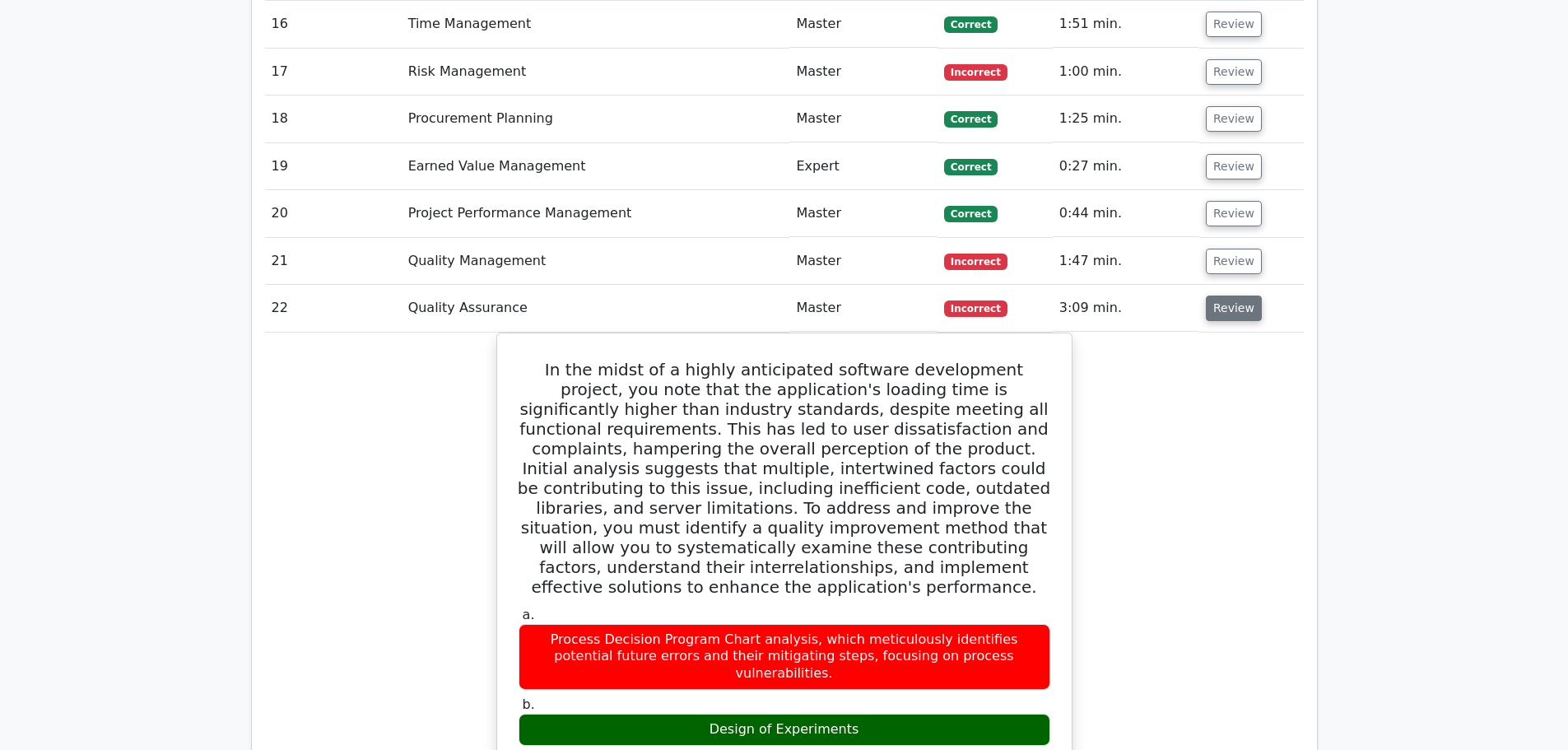
click at [1227, 296] on button "Review" at bounding box center [1234, 309] width 56 height 26
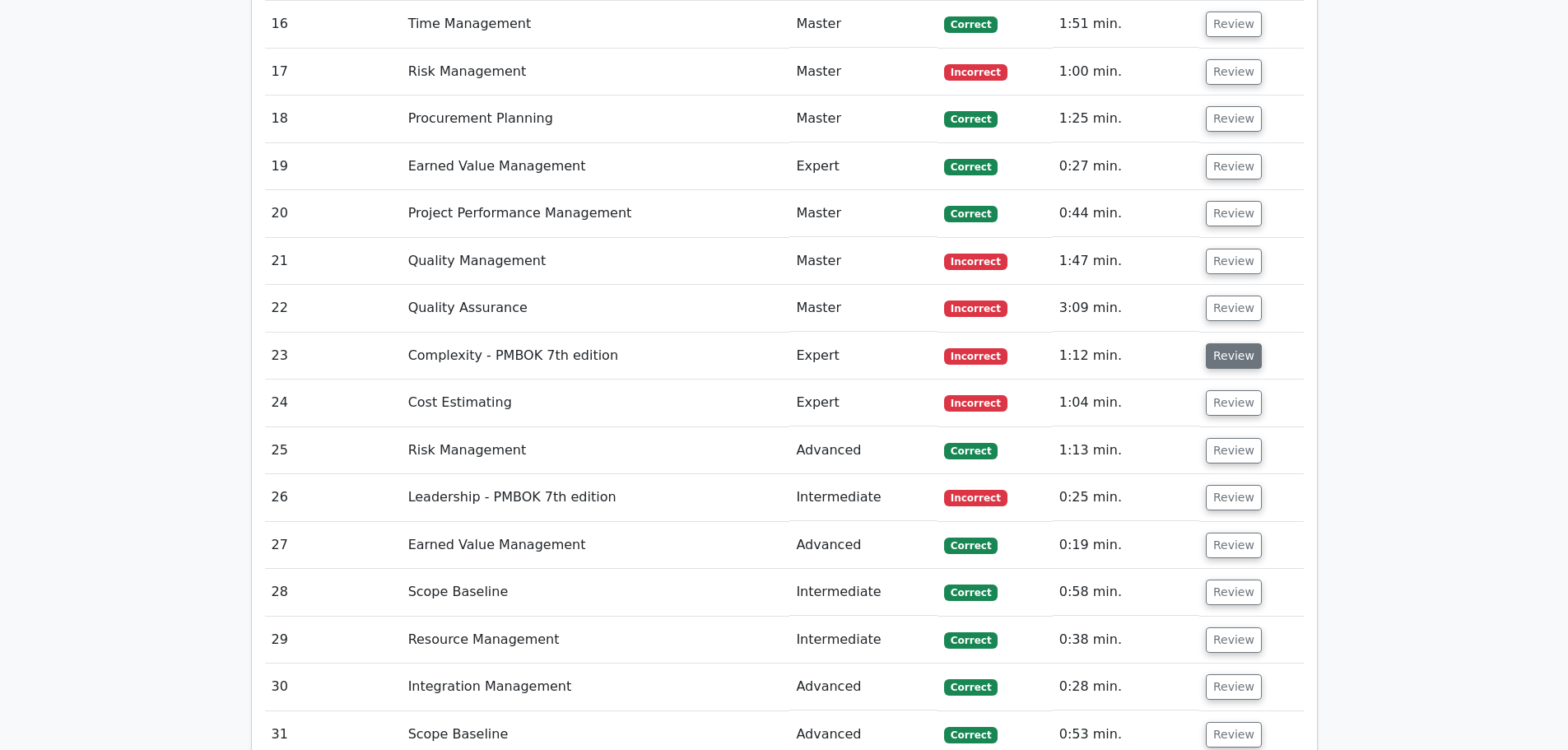
click at [1229, 343] on button "Review" at bounding box center [1234, 356] width 56 height 26
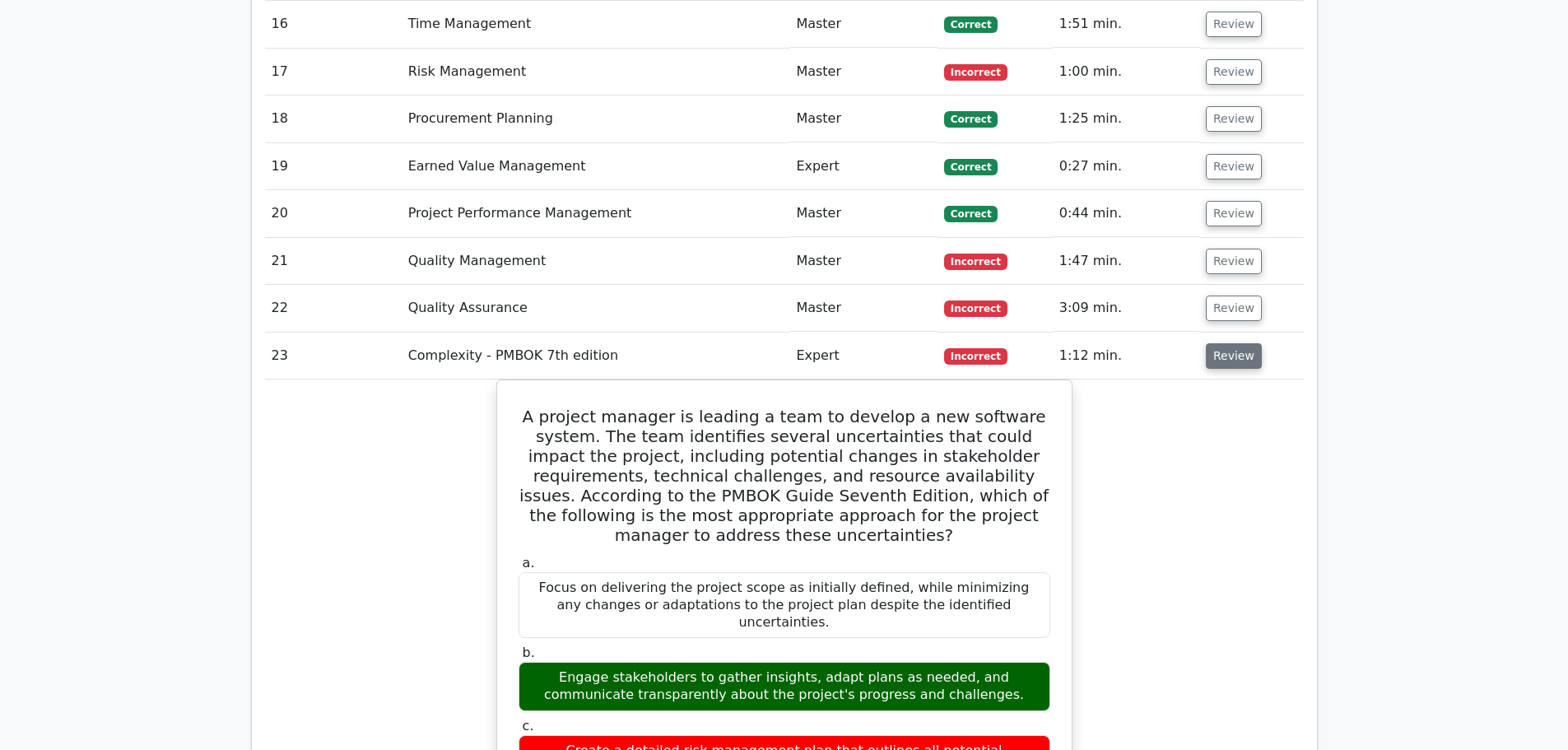
click at [1247, 343] on button "Review" at bounding box center [1234, 356] width 56 height 26
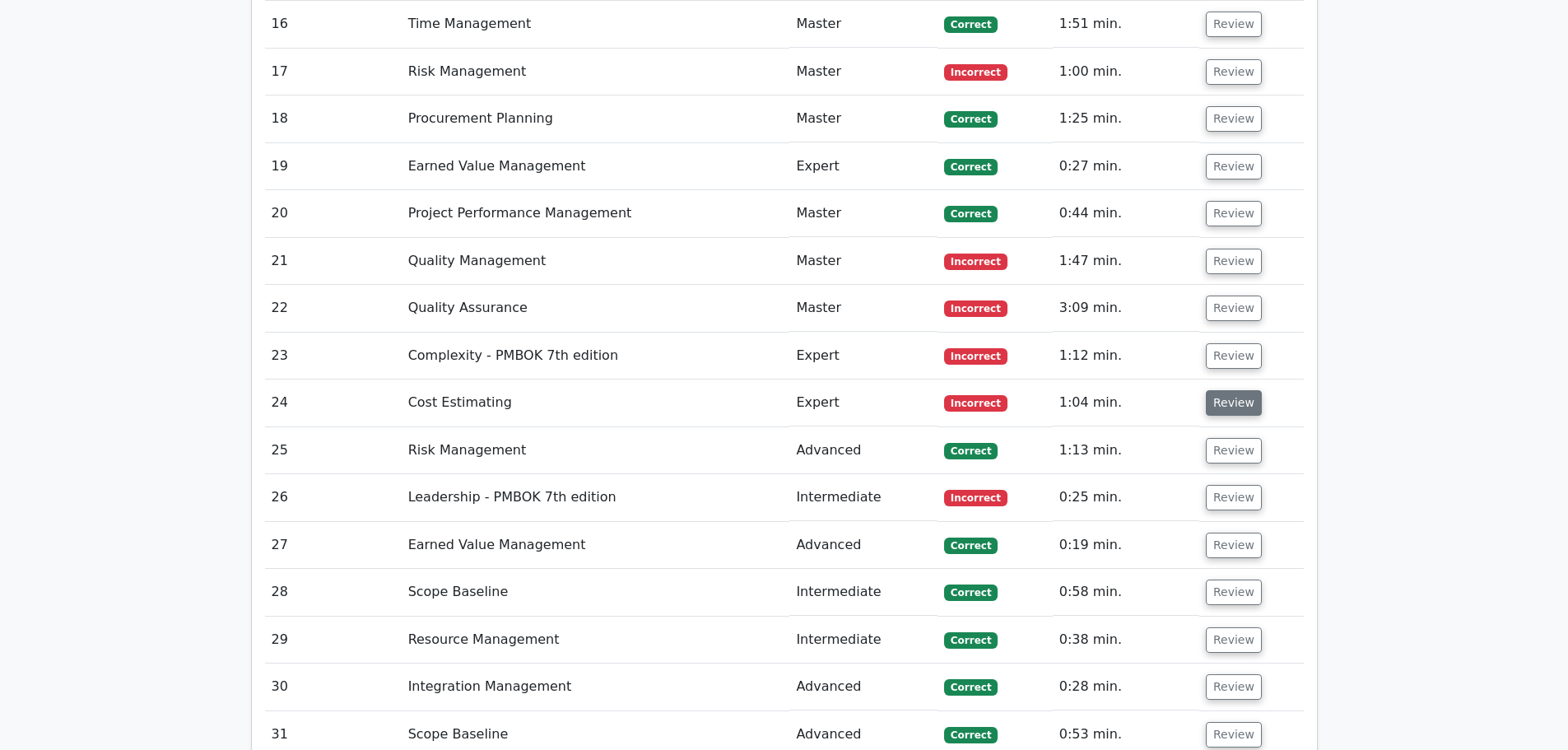
click at [1224, 390] on button "Review" at bounding box center [1234, 403] width 56 height 26
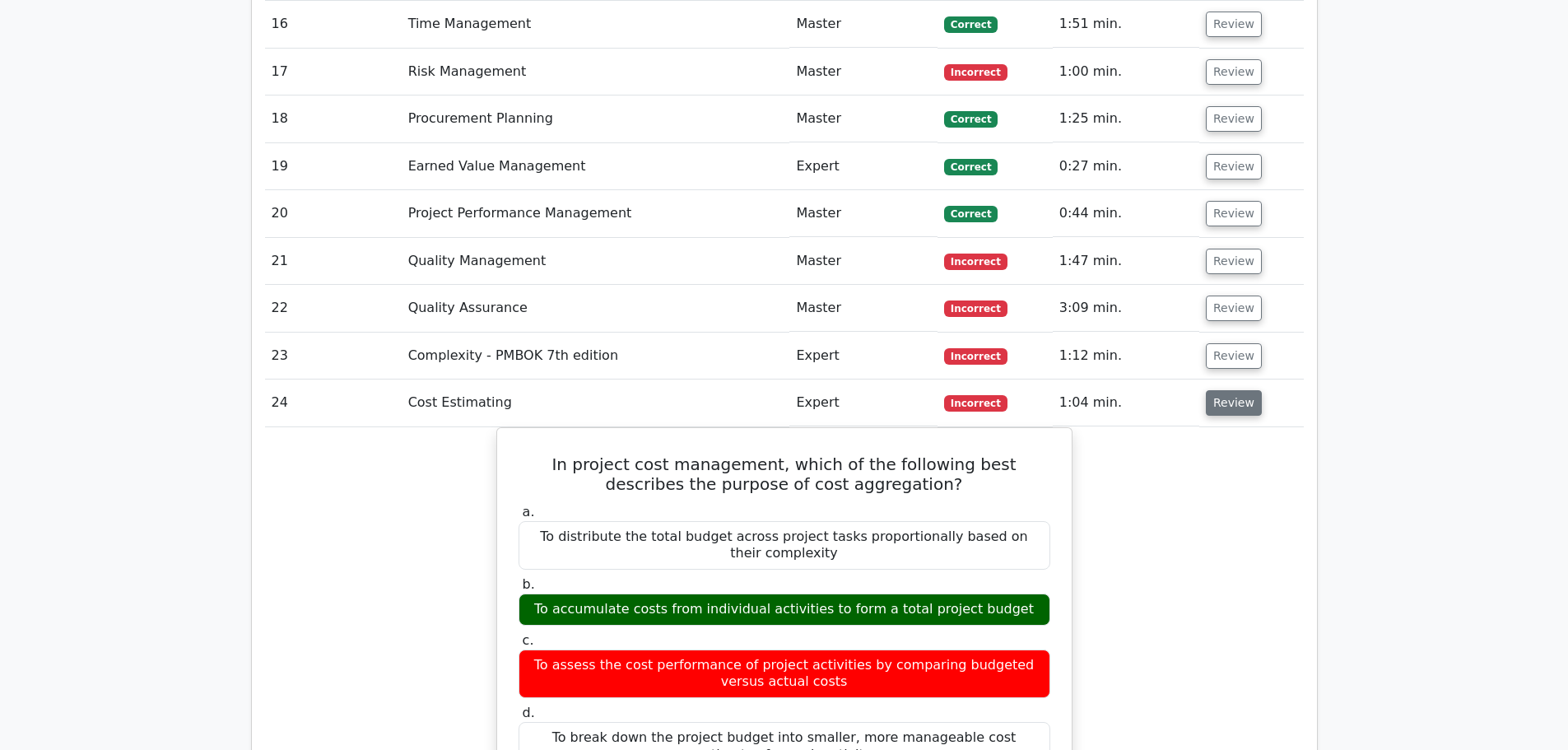
click at [1224, 390] on button "Review" at bounding box center [1234, 403] width 56 height 26
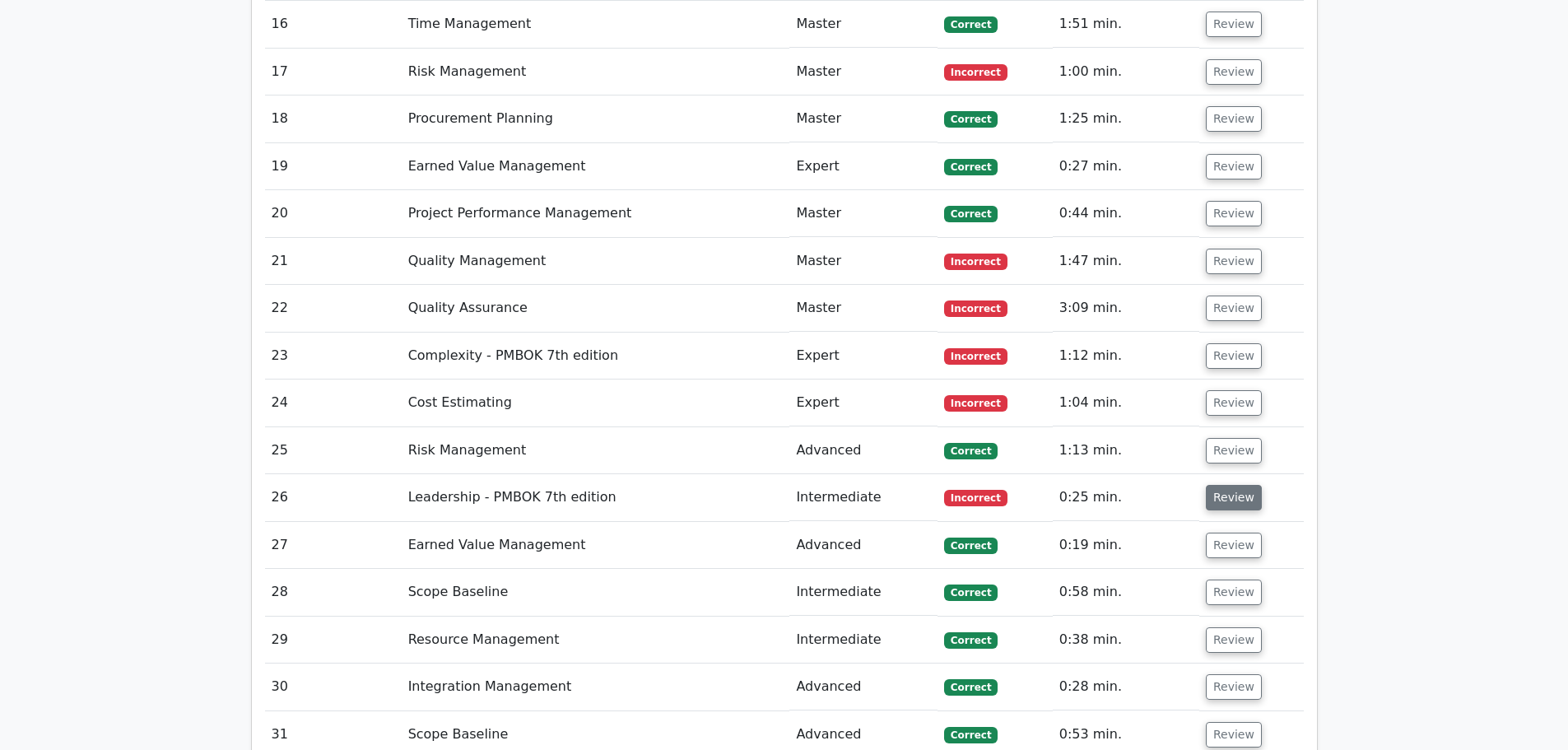
click at [1235, 485] on button "Review" at bounding box center [1234, 498] width 56 height 26
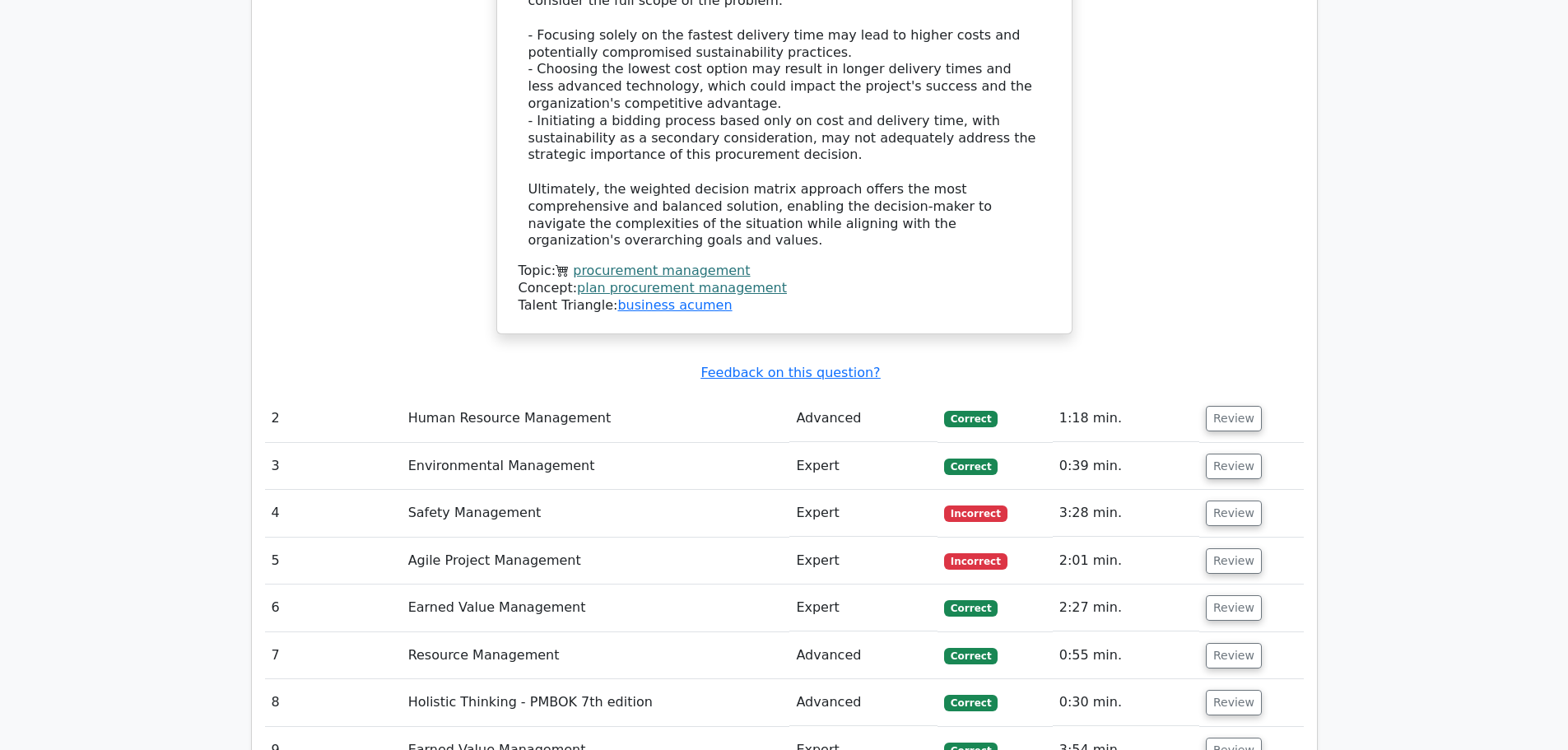
scroll to position [3130, 0]
